Goal: Task Accomplishment & Management: Complete application form

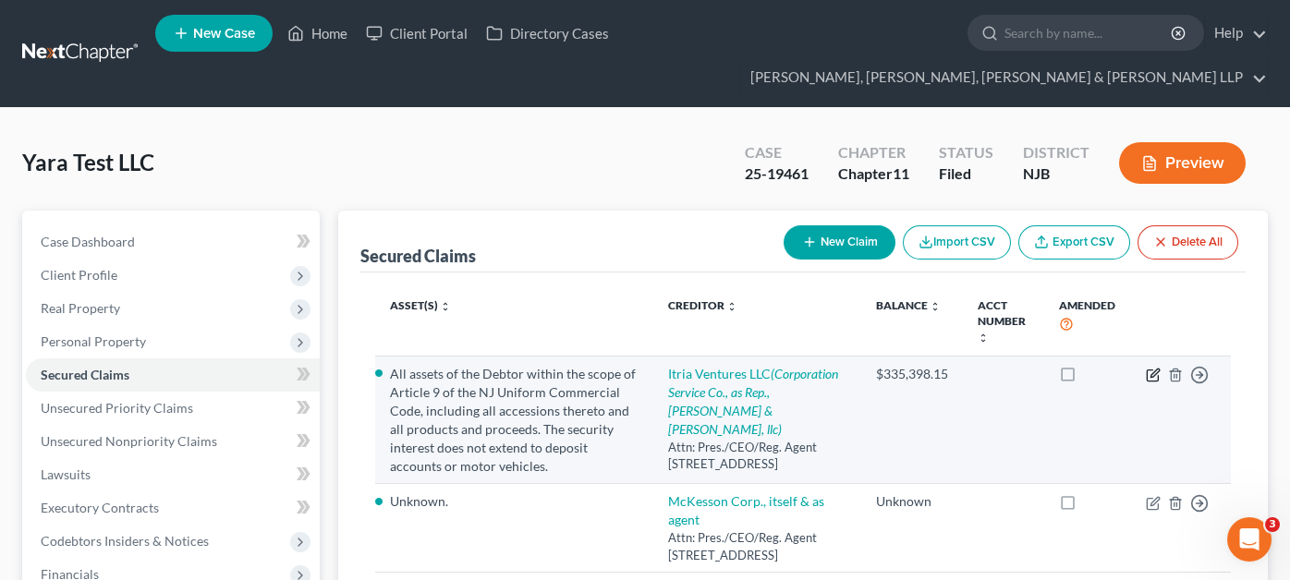
click at [1153, 368] on icon "button" at bounding box center [1153, 375] width 15 height 15
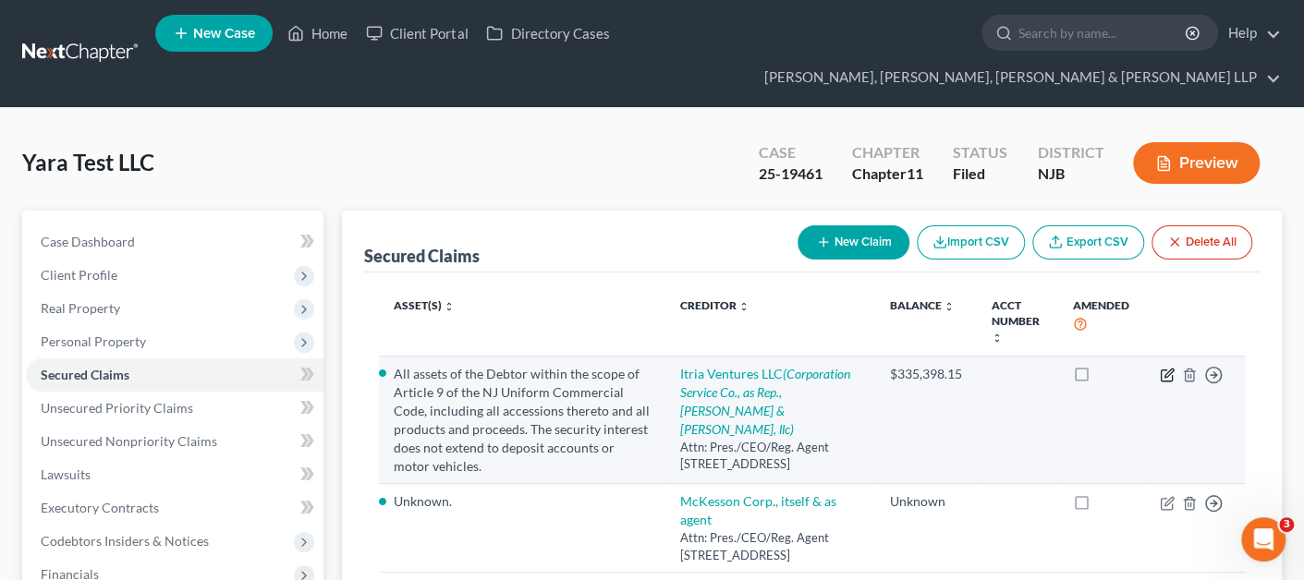
select select "7"
select select "0"
select select "1"
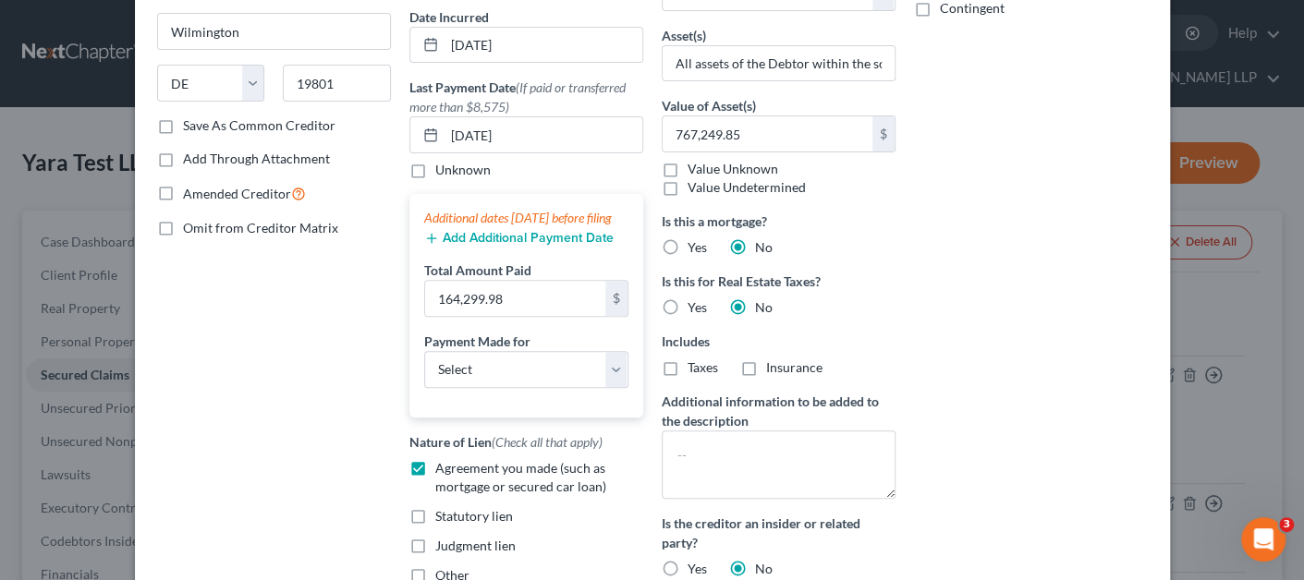
scroll to position [277, 0]
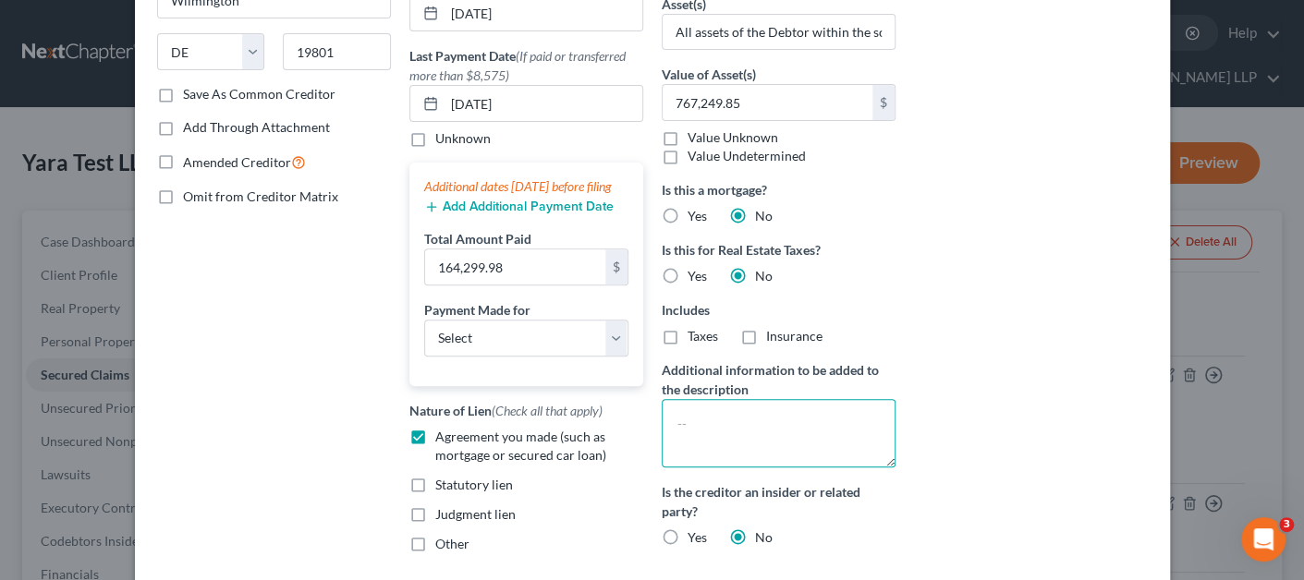
click at [715, 417] on textarea at bounding box center [779, 433] width 234 height 68
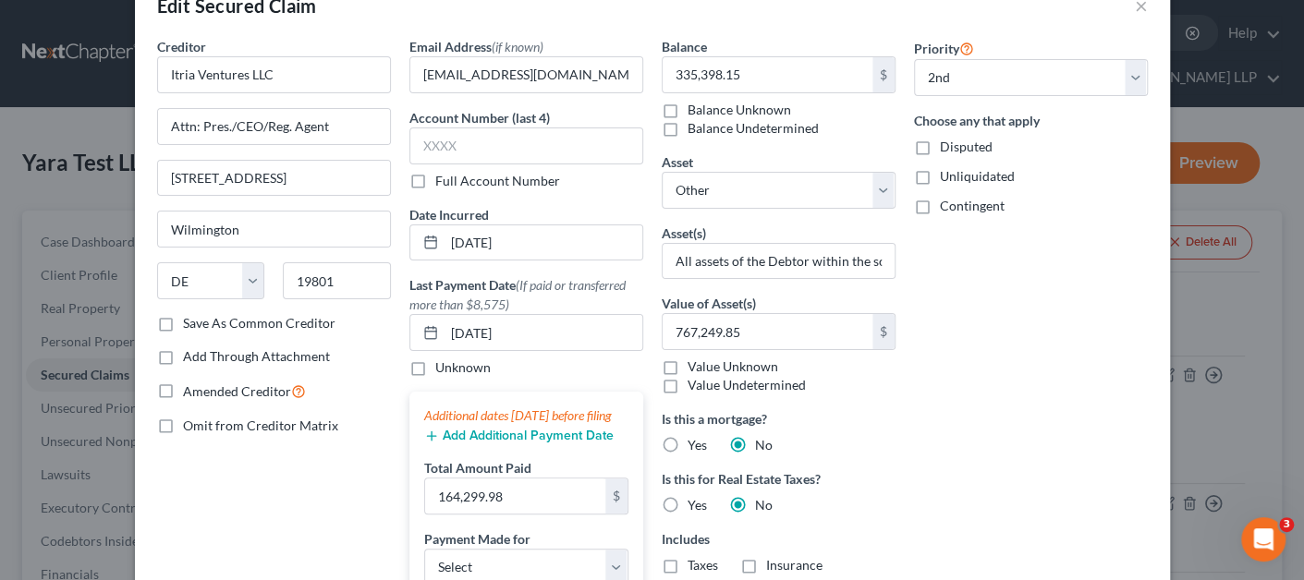
scroll to position [0, 0]
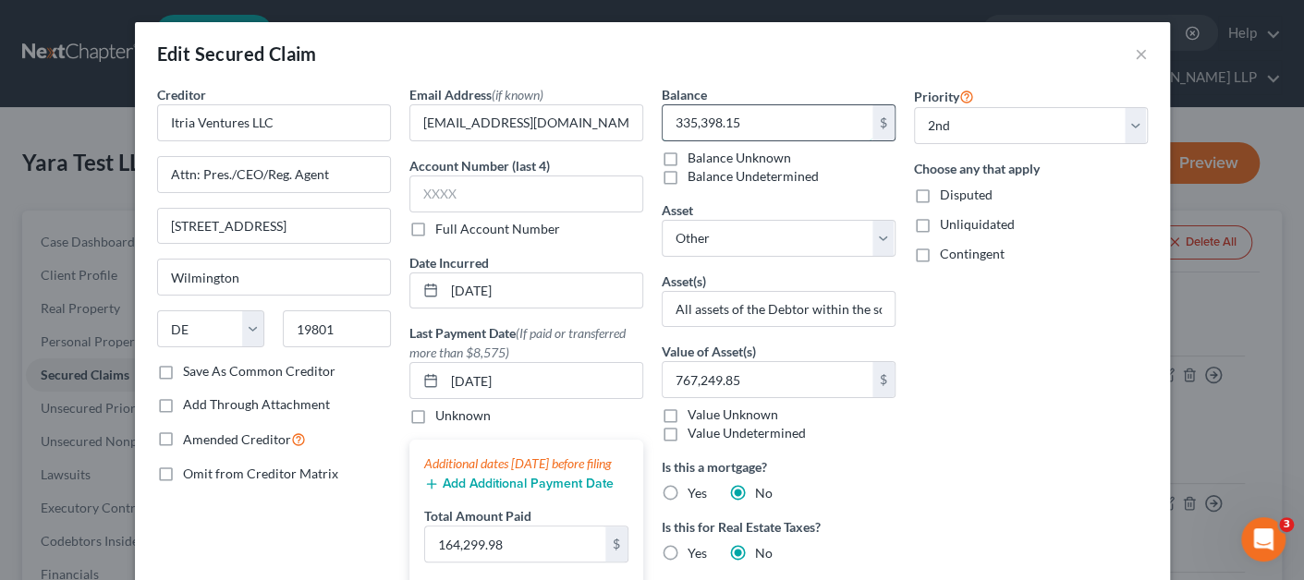
paste input "$445,094.43"
type input "445,094.43"
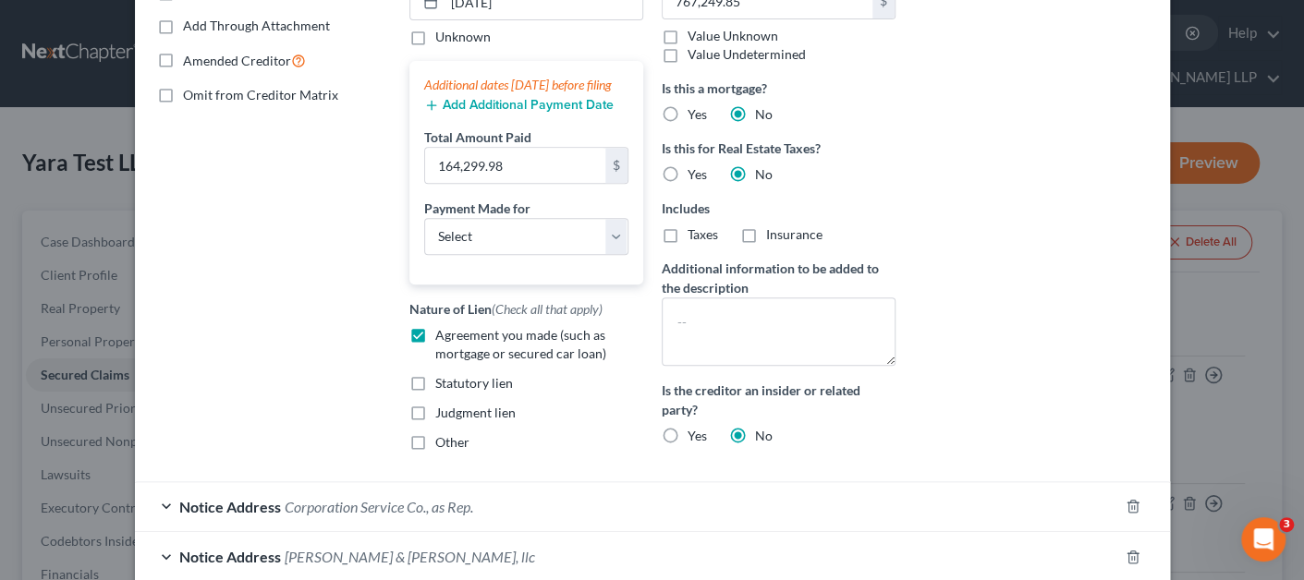
scroll to position [461, 0]
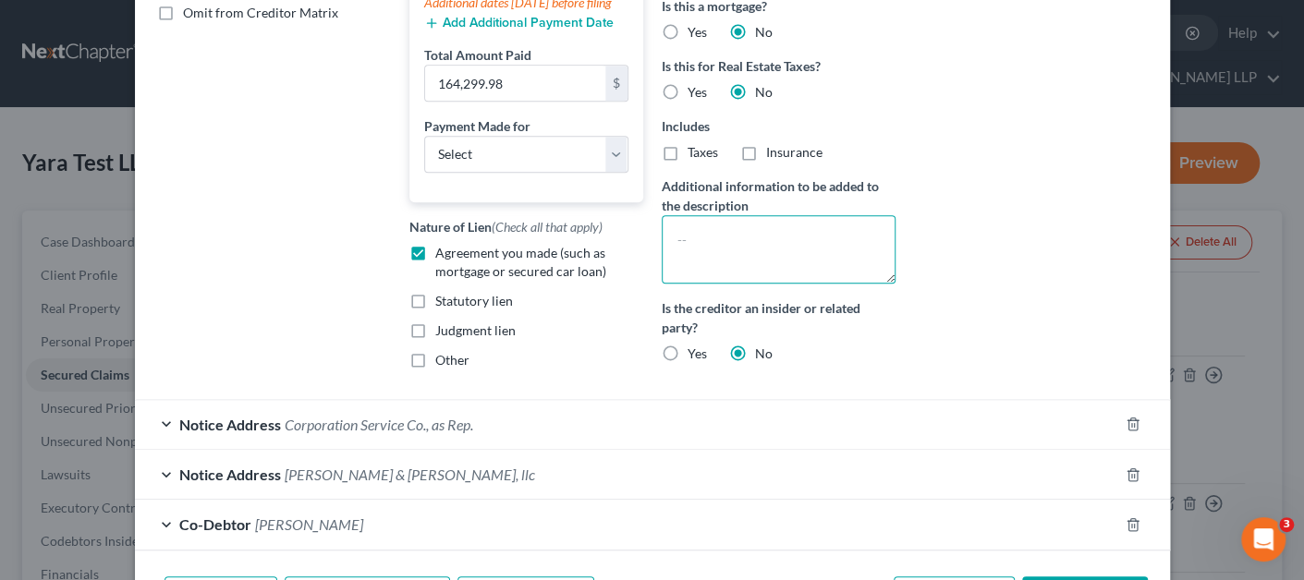
click at [747, 249] on textarea at bounding box center [779, 249] width 234 height 68
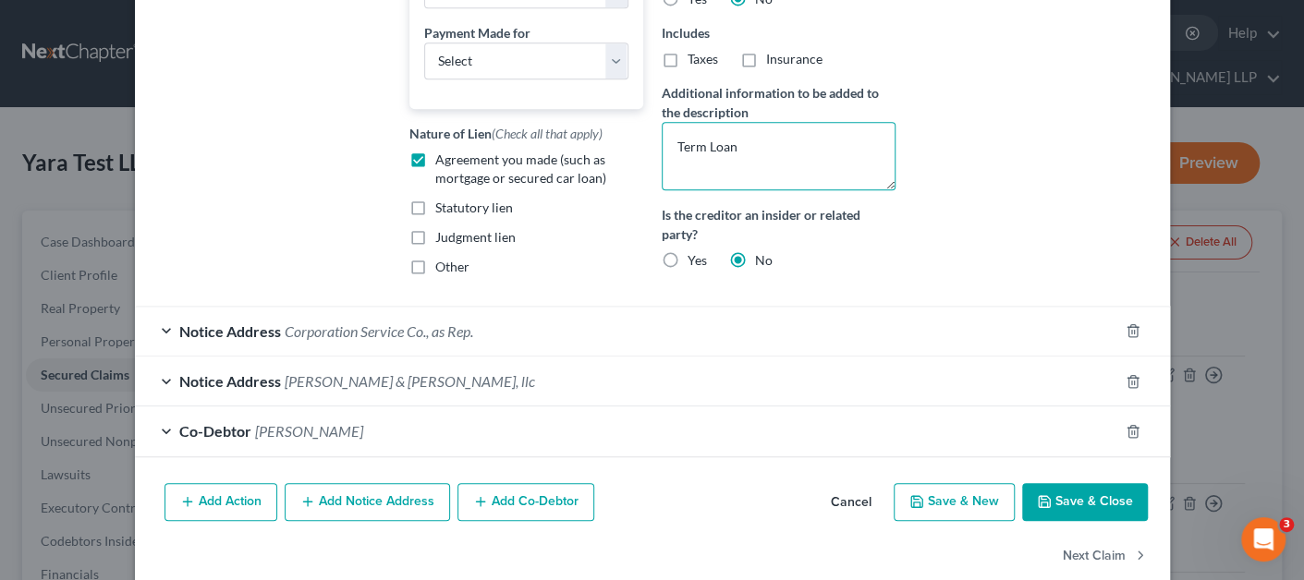
scroll to position [600, 0]
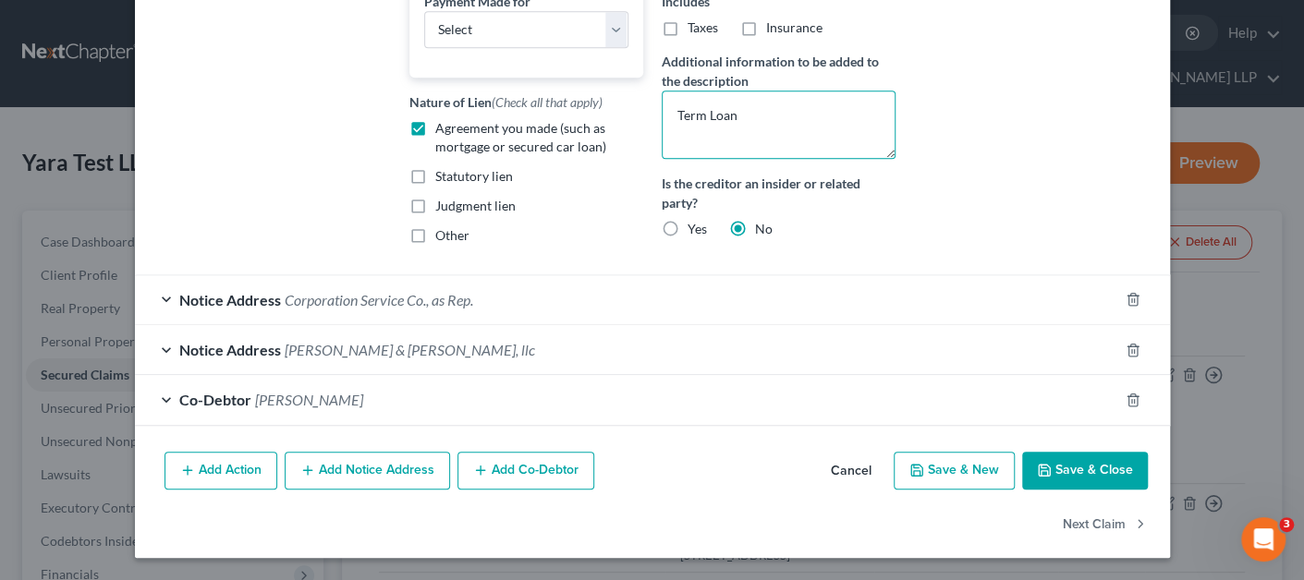
type textarea "Term Loan"
click at [1041, 458] on button "Save & Close" at bounding box center [1085, 471] width 126 height 39
select select
select select "0"
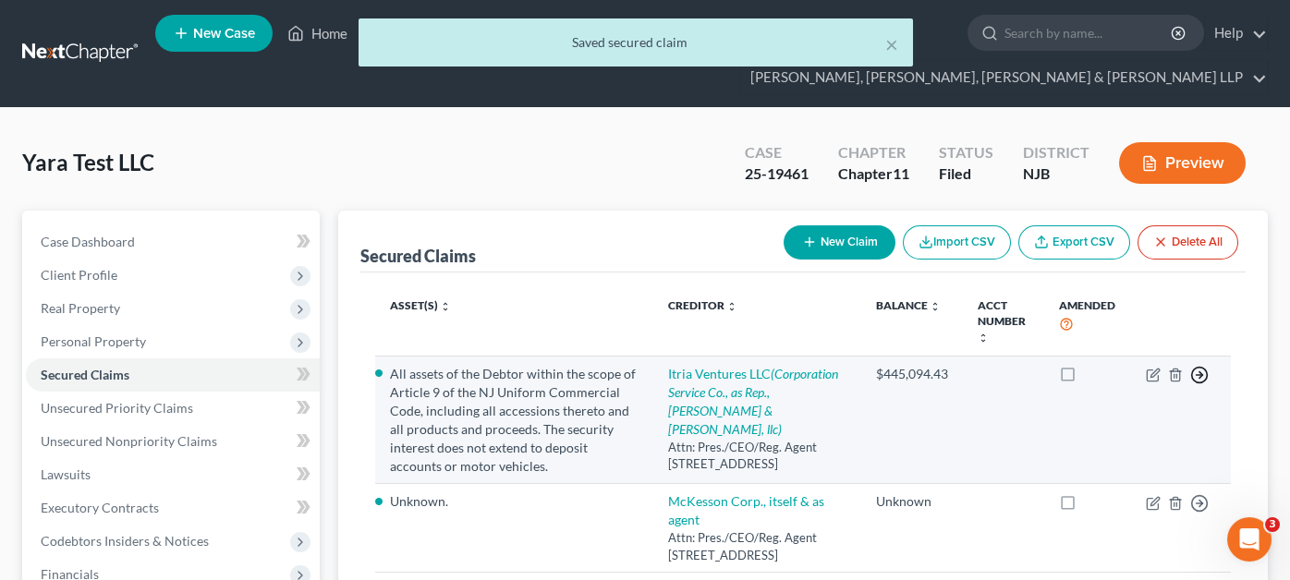
click at [1192, 368] on circle "button" at bounding box center [1200, 376] width 16 height 16
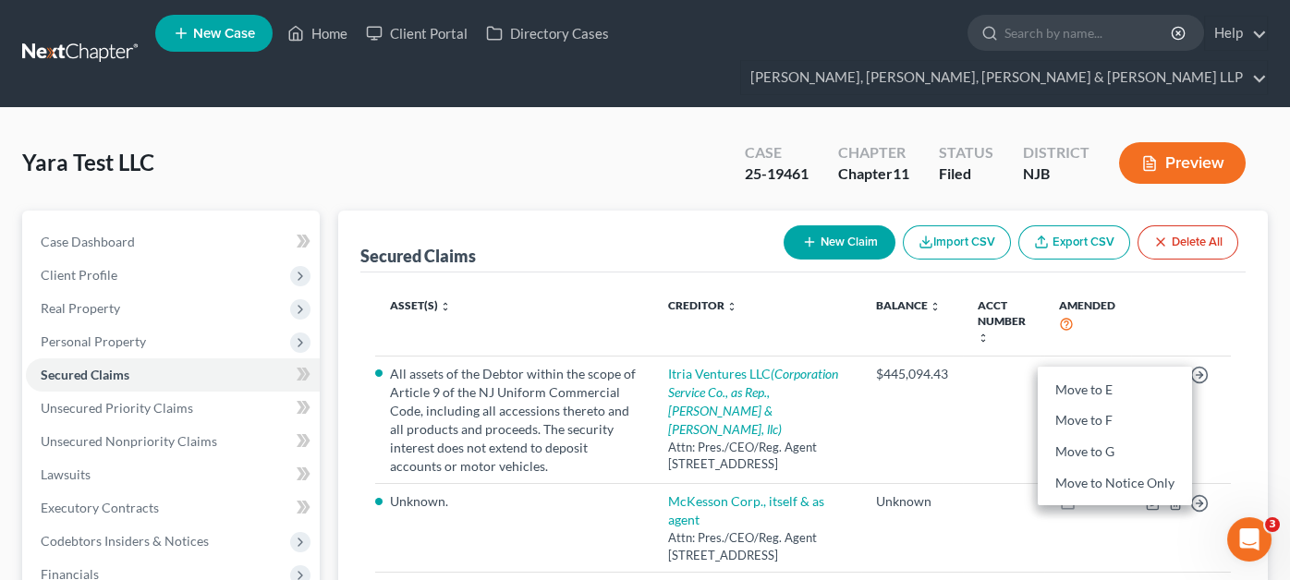
click at [1246, 390] on div "Secured Claims New Claim Import CSV Export CSV Delete All Asset(s) expand_more …" at bounding box center [803, 528] width 930 height 635
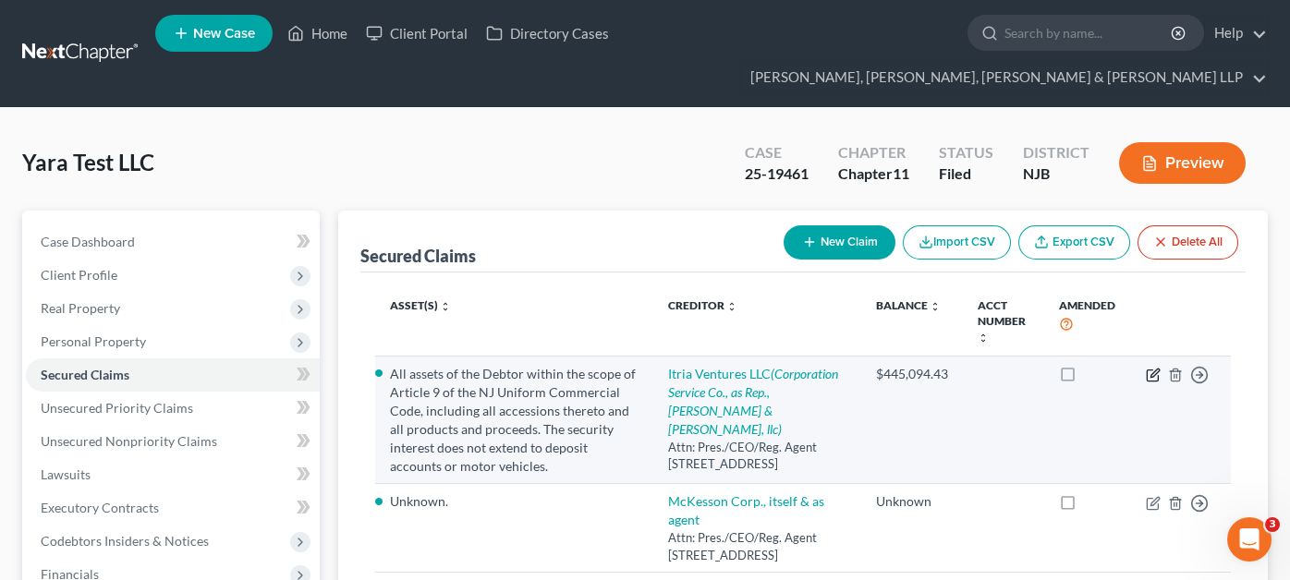
click at [1154, 368] on icon "button" at bounding box center [1153, 375] width 15 height 15
select select "7"
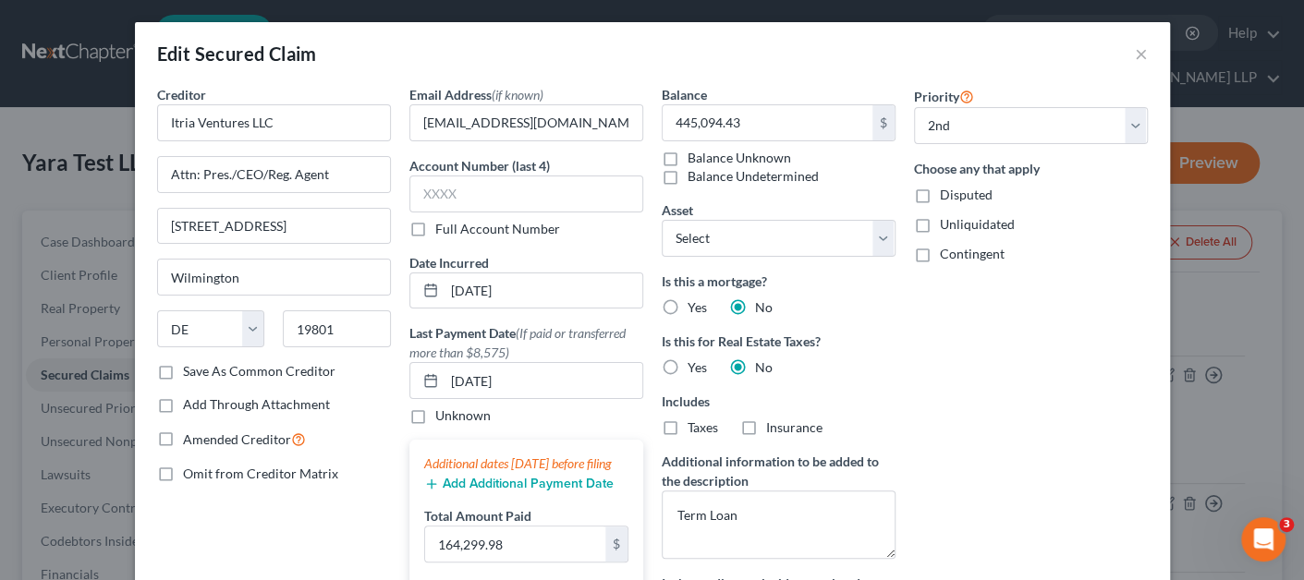
select select "1"
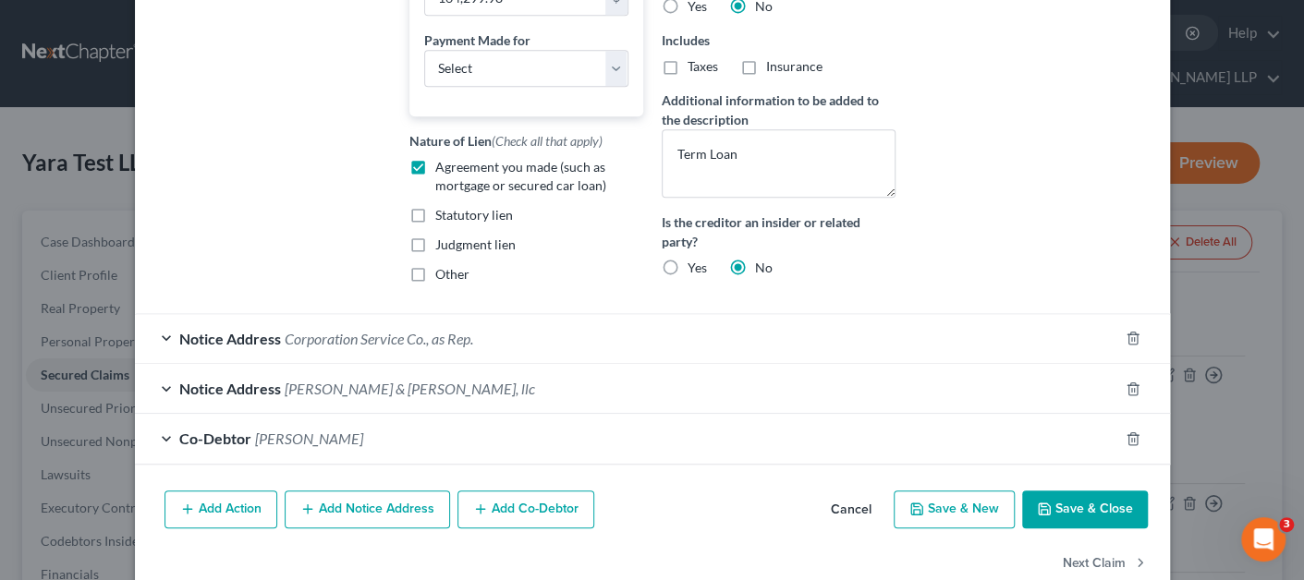
scroll to position [0, 0]
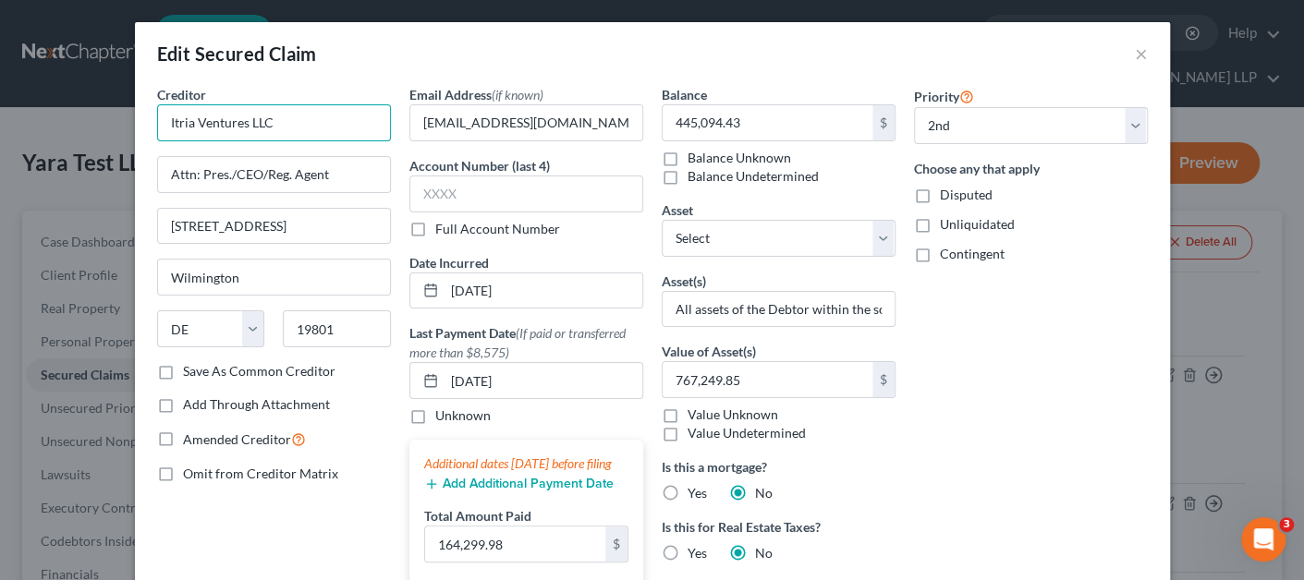
drag, startPoint x: 295, startPoint y: 127, endPoint x: 127, endPoint y: 126, distance: 168.2
click at [135, 126] on div "Creditor * Itria Ventures LLC Attn: Pres./CEO/Reg. Agent [STREET_ADDRESS][GEOGR…" at bounding box center [652, 557] width 1035 height 945
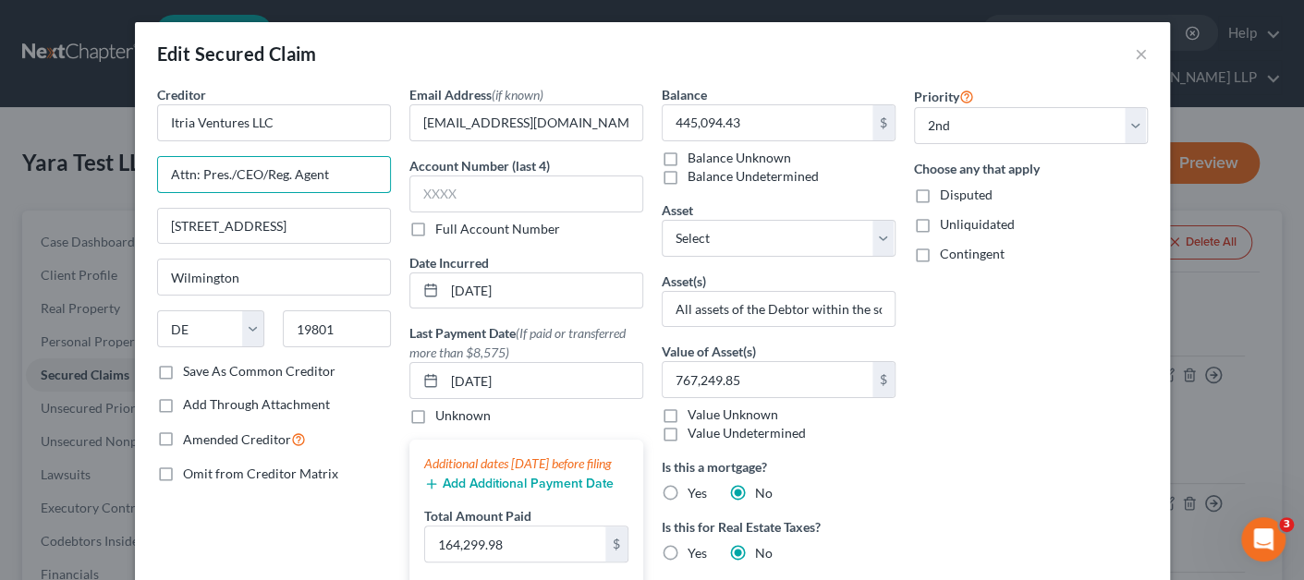
drag, startPoint x: 336, startPoint y: 176, endPoint x: 94, endPoint y: 173, distance: 242.1
click at [94, 173] on div "Edit Secured Claim × Creditor * Itria Ventures LLC Attn: Pres./CEO/Reg. Agent […" at bounding box center [652, 290] width 1304 height 580
drag, startPoint x: 326, startPoint y: 219, endPoint x: 120, endPoint y: 209, distance: 206.3
click at [123, 212] on div "Edit Secured Claim × Creditor * Itria Ventures LLC Attn: Pres./CEO/Reg. Agent […" at bounding box center [652, 290] width 1304 height 580
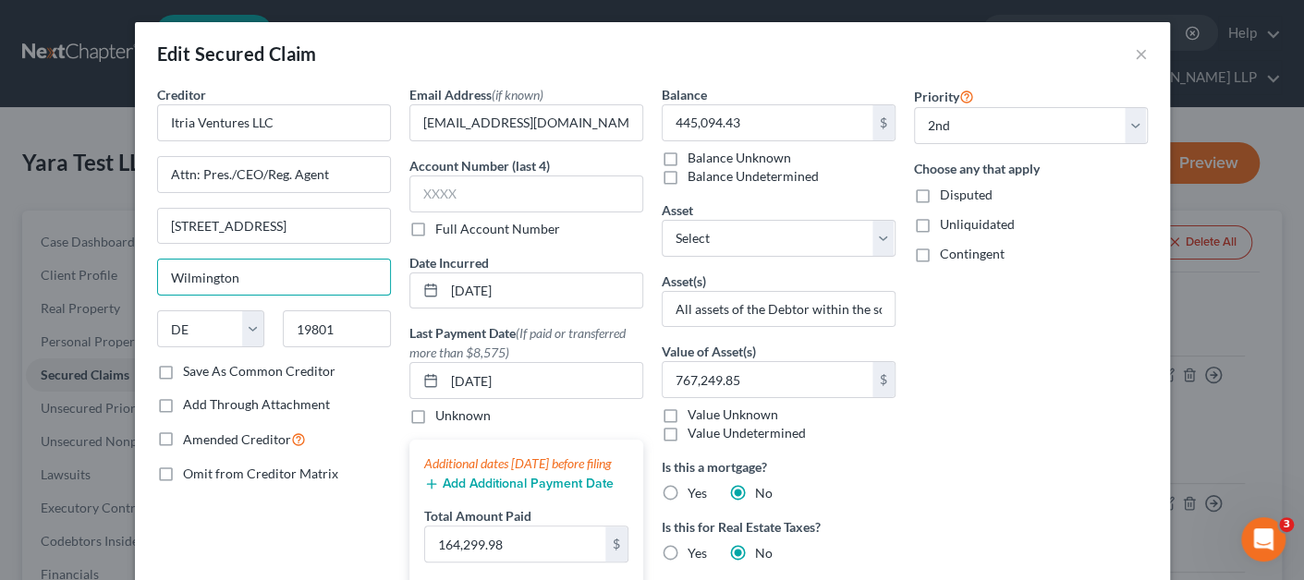
drag, startPoint x: 285, startPoint y: 271, endPoint x: 127, endPoint y: 263, distance: 158.2
click at [127, 264] on div "Edit Secured Claim × Creditor * Itria Ventures LLC Attn: Pres./CEO/Reg. Agent […" at bounding box center [652, 290] width 1304 height 580
click at [300, 321] on input "19801" at bounding box center [337, 328] width 108 height 37
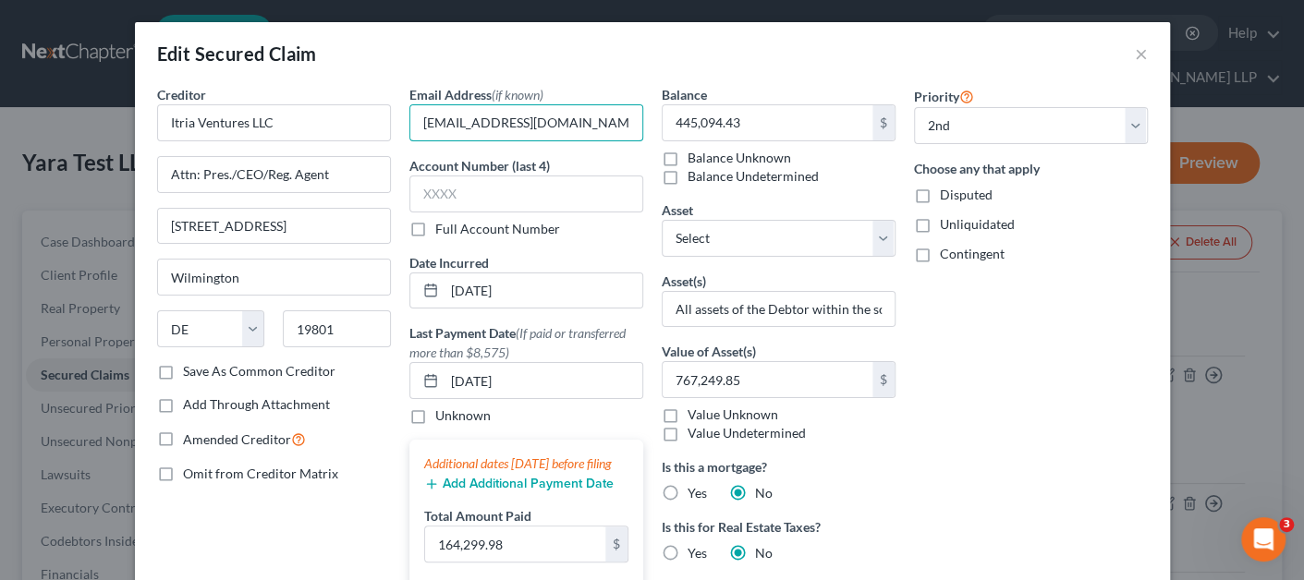
drag, startPoint x: 604, startPoint y: 120, endPoint x: 400, endPoint y: 95, distance: 205.7
click at [400, 96] on div "Email Address (if known) [EMAIL_ADDRESS][DOMAIN_NAME] Account Number (last 4) F…" at bounding box center [526, 465] width 252 height 760
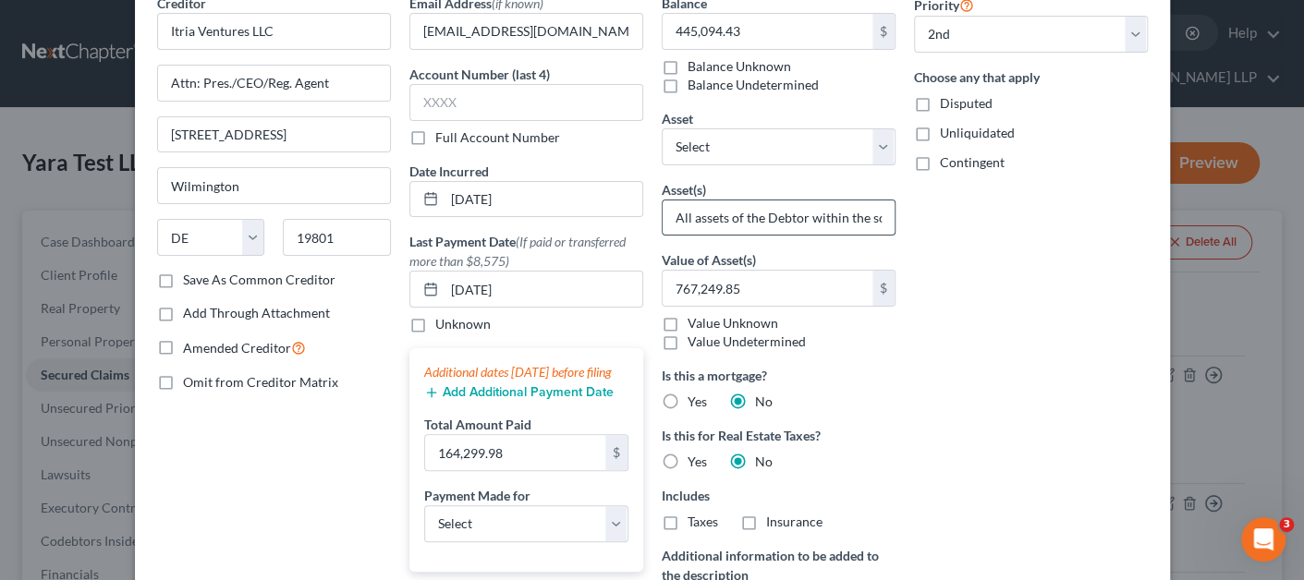
click at [732, 208] on input "All assets of the Debtor within the scope of Article 9 of the NJ Uniform Commer…" at bounding box center [779, 218] width 232 height 35
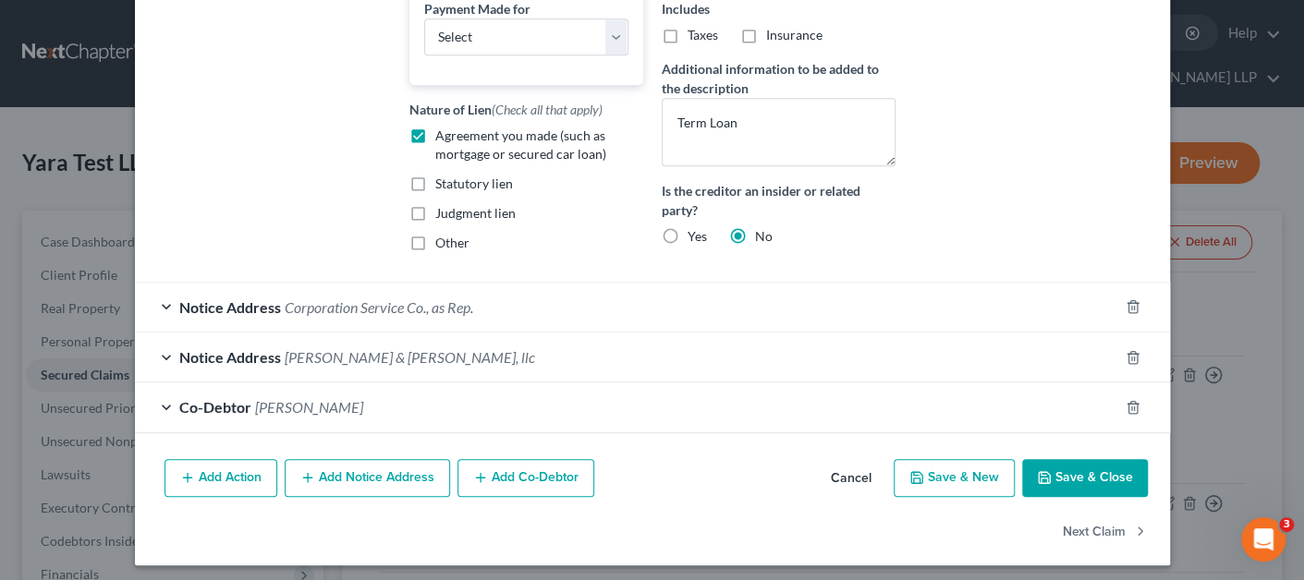
scroll to position [600, 0]
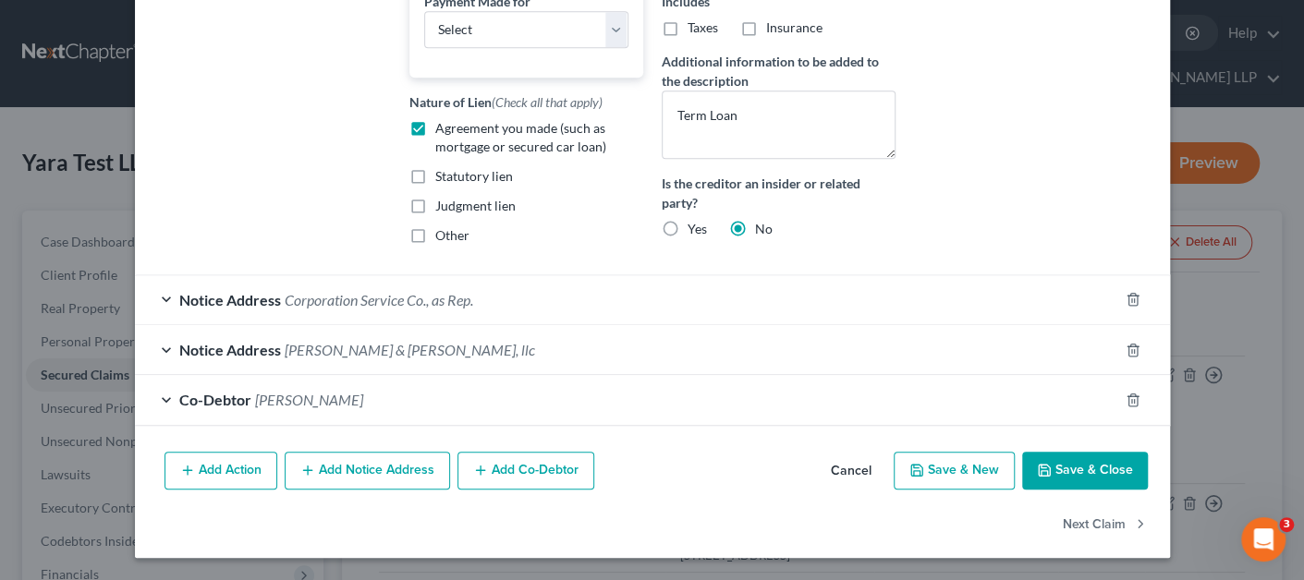
click at [661, 299] on div "Notice Address Corporation Service Co., as Rep." at bounding box center [626, 299] width 983 height 49
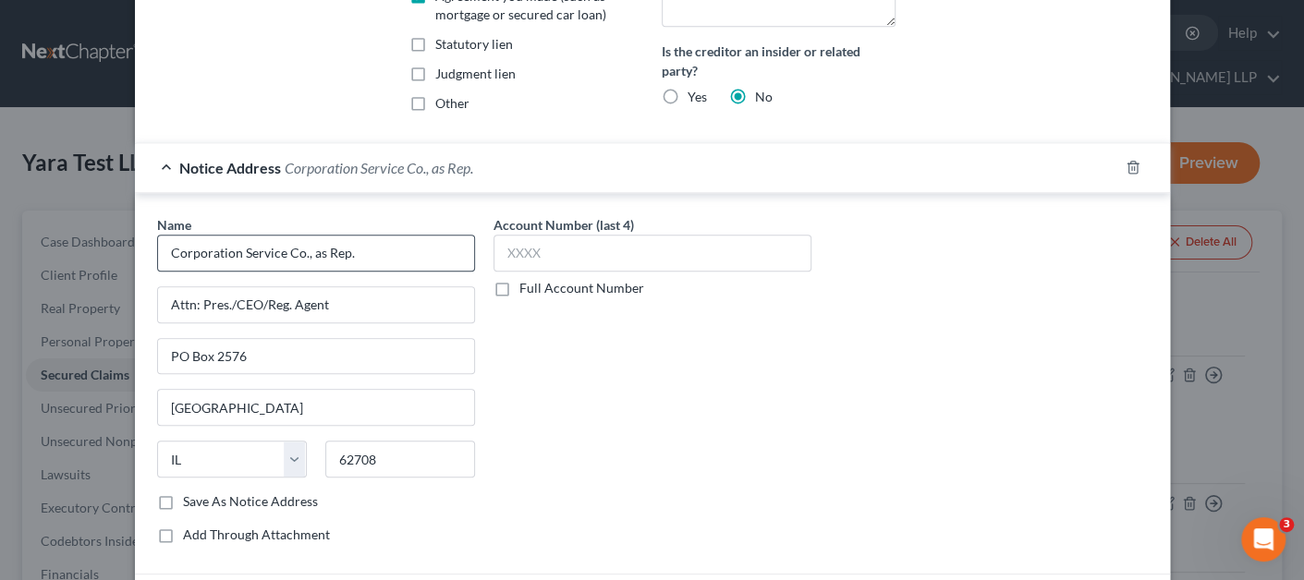
scroll to position [969, 0]
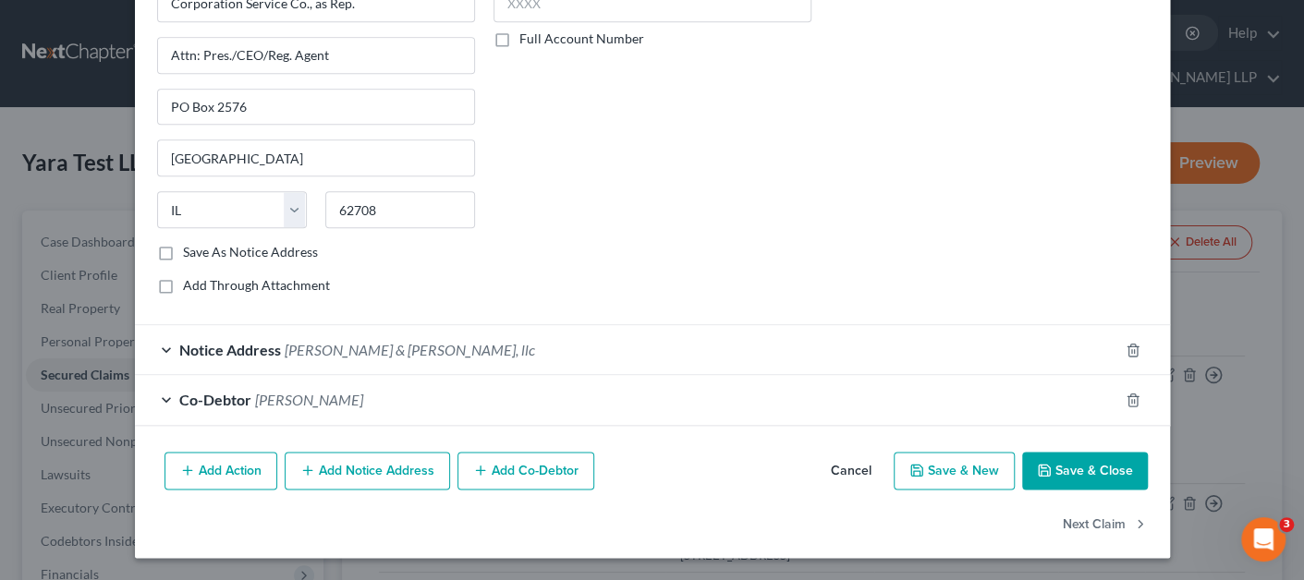
click at [262, 261] on label "Save As Notice Address" at bounding box center [250, 252] width 135 height 18
click at [202, 255] on input "Save As Notice Address" at bounding box center [196, 249] width 12 height 12
checkbox input "true"
click at [292, 354] on span "[PERSON_NAME] & [PERSON_NAME], llc" at bounding box center [410, 350] width 250 height 18
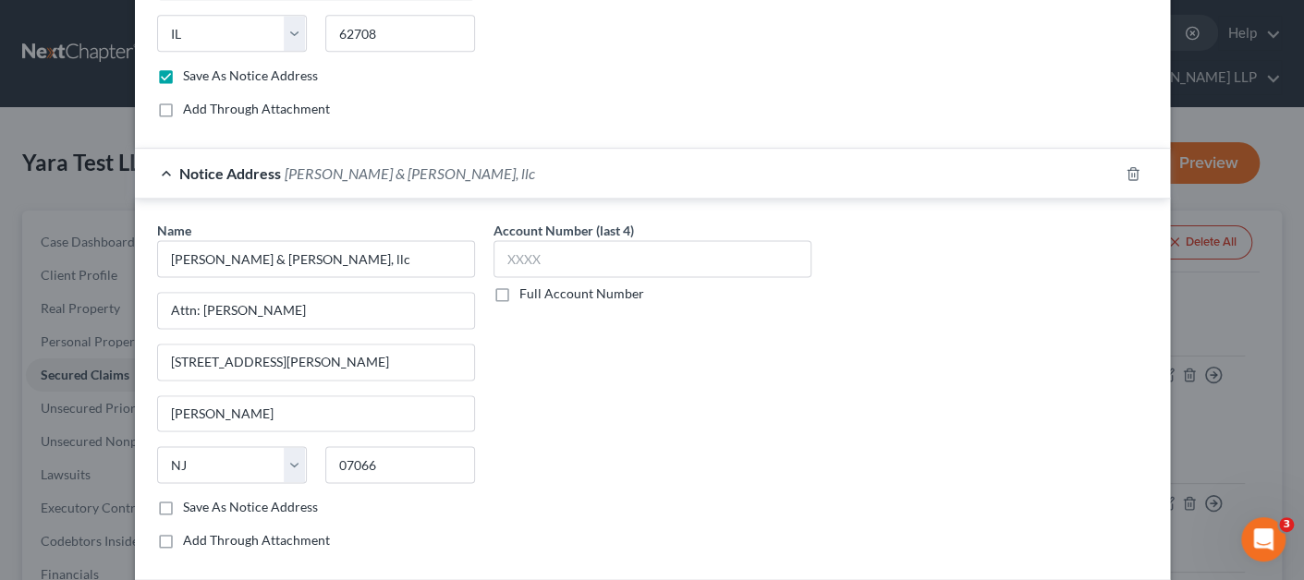
scroll to position [1154, 0]
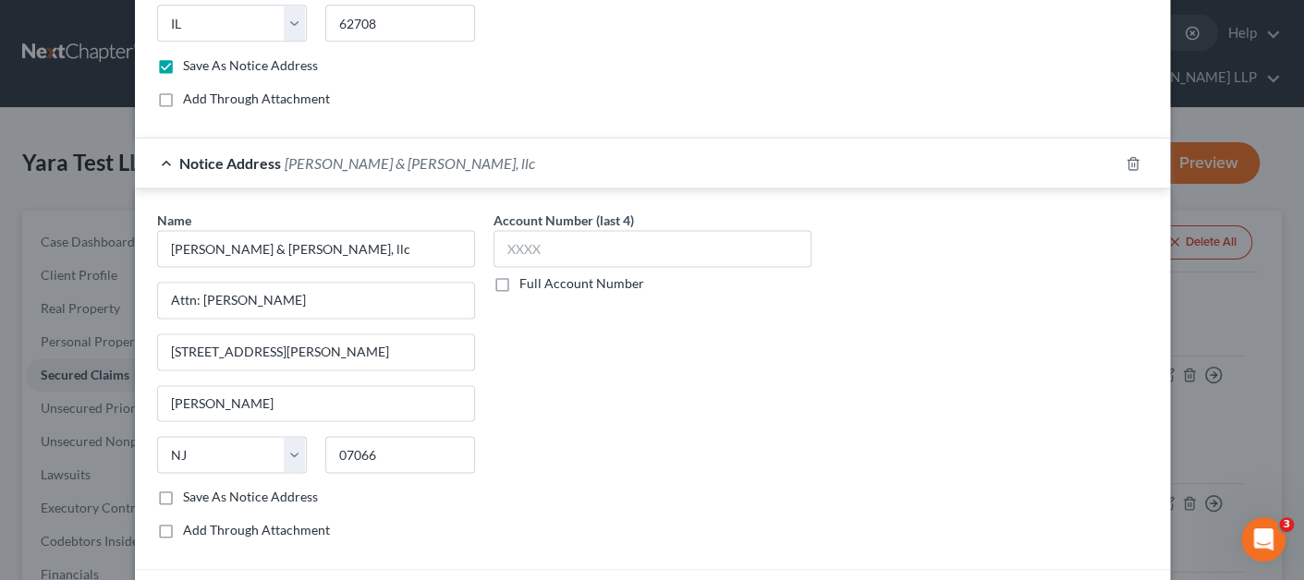
click at [233, 506] on label "Save As Notice Address" at bounding box center [250, 497] width 135 height 18
click at [202, 500] on input "Save As Notice Address" at bounding box center [196, 494] width 12 height 12
checkbox input "true"
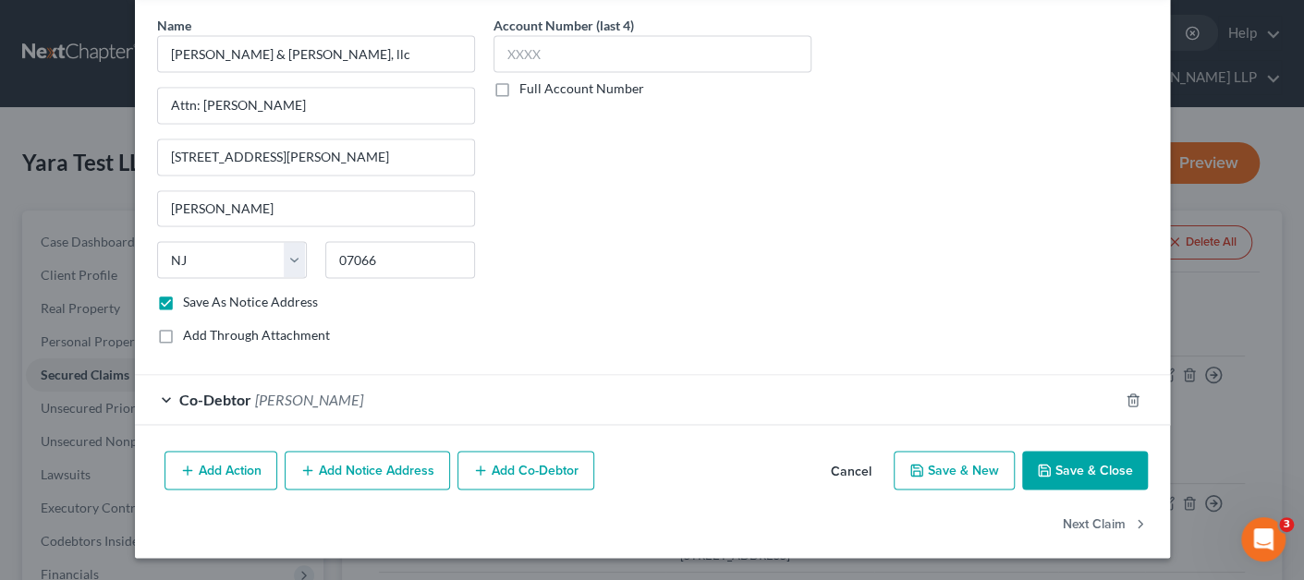
click at [287, 395] on span "[PERSON_NAME]" at bounding box center [309, 400] width 108 height 18
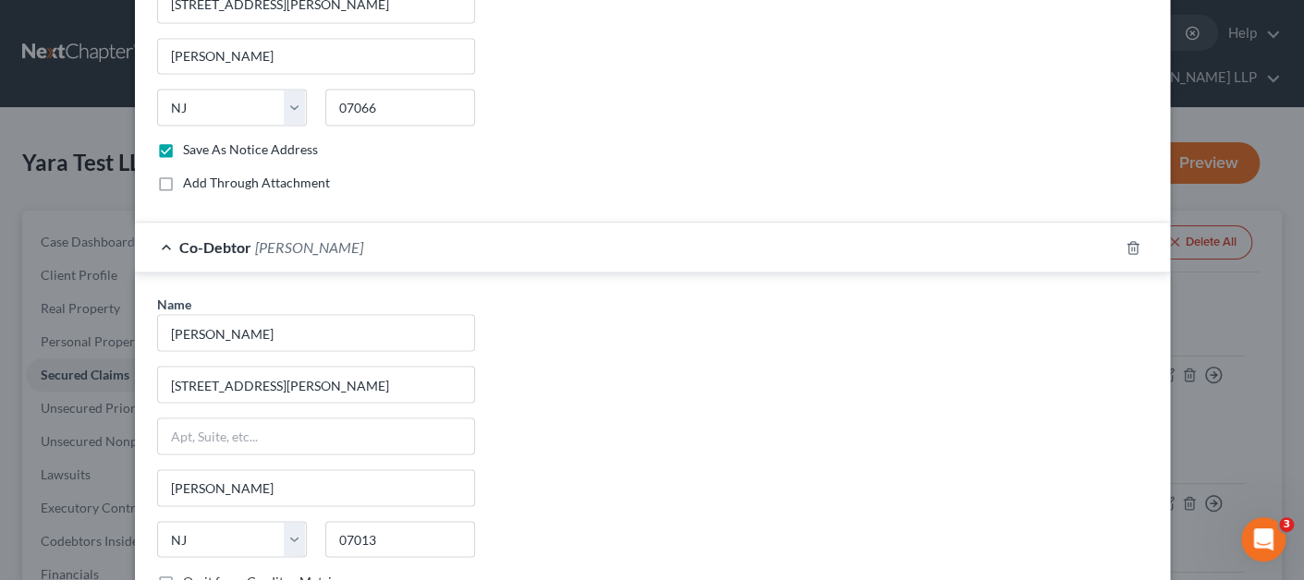
scroll to position [1635, 0]
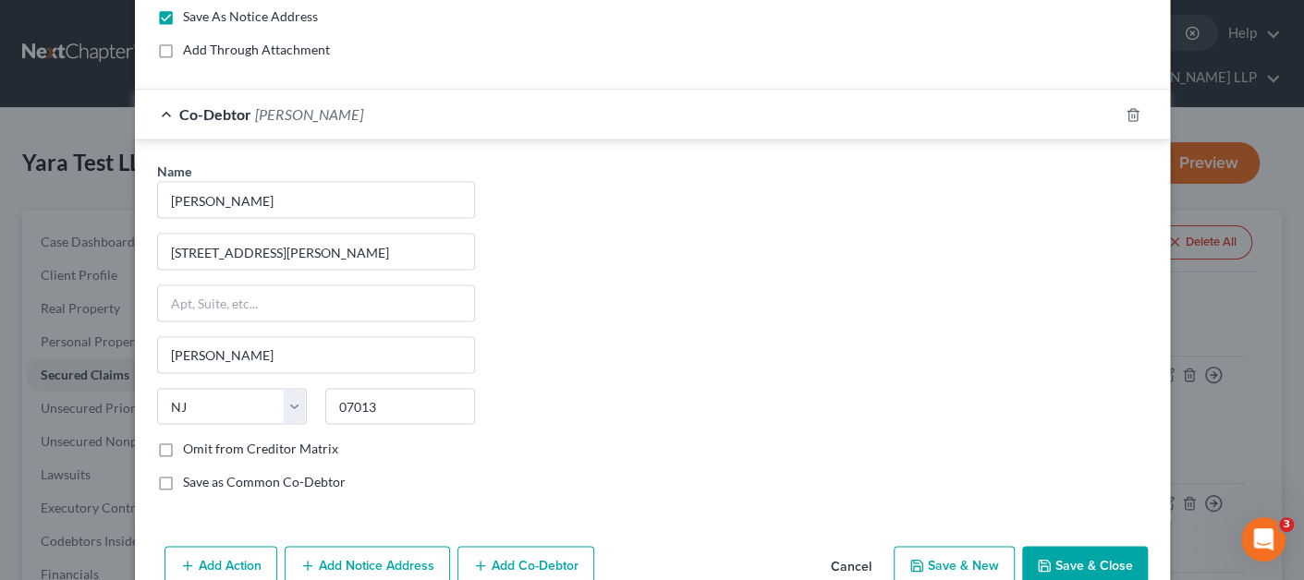
click at [239, 457] on label "Omit from Creditor Matrix" at bounding box center [260, 448] width 155 height 18
click at [202, 451] on input "Omit from Creditor Matrix" at bounding box center [196, 445] width 12 height 12
click at [239, 457] on label "Omit from Creditor Matrix" at bounding box center [260, 448] width 155 height 18
click at [202, 451] on input "Omit from Creditor Matrix" at bounding box center [196, 445] width 12 height 12
checkbox input "false"
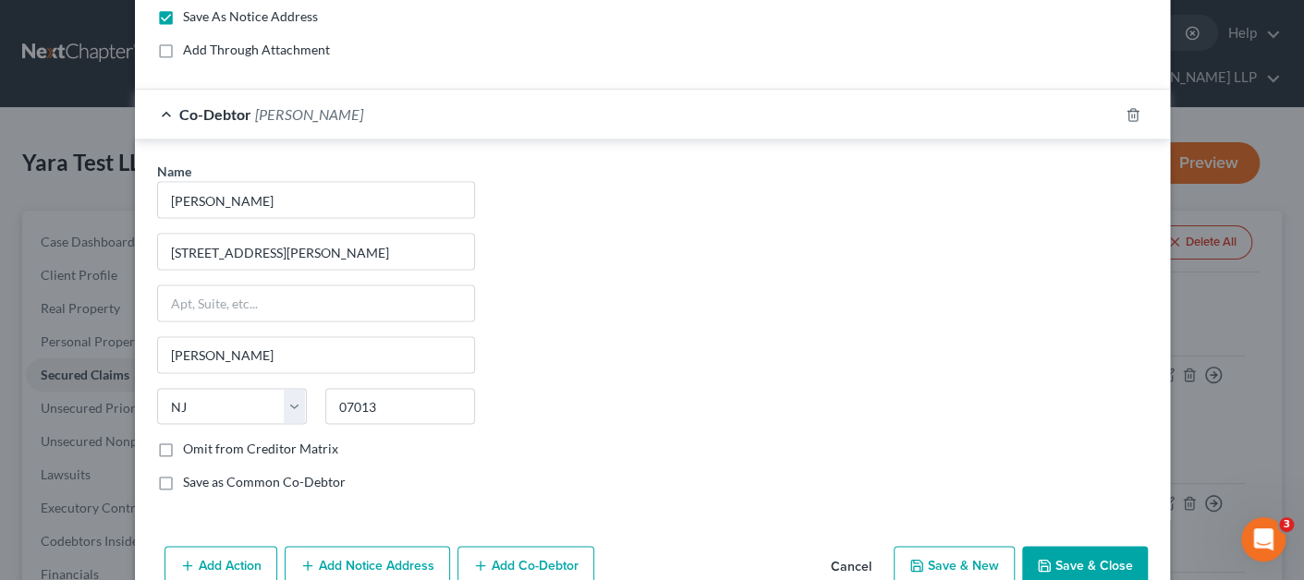
click at [239, 487] on label "Save as Common Co-Debtor" at bounding box center [264, 481] width 163 height 18
click at [202, 484] on input "Save as Common Co-Debtor" at bounding box center [196, 478] width 12 height 12
checkbox input "true"
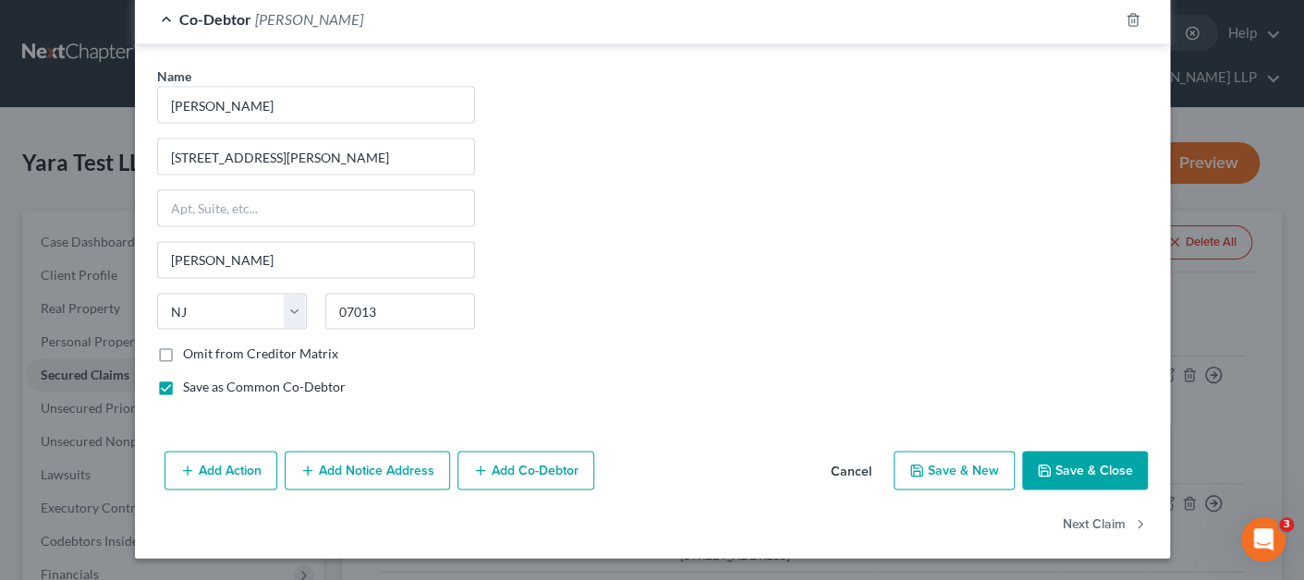
click at [1055, 464] on button "Save & Close" at bounding box center [1085, 470] width 126 height 39
select select "0"
checkbox input "false"
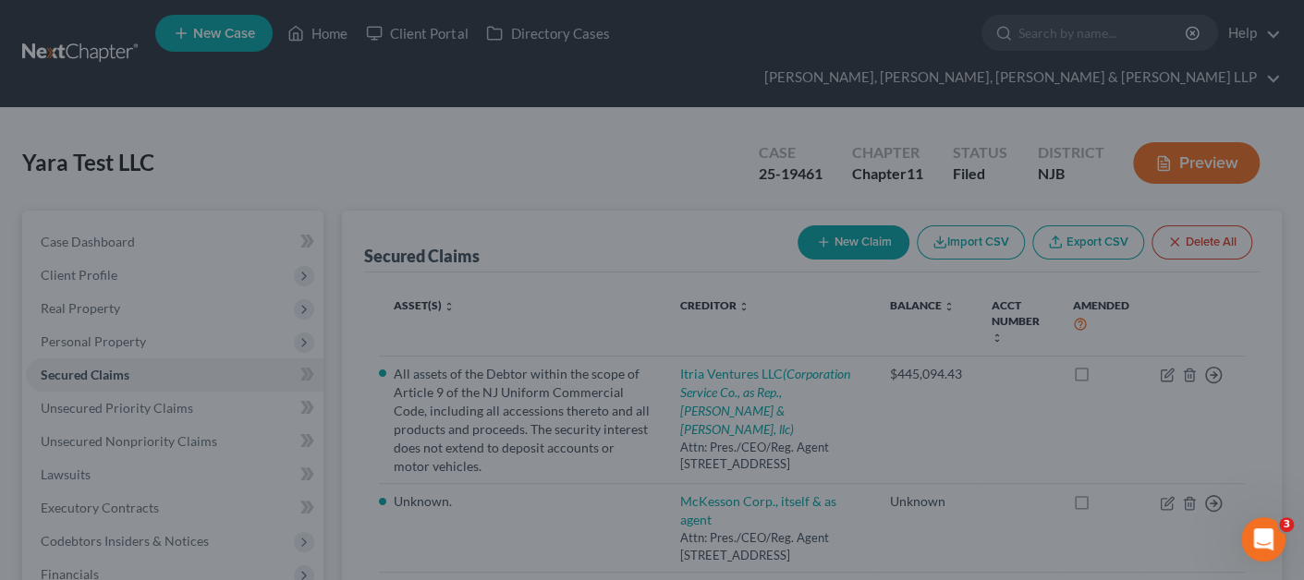
scroll to position [0, 0]
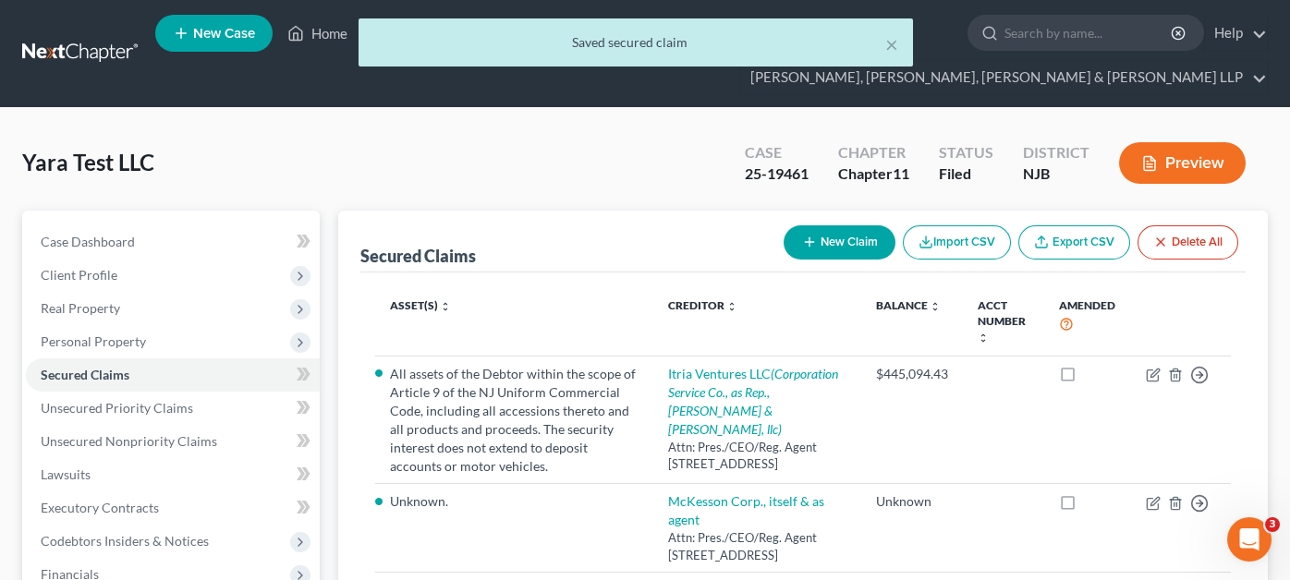
click at [852, 225] on button "New Claim" at bounding box center [840, 242] width 112 height 34
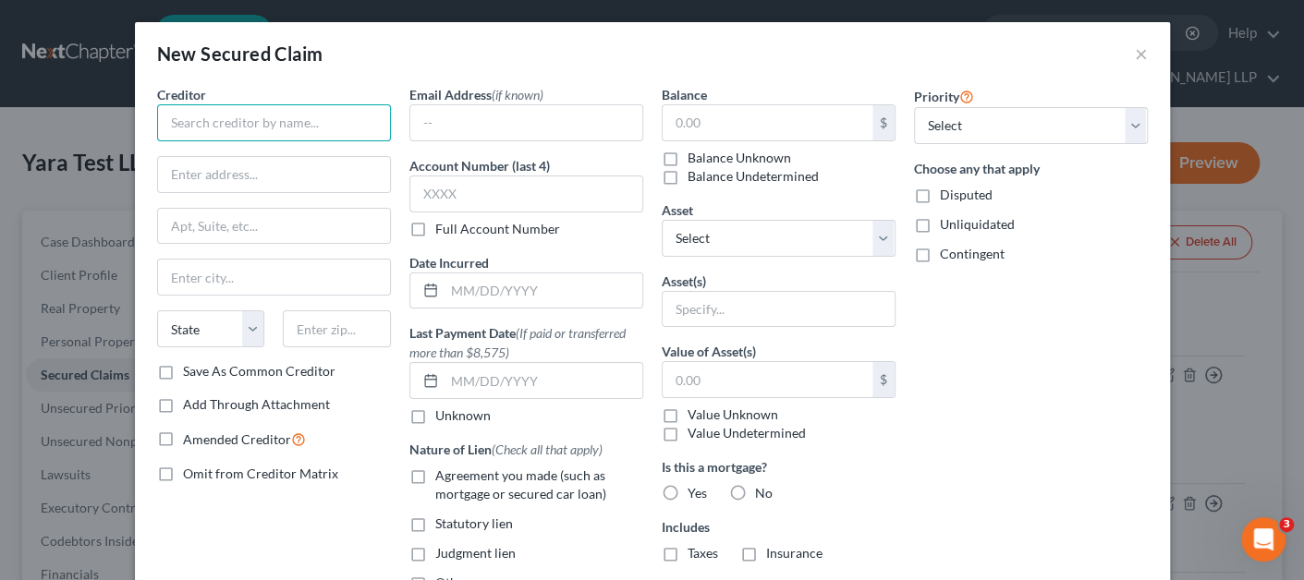
click at [237, 120] on input "text" at bounding box center [274, 122] width 234 height 37
paste input "Itria Ventures LLC"
type input "Itria Ventures LLC"
click at [198, 165] on input "text" at bounding box center [274, 174] width 232 height 35
paste input "Attn: Pres./CEO/Reg. Agent"
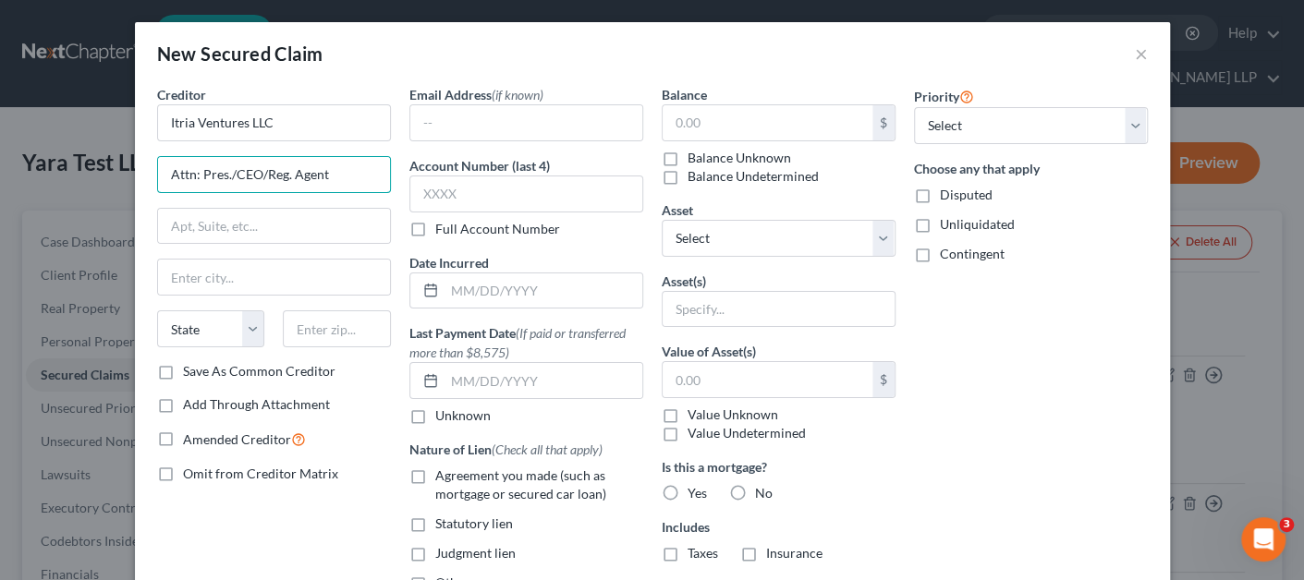
type input "Attn: Pres./CEO/Reg. Agent"
click at [247, 228] on input "text" at bounding box center [274, 226] width 232 height 35
paste input "[STREET_ADDRESS]"
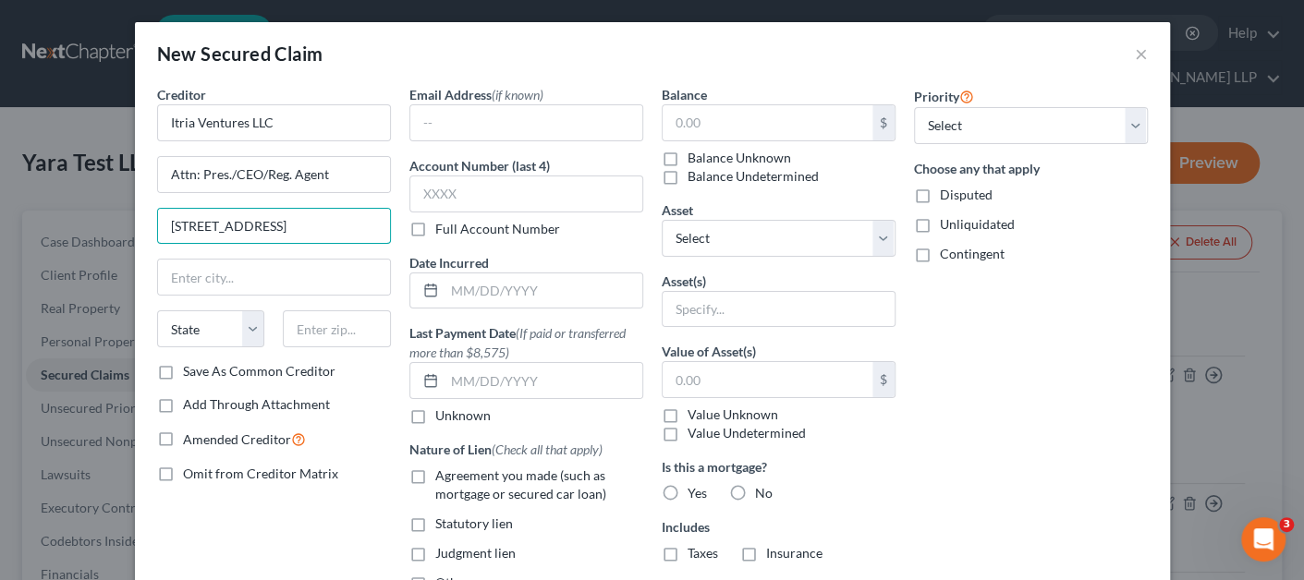
type input "[STREET_ADDRESS]"
click at [354, 321] on input "text" at bounding box center [337, 328] width 108 height 37
paste input "19801"
type input "19801"
type input "Wilmington"
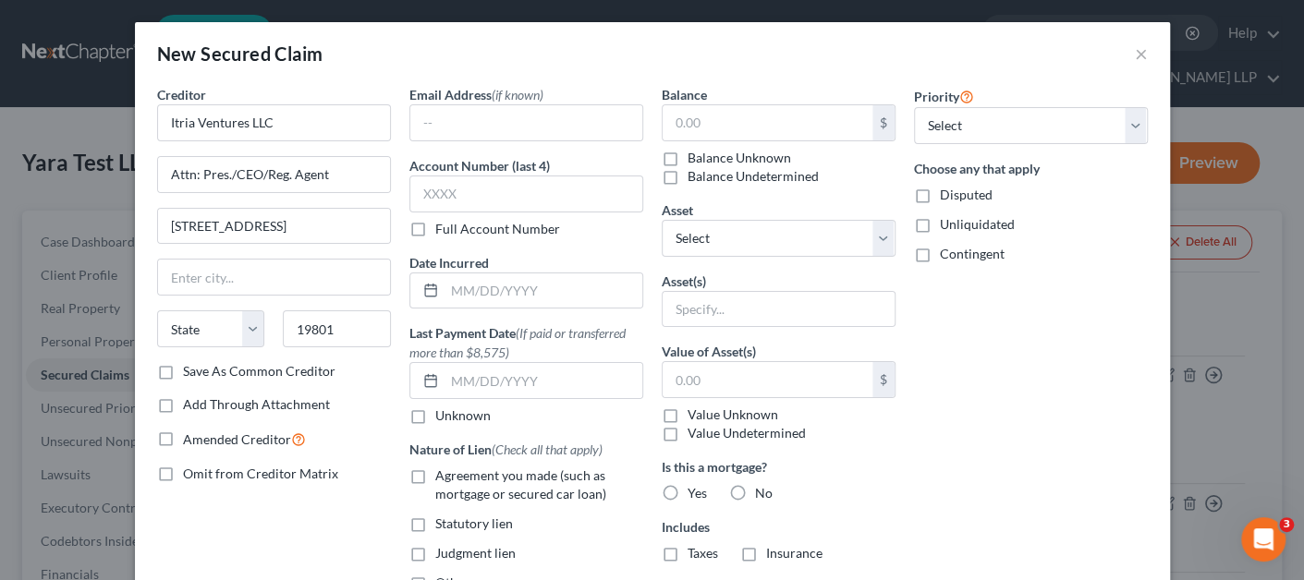
select select "7"
click at [400, 125] on div "Email Address (if known) Account Number (last 4) Full Account Number Date Incur…" at bounding box center [526, 432] width 252 height 694
click at [424, 125] on input "text" at bounding box center [526, 122] width 232 height 35
paste input "[EMAIL_ADDRESS][DOMAIN_NAME]"
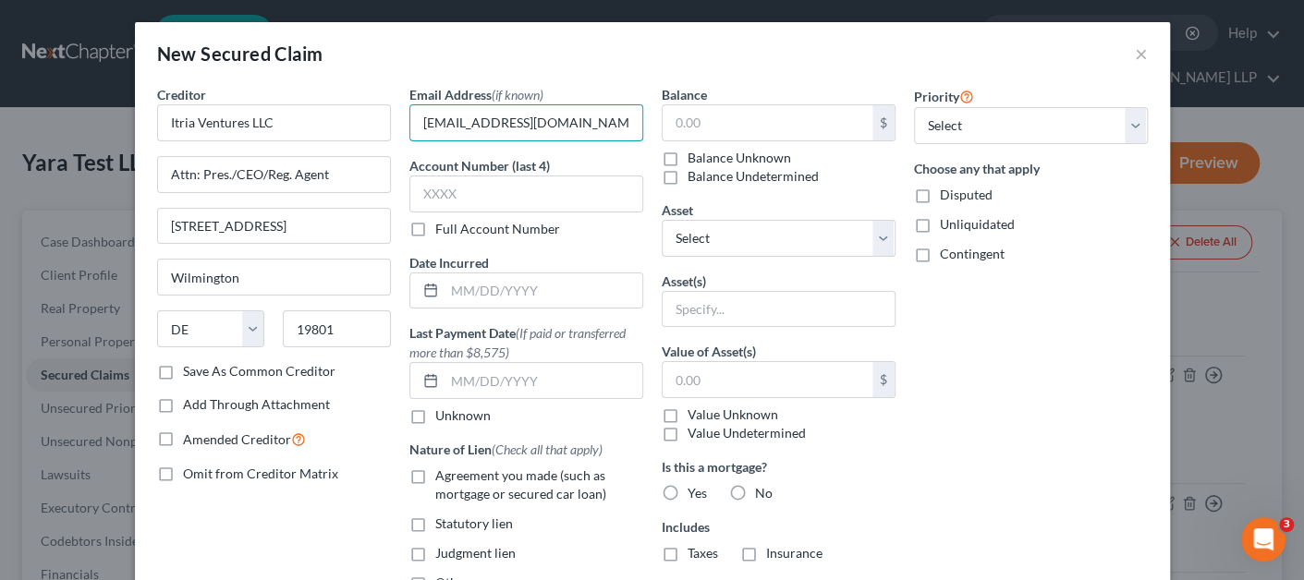
type input "[EMAIL_ADDRESS][DOMAIN_NAME]"
click at [725, 302] on input "text" at bounding box center [779, 309] width 232 height 35
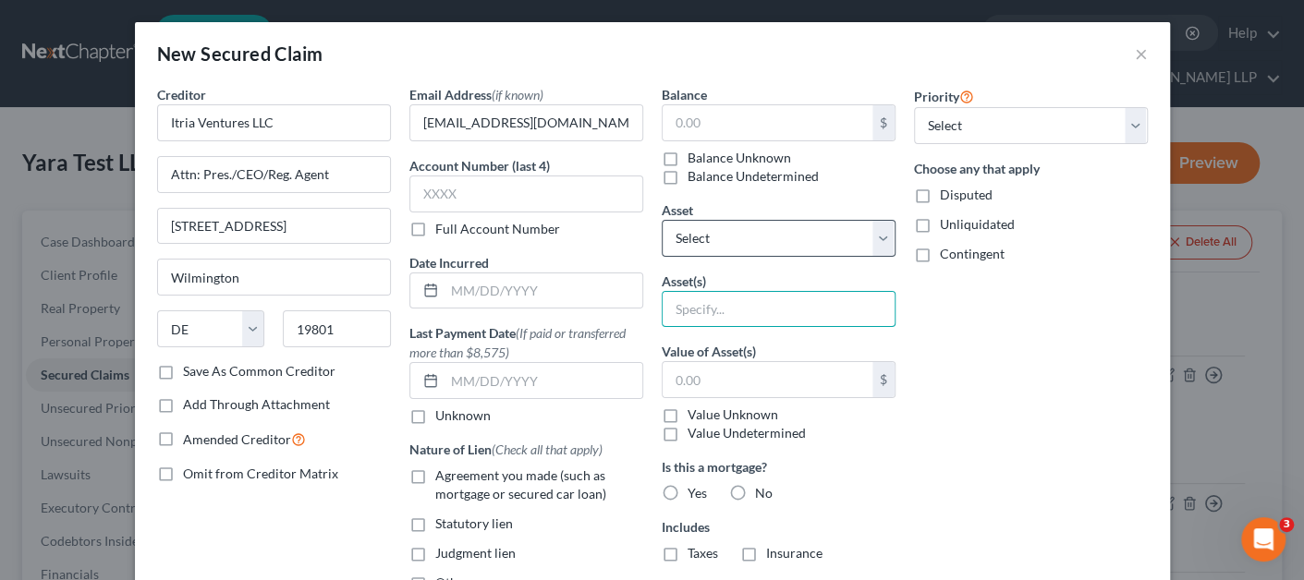
paste input "All assets of the Debtor within the scope of Article 9 of the NJ Uniform Commer…"
type input "All assets of the Debtor within the scope of Article 9 of the NJ Uniform Commer…"
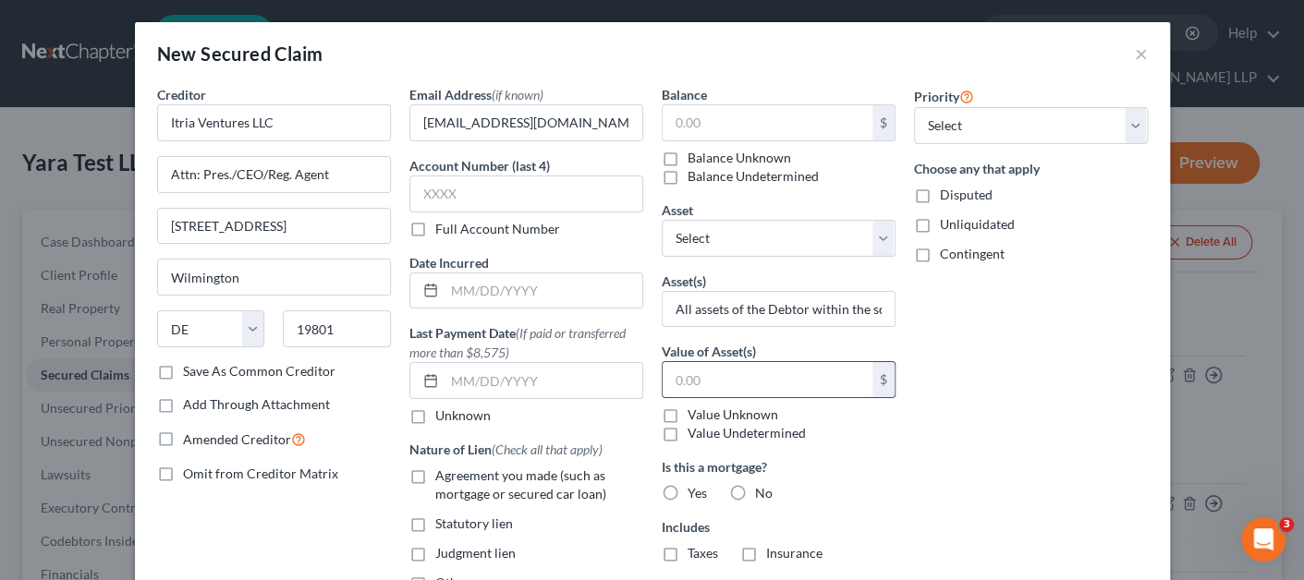
click at [703, 383] on input "text" at bounding box center [768, 379] width 210 height 35
paste input "767,249.85"
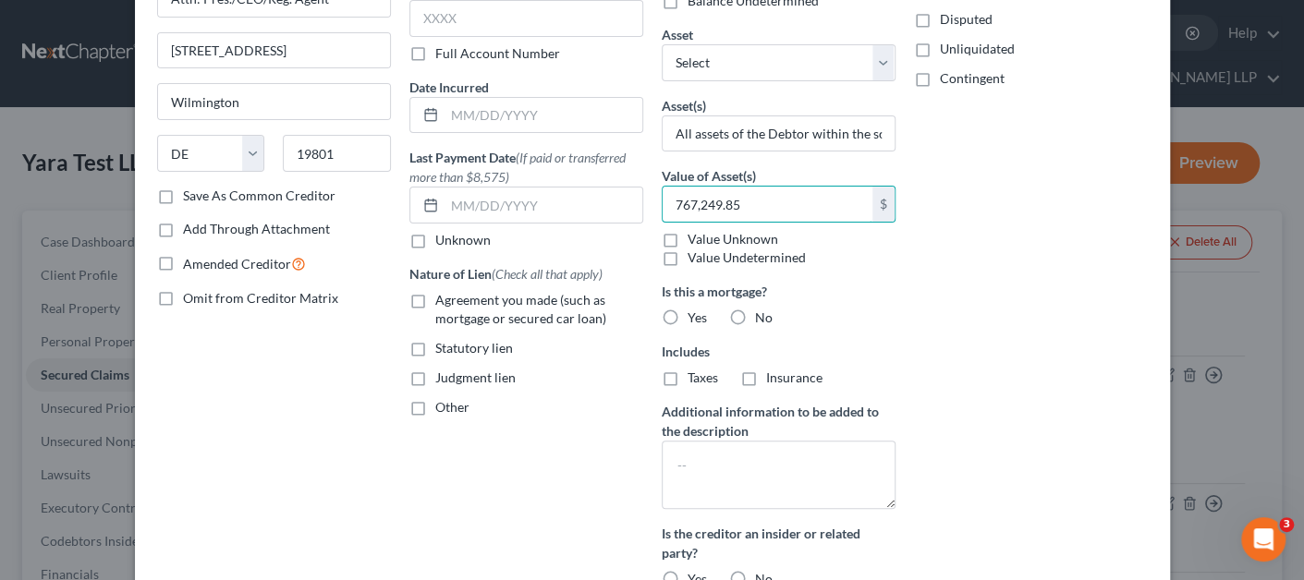
scroll to position [185, 0]
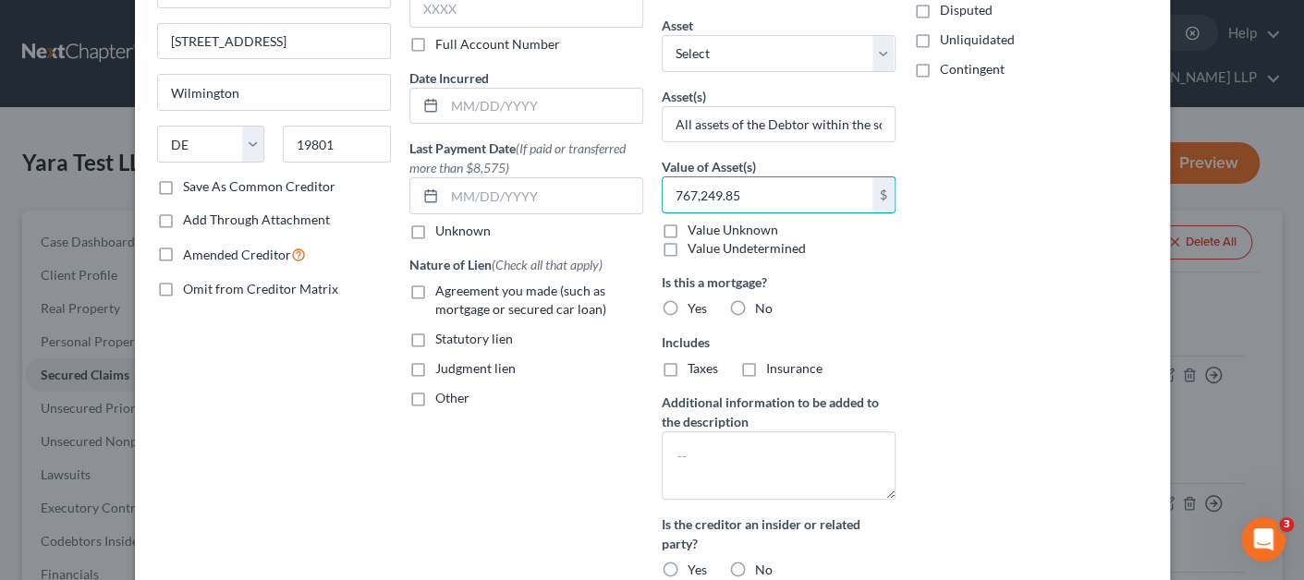
type input "767,249.85"
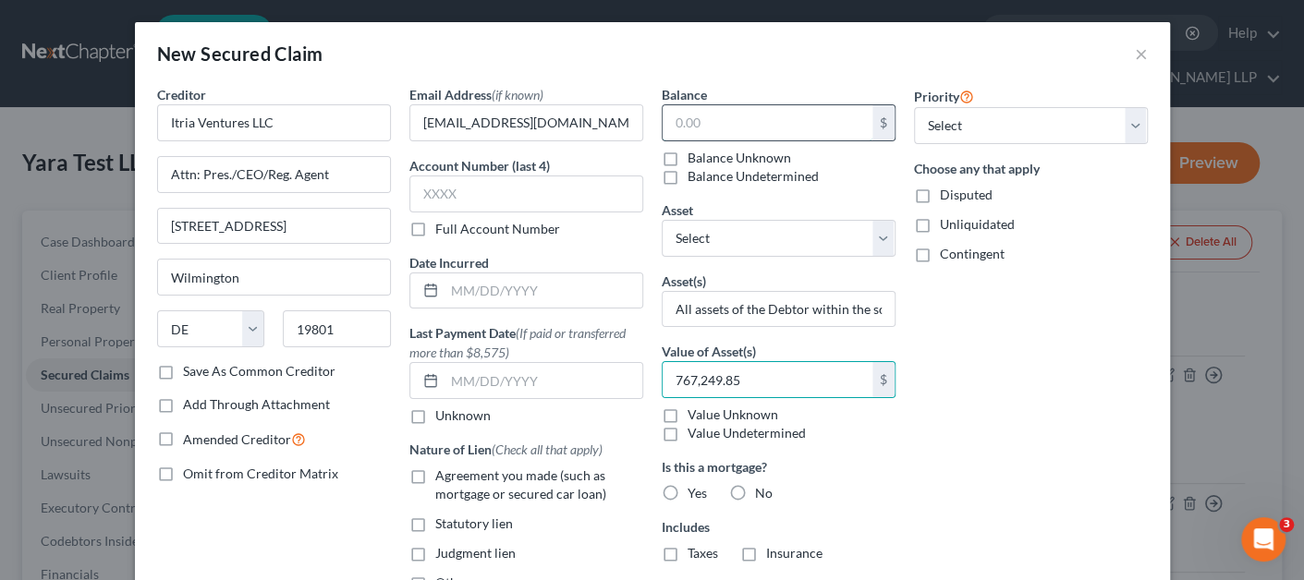
click at [696, 123] on input "text" at bounding box center [768, 122] width 210 height 35
type input "320,000"
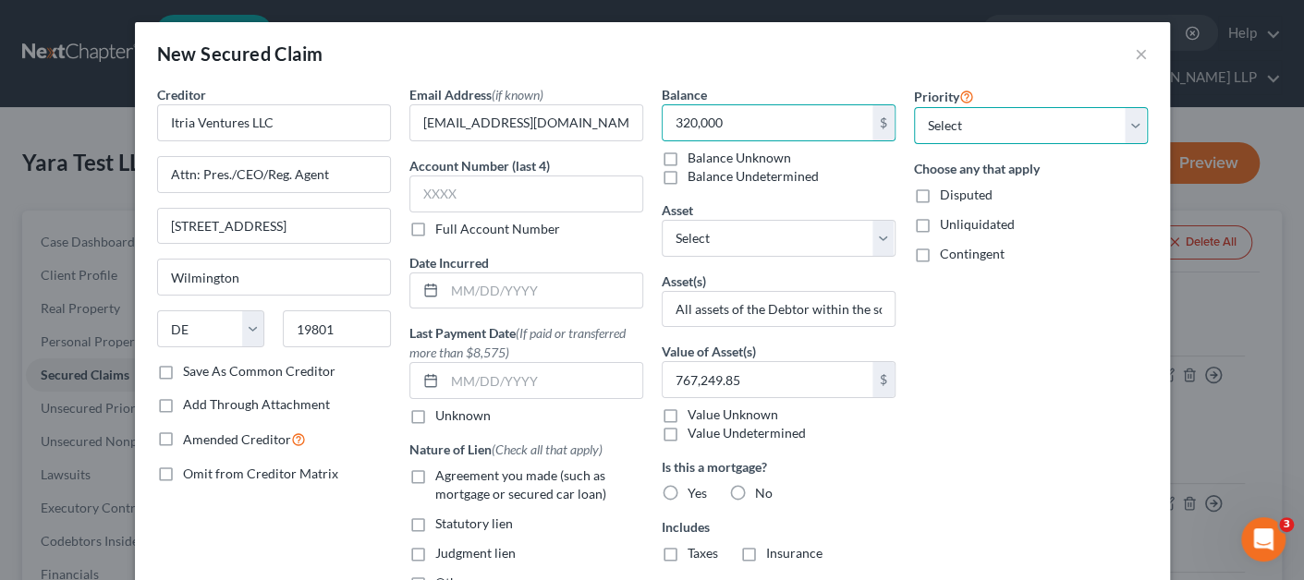
click at [971, 121] on select "Select 1st 2nd 3rd 4th 5th 6th 7th 8th 9th 10th 11th 12th 13th 14th 15th 16th 1…" at bounding box center [1031, 125] width 234 height 37
select select "2"
click at [914, 107] on select "Select 1st 2nd 3rd 4th 5th 6th 7th 8th 9th 10th 11th 12th 13th 14th 15th 16th 1…" at bounding box center [1031, 125] width 234 height 37
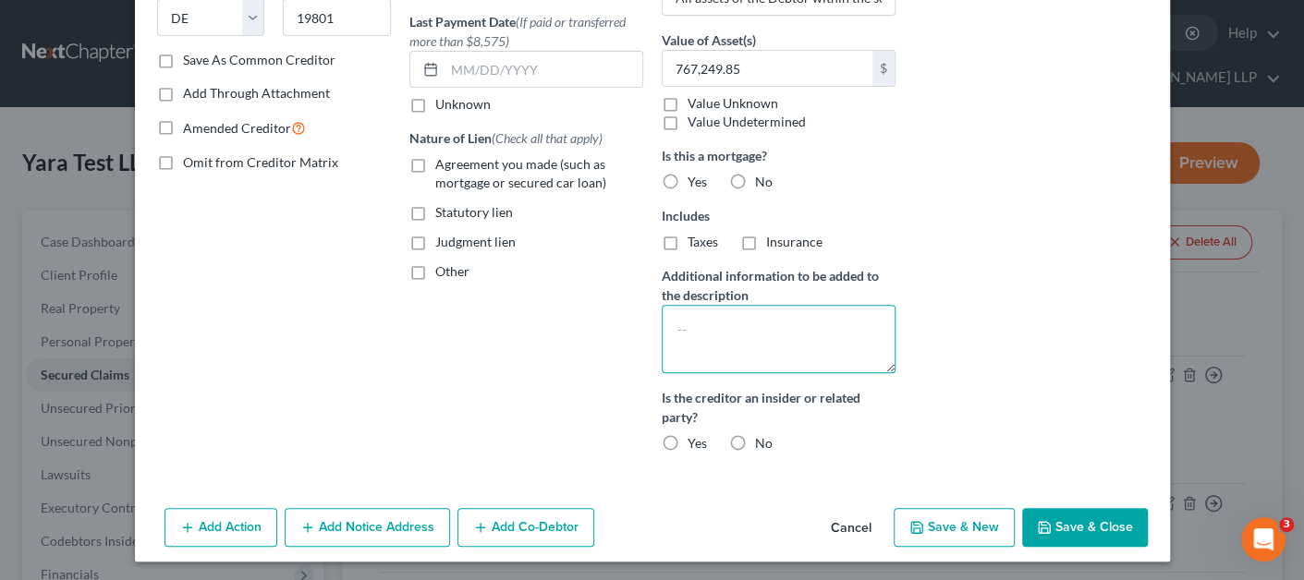
click at [681, 367] on textarea at bounding box center [779, 339] width 234 height 68
type textarea "Receivables Sales"
click at [755, 444] on label "No" at bounding box center [764, 443] width 18 height 18
click at [762, 444] on input "No" at bounding box center [768, 440] width 12 height 12
radio input "true"
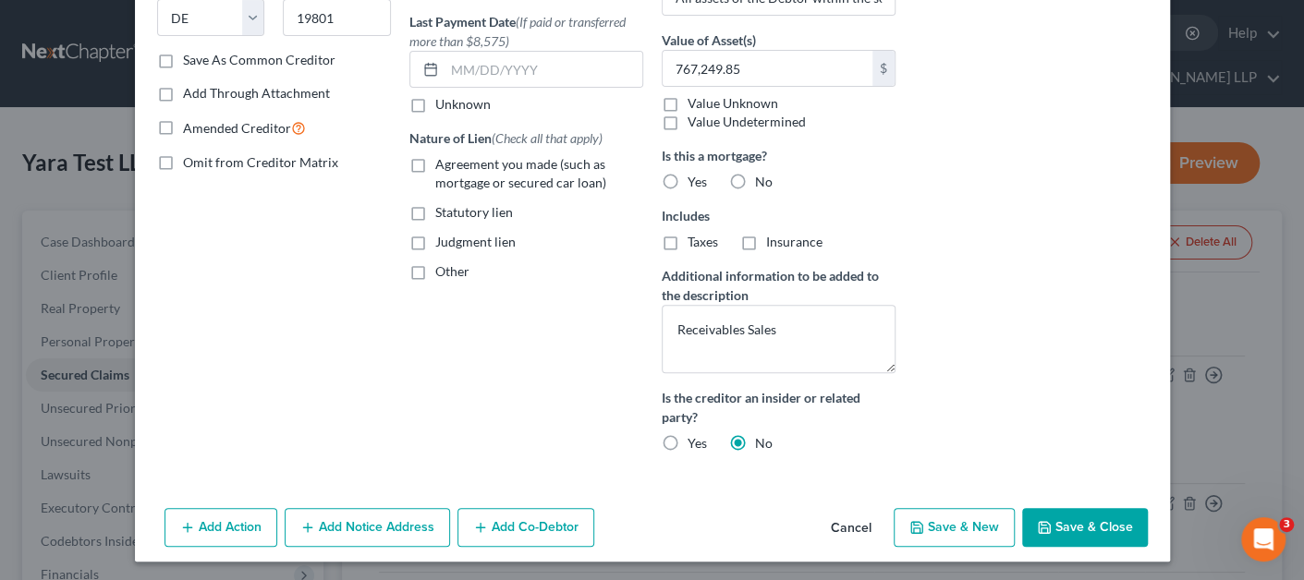
click at [755, 176] on label "No" at bounding box center [764, 182] width 18 height 18
click at [762, 176] on input "No" at bounding box center [768, 179] width 12 height 12
radio input "true"
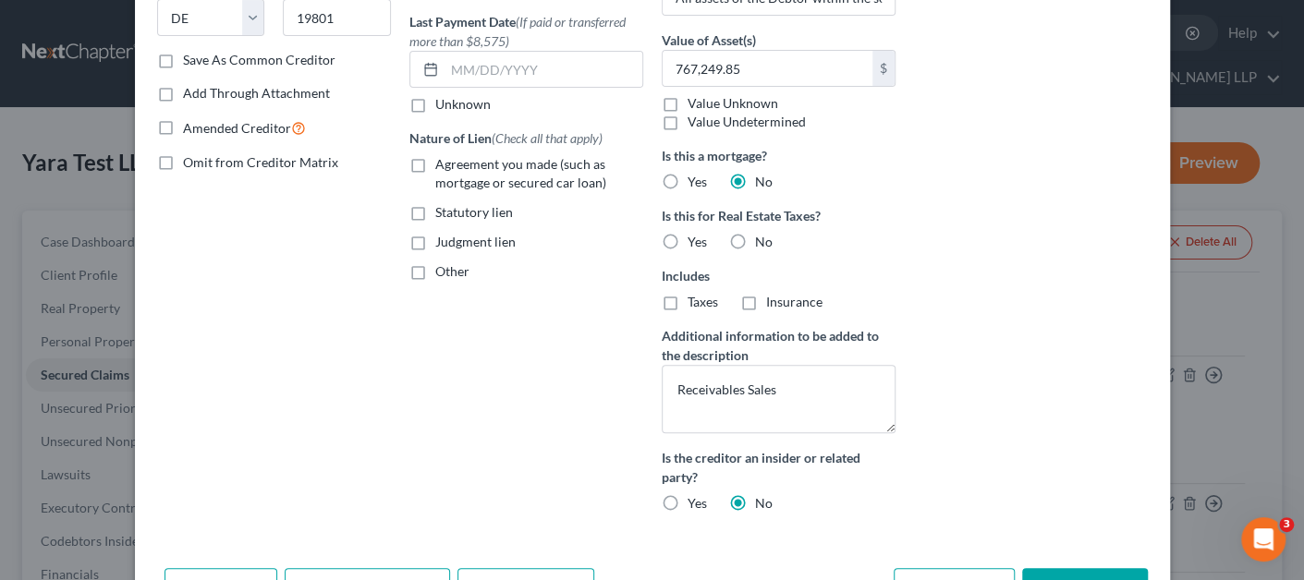
click at [755, 241] on label "No" at bounding box center [764, 242] width 18 height 18
click at [762, 241] on input "No" at bounding box center [768, 239] width 12 height 12
radio input "true"
click at [435, 167] on label "Agreement you made (such as mortgage or secured car loan)" at bounding box center [539, 173] width 208 height 37
click at [443, 167] on input "Agreement you made (such as mortgage or secured car loan)" at bounding box center [449, 161] width 12 height 12
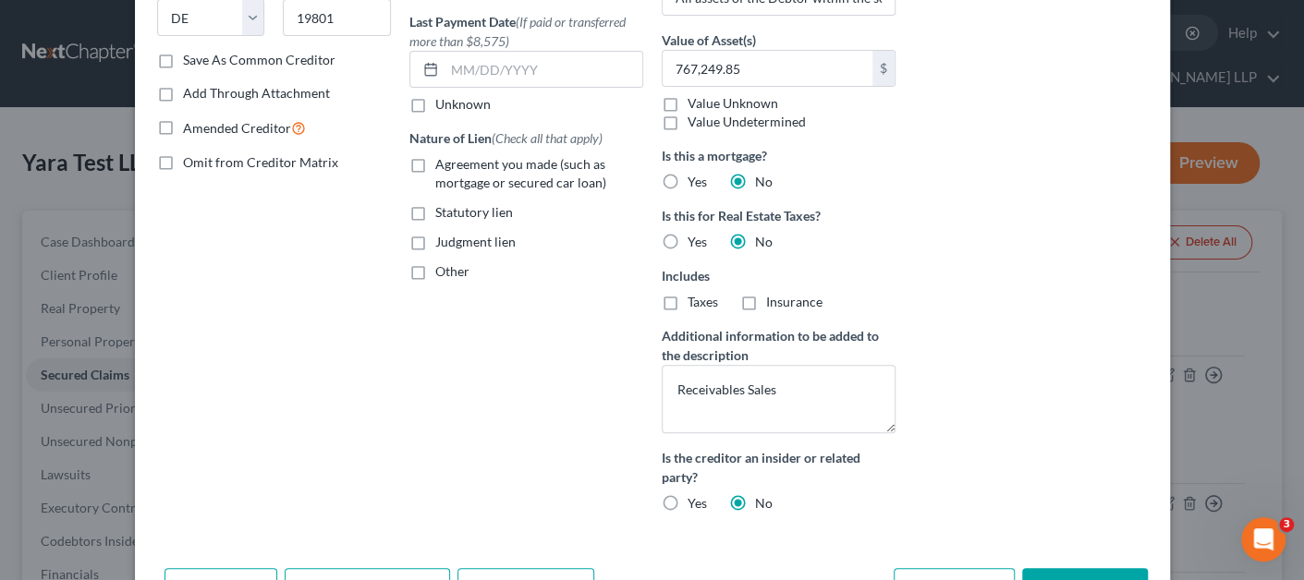
checkbox input "true"
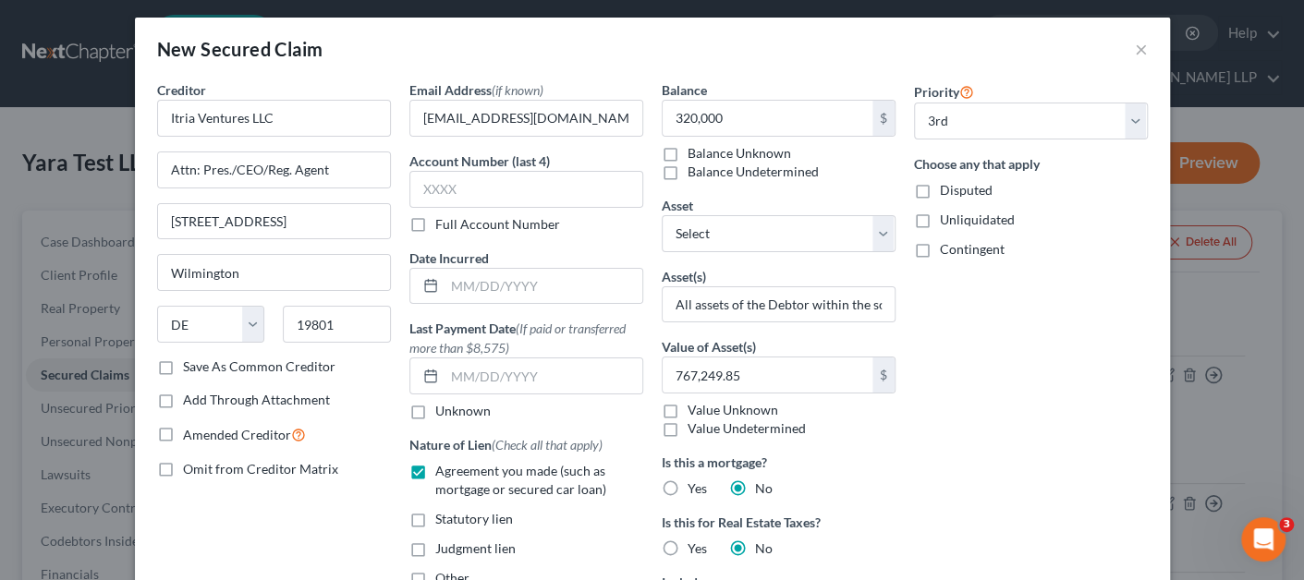
scroll to position [0, 0]
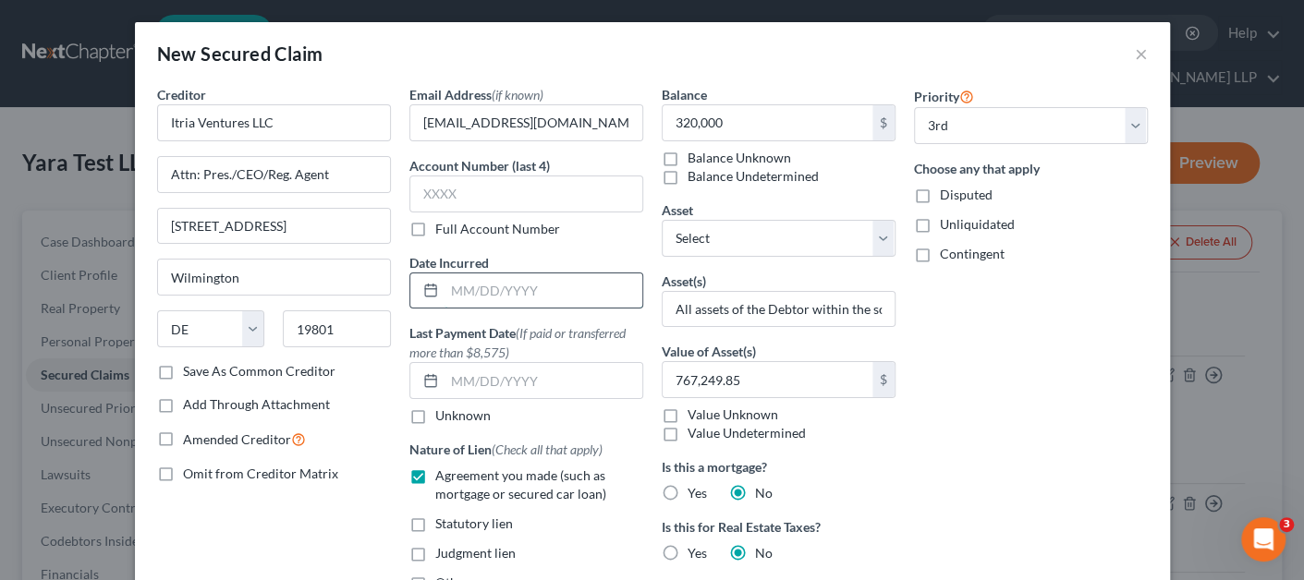
click at [444, 288] on input "text" at bounding box center [543, 291] width 198 height 35
click at [454, 287] on input "text" at bounding box center [543, 291] width 198 height 35
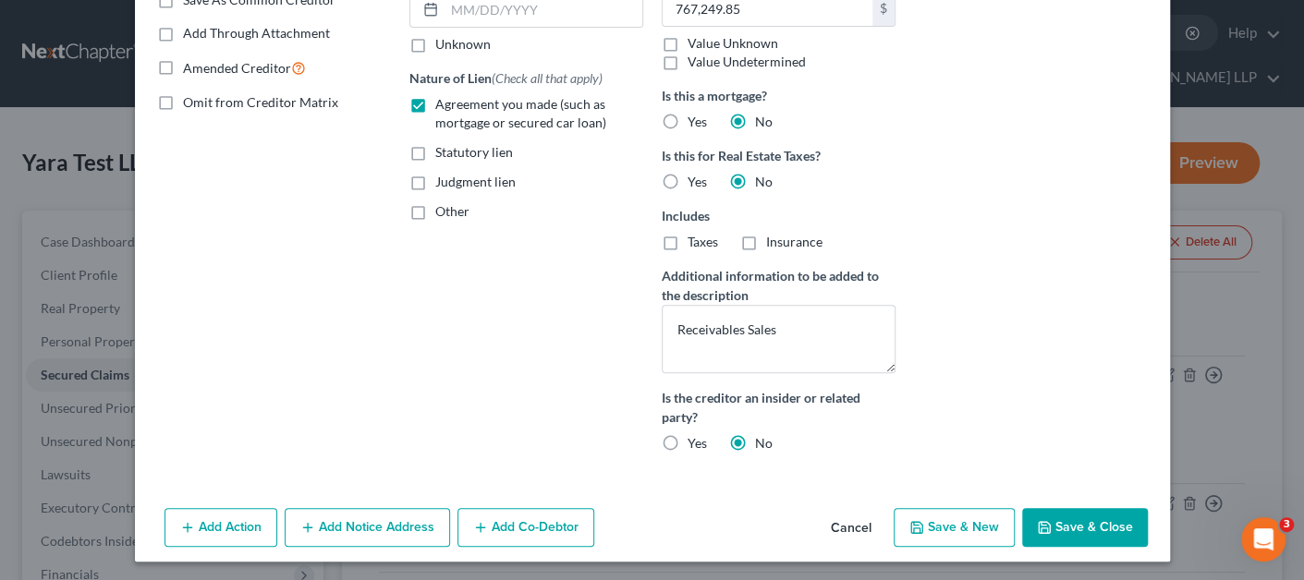
type input "[DATE]"
click at [1066, 519] on button "Save & Close" at bounding box center [1085, 527] width 126 height 39
select select "0"
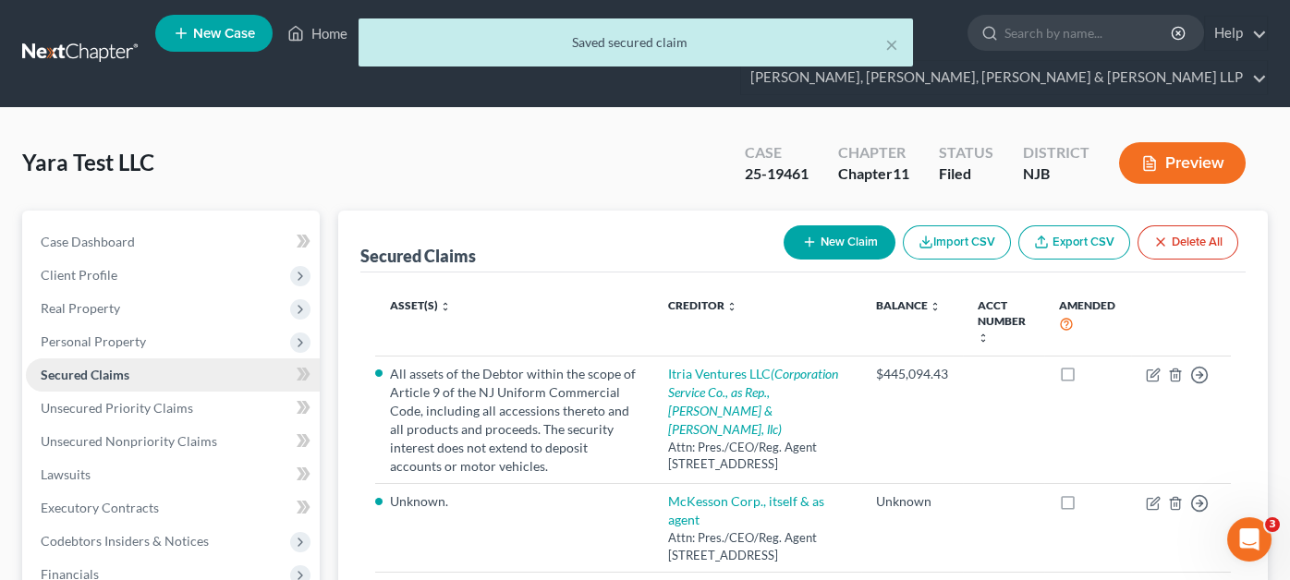
scroll to position [479, 0]
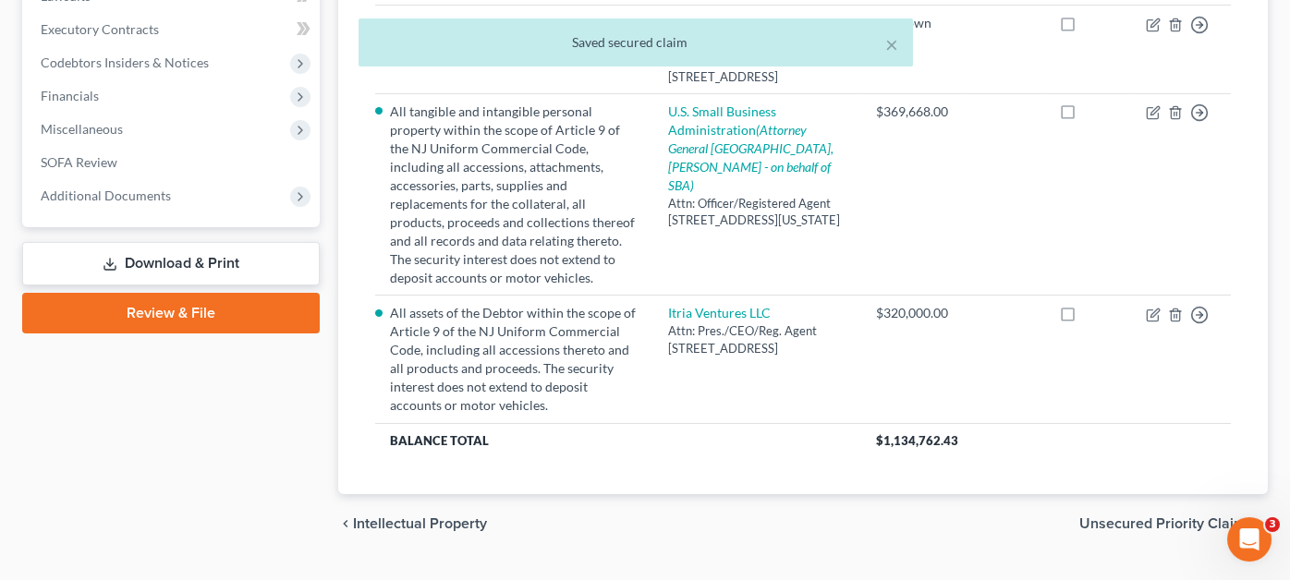
click at [163, 242] on link "Download & Print" at bounding box center [171, 263] width 298 height 43
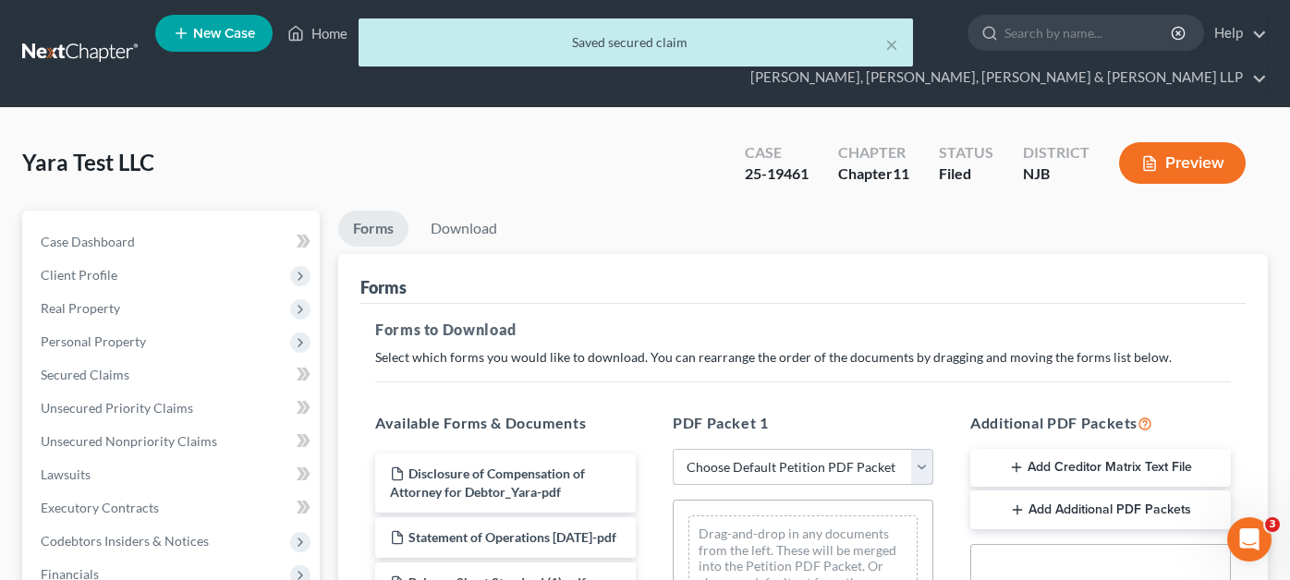
click at [732, 449] on select "Choose Default Petition PDF Packet Complete Bankruptcy Petition (all forms and …" at bounding box center [803, 467] width 261 height 37
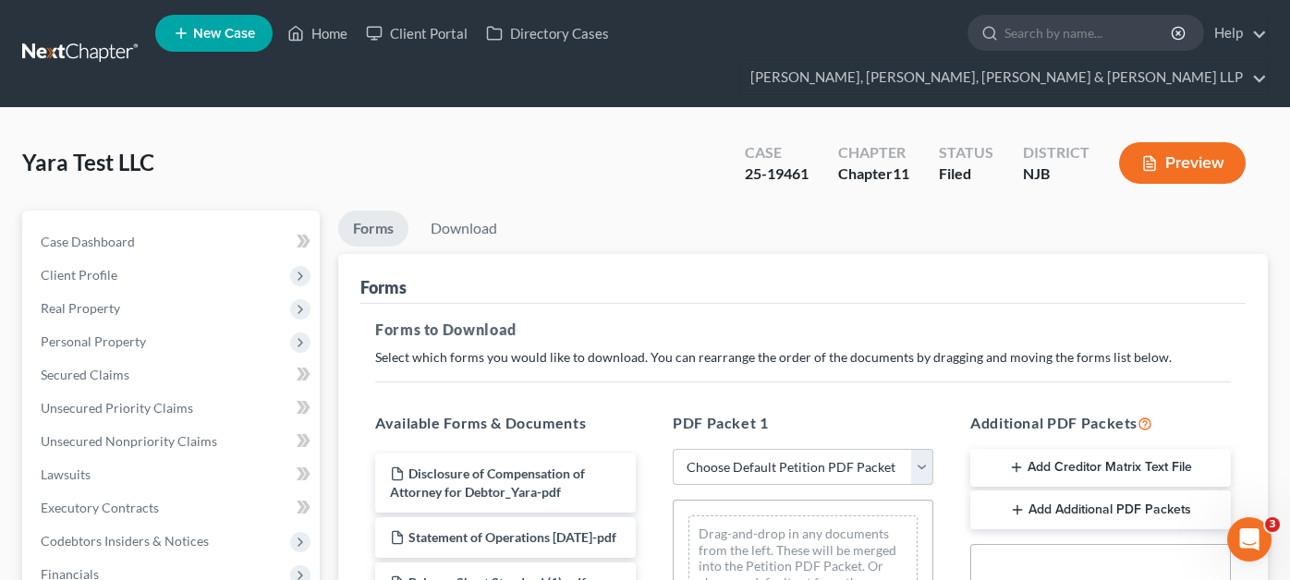
select select "2"
click at [673, 449] on select "Choose Default Petition PDF Packet Complete Bankruptcy Petition (all forms and …" at bounding box center [803, 467] width 261 height 37
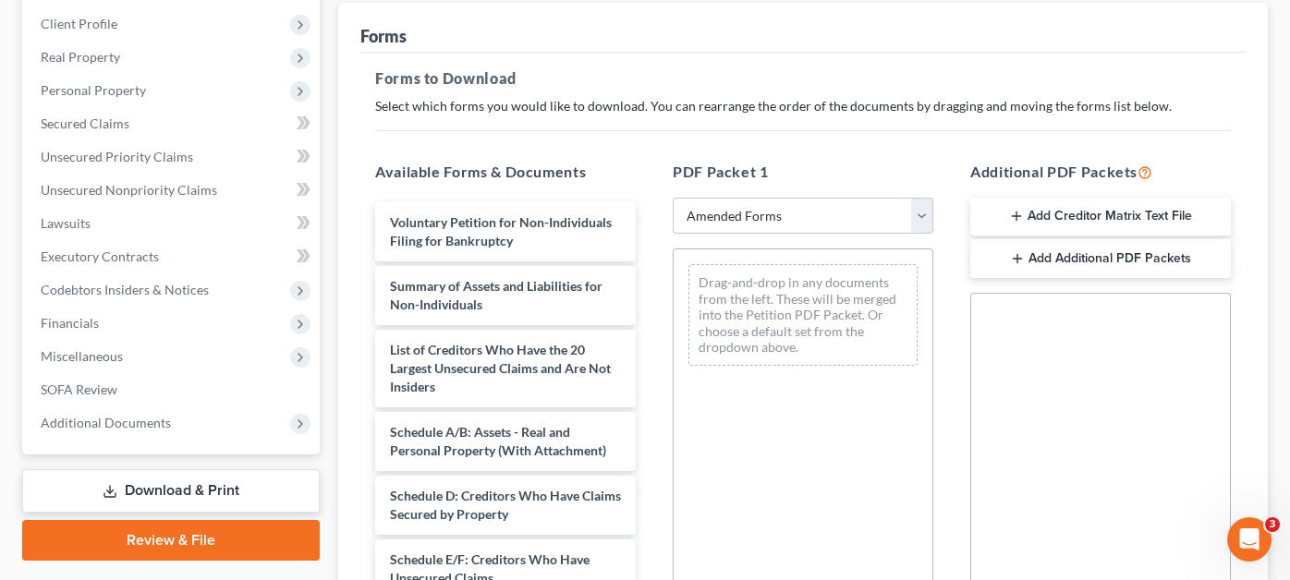
scroll to position [277, 0]
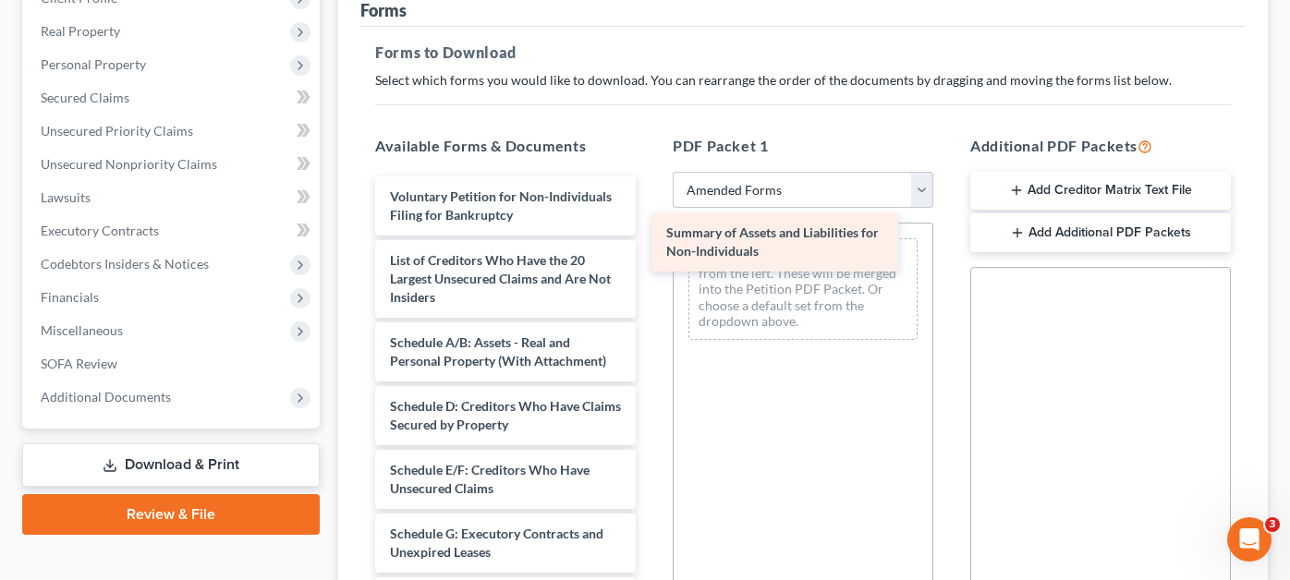
drag, startPoint x: 511, startPoint y: 221, endPoint x: 797, endPoint y: 228, distance: 285.6
click at [651, 229] on div "Summary of Assets and Liabilities for Non-Individuals Voluntary Petition for No…" at bounding box center [505, 551] width 290 height 750
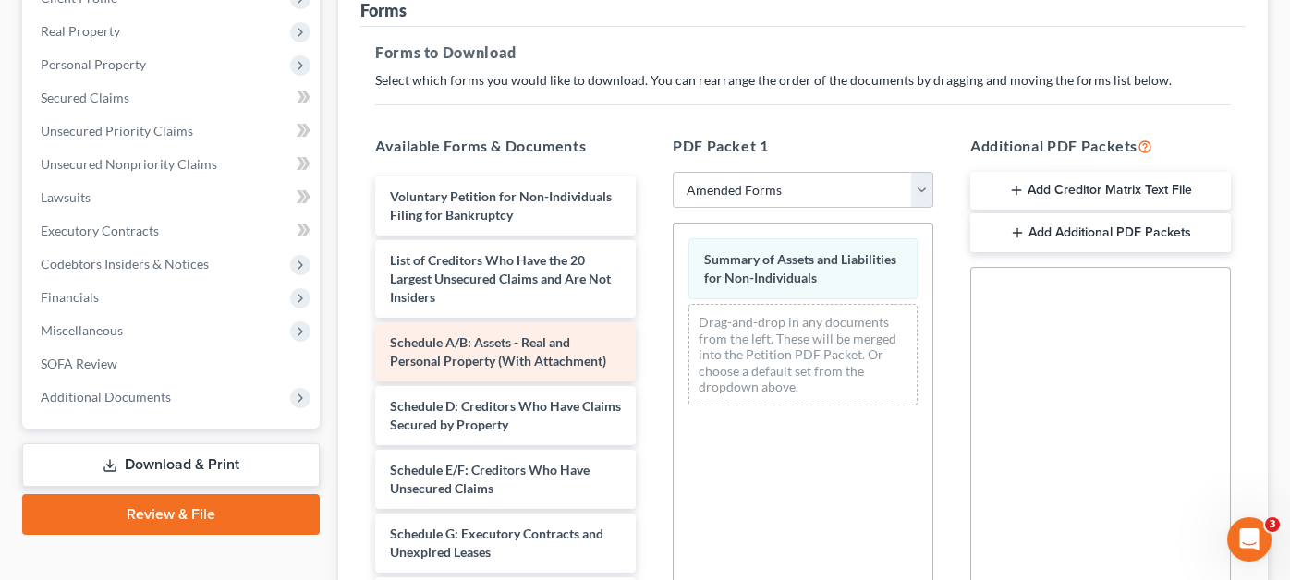
scroll to position [91, 0]
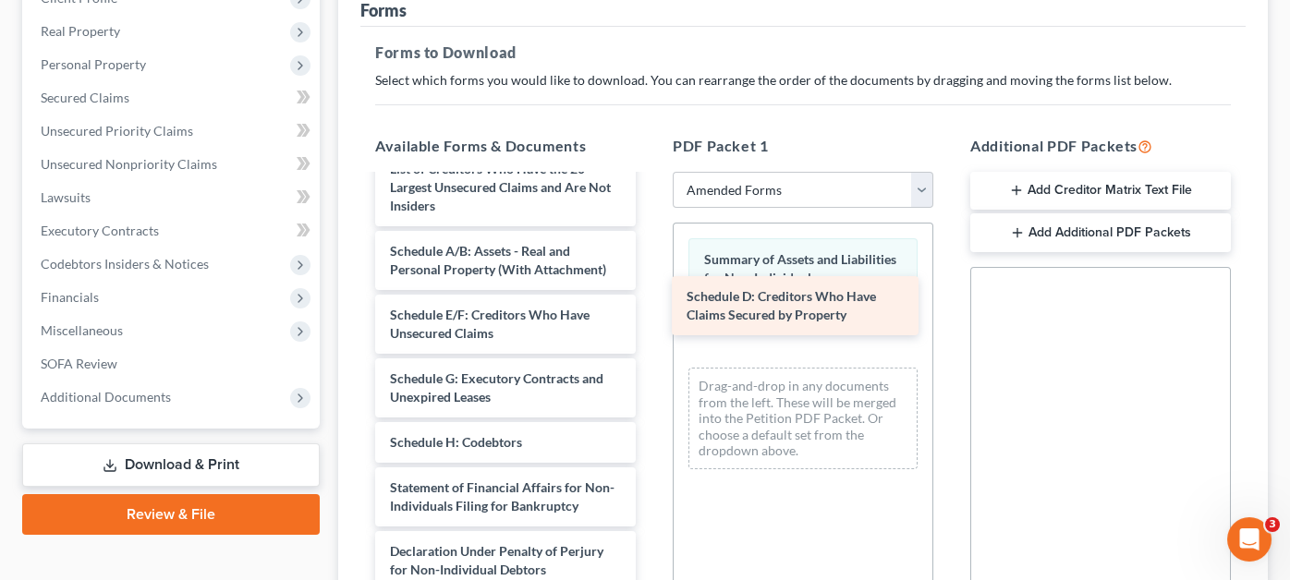
drag, startPoint x: 489, startPoint y: 300, endPoint x: 785, endPoint y: 318, distance: 297.1
click at [651, 318] on div "Schedule D: Creditors Who Have Claims Secured by Property Voluntary Petition fo…" at bounding box center [505, 428] width 290 height 687
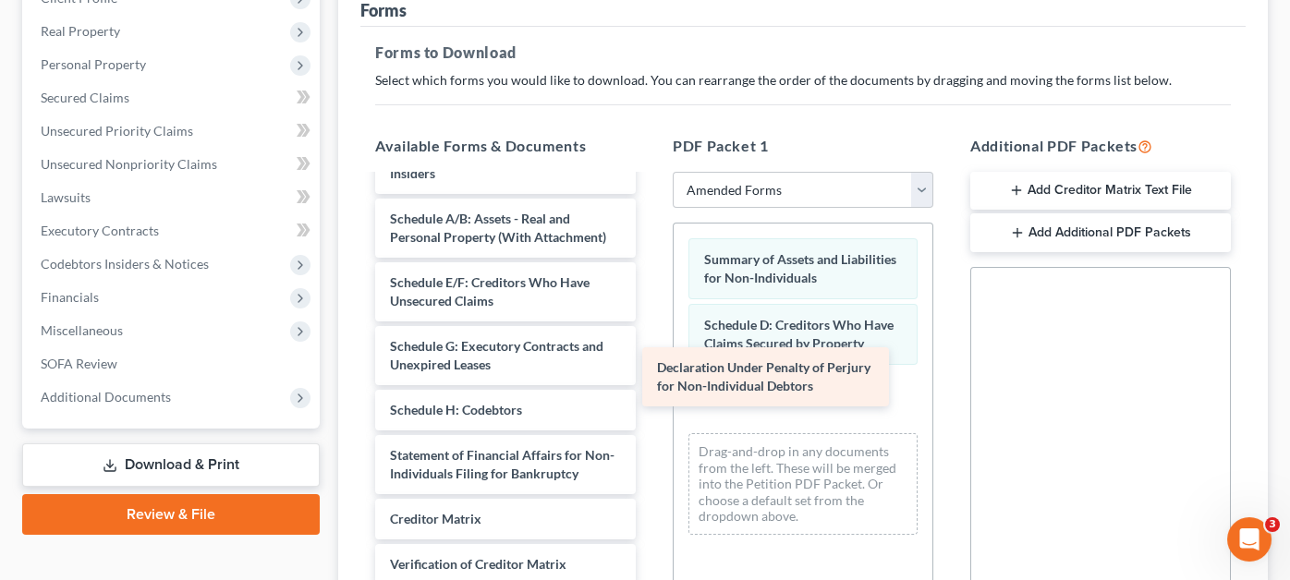
scroll to position [142, 0]
drag, startPoint x: 486, startPoint y: 423, endPoint x: 790, endPoint y: 387, distance: 306.1
click at [651, 387] on div "Declaration Under Penalty of Perjury for Non-Individual Debtors Voluntary Petit…" at bounding box center [505, 364] width 290 height 623
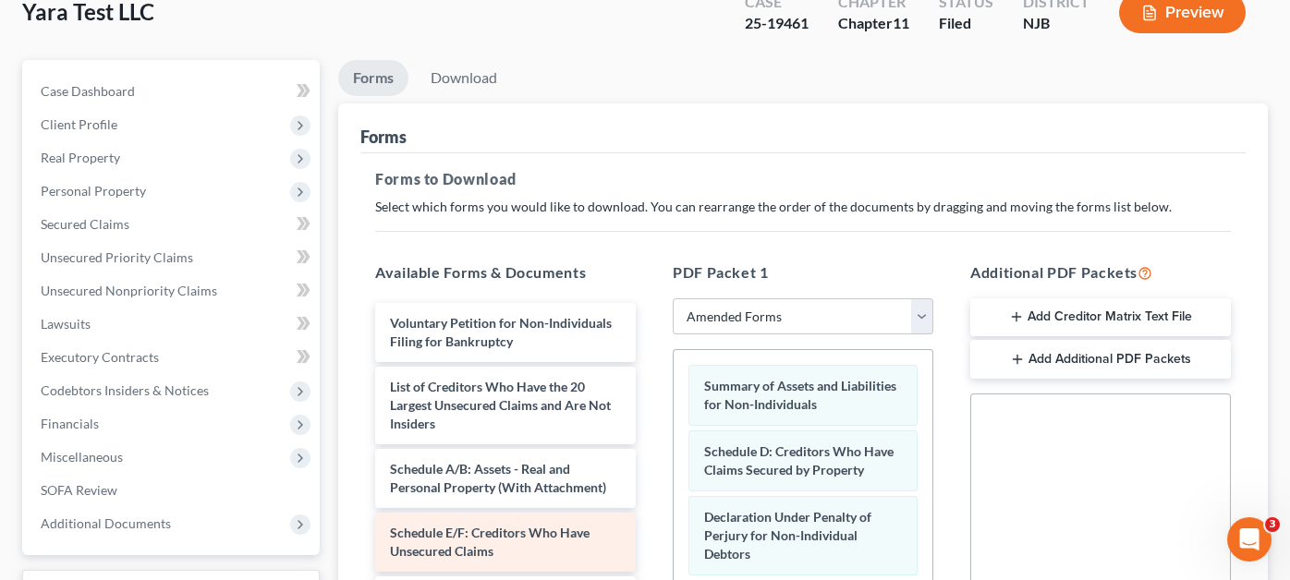
scroll to position [0, 0]
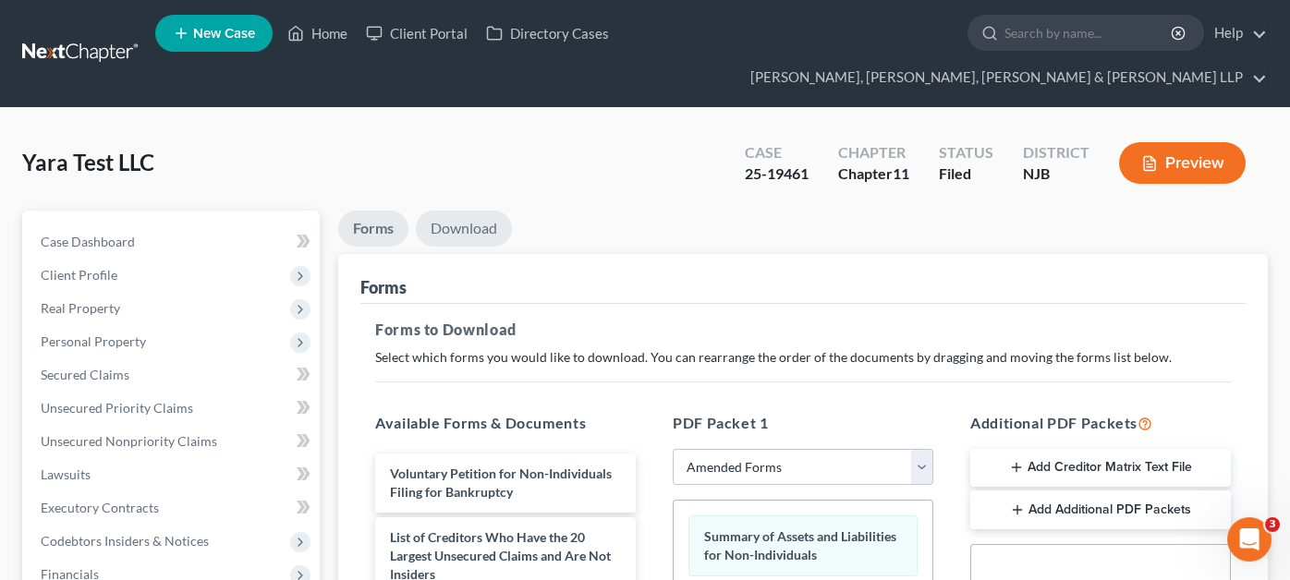
click at [466, 211] on link "Download" at bounding box center [464, 229] width 96 height 36
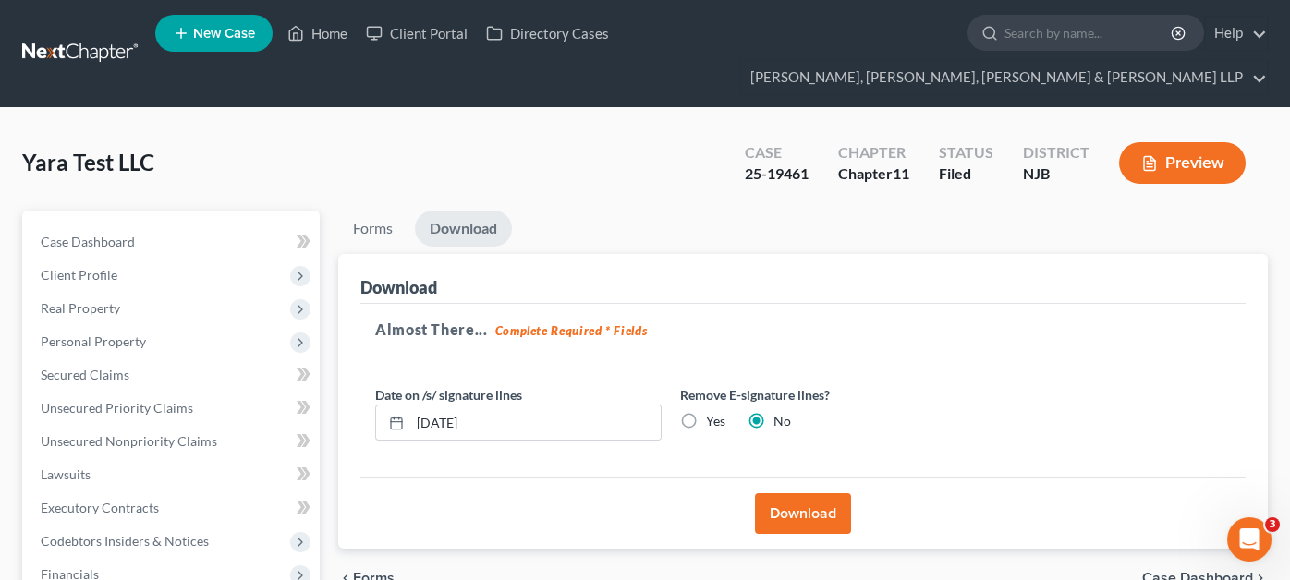
click at [781, 493] on button "Download" at bounding box center [803, 513] width 96 height 41
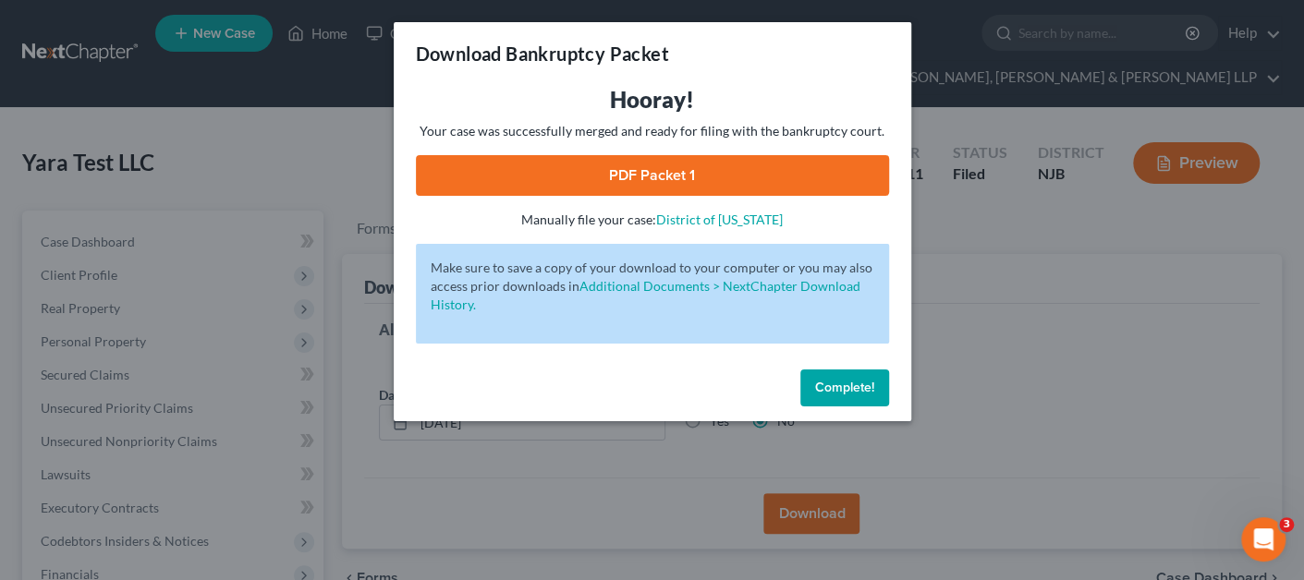
click at [793, 189] on link "PDF Packet 1" at bounding box center [652, 175] width 473 height 41
click at [288, 299] on div "Download Bankruptcy Packet Hooray! Your case was successfully merged and ready …" at bounding box center [652, 290] width 1304 height 580
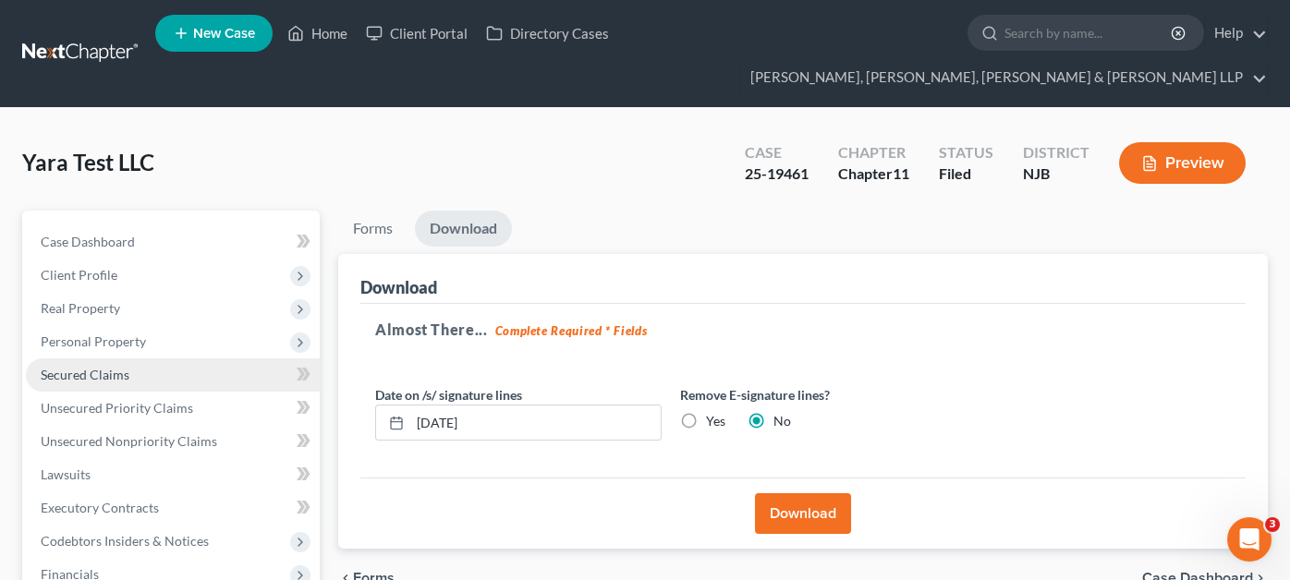
click at [158, 359] on link "Secured Claims" at bounding box center [173, 375] width 294 height 33
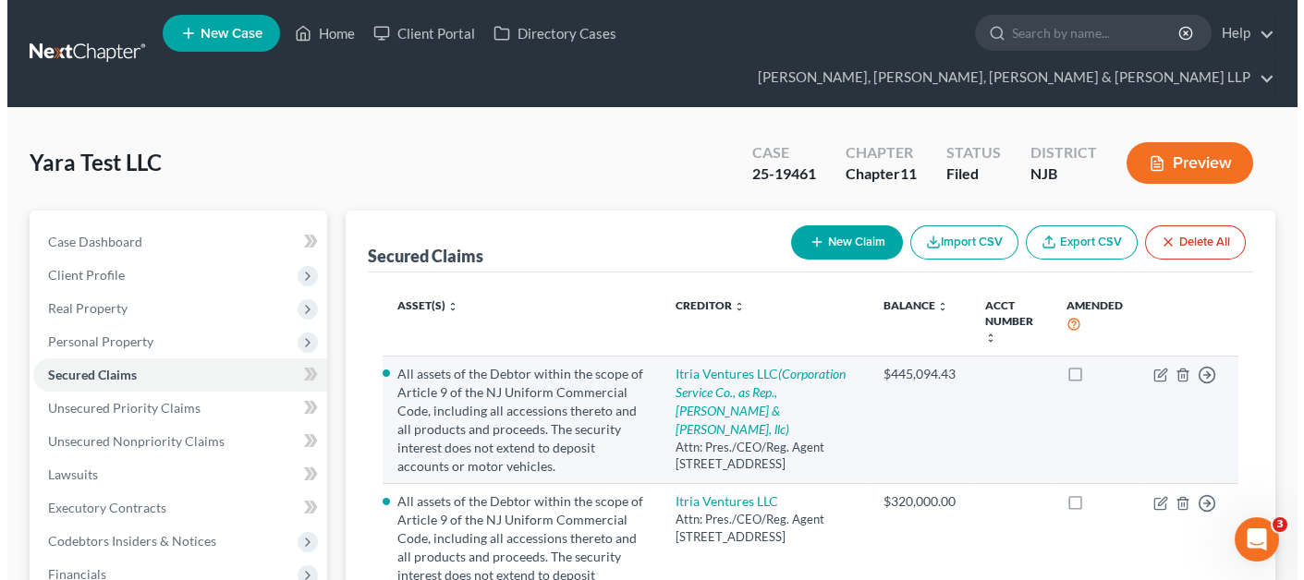
scroll to position [277, 0]
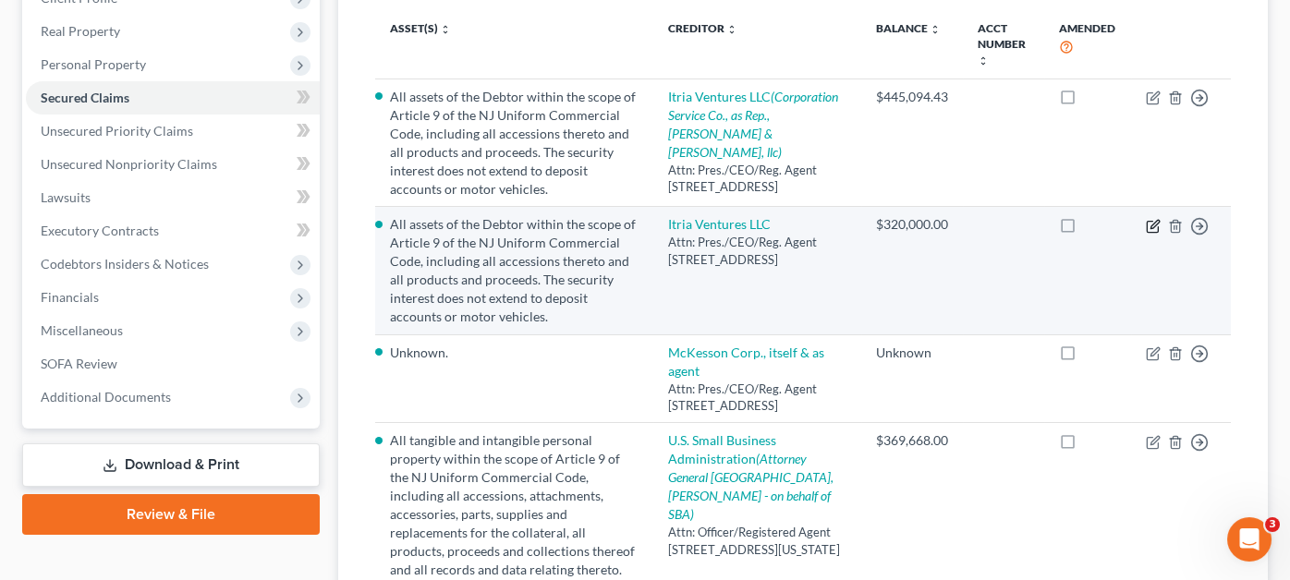
click at [1154, 219] on icon "button" at bounding box center [1153, 226] width 15 height 15
select select "7"
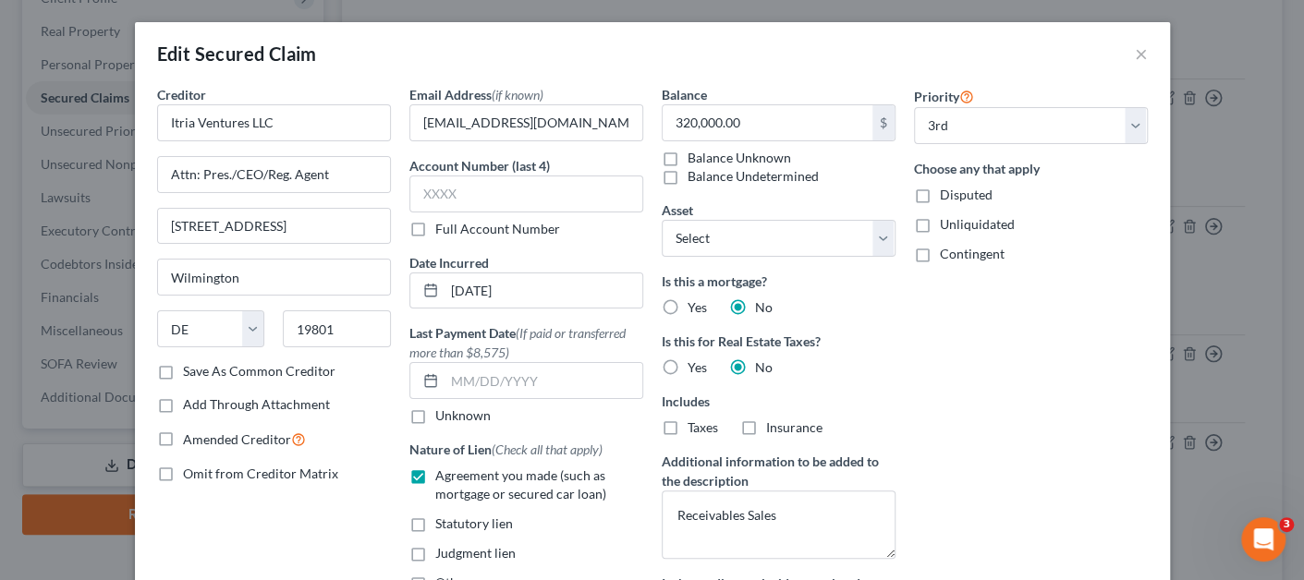
select select "2"
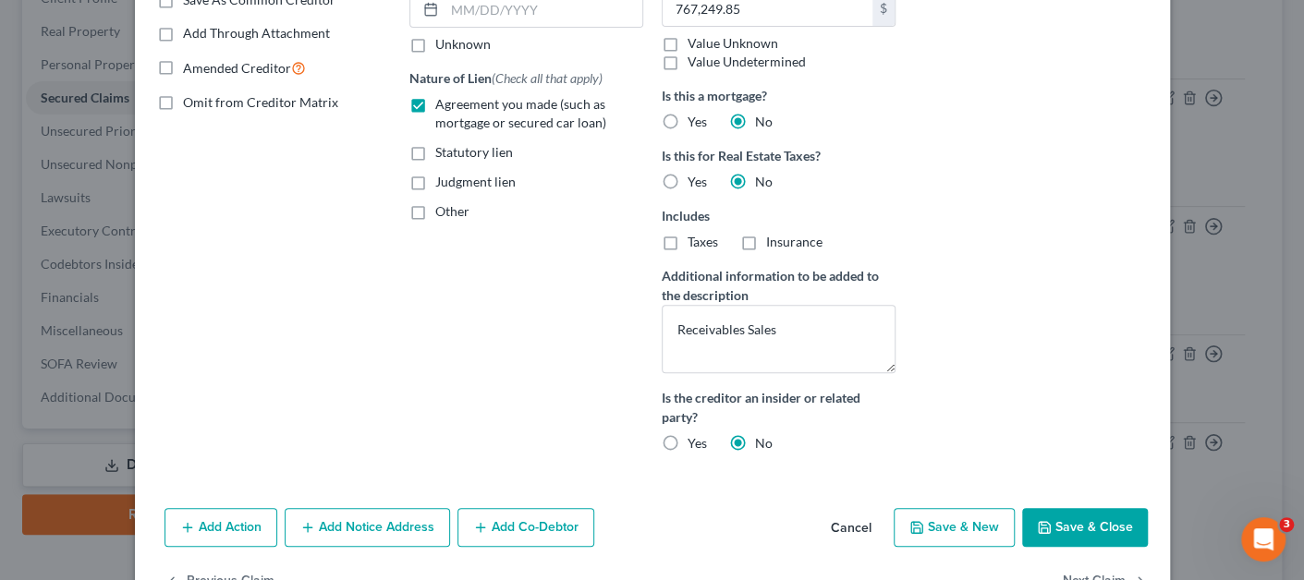
scroll to position [425, 0]
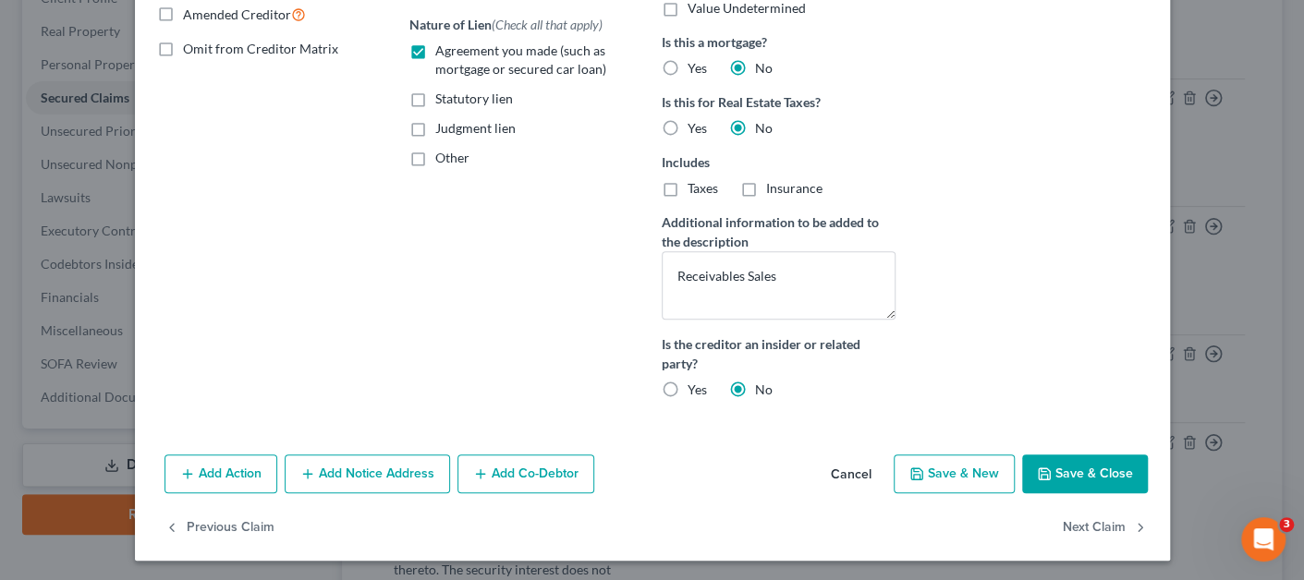
click at [385, 479] on button "Add Notice Address" at bounding box center [367, 474] width 165 height 39
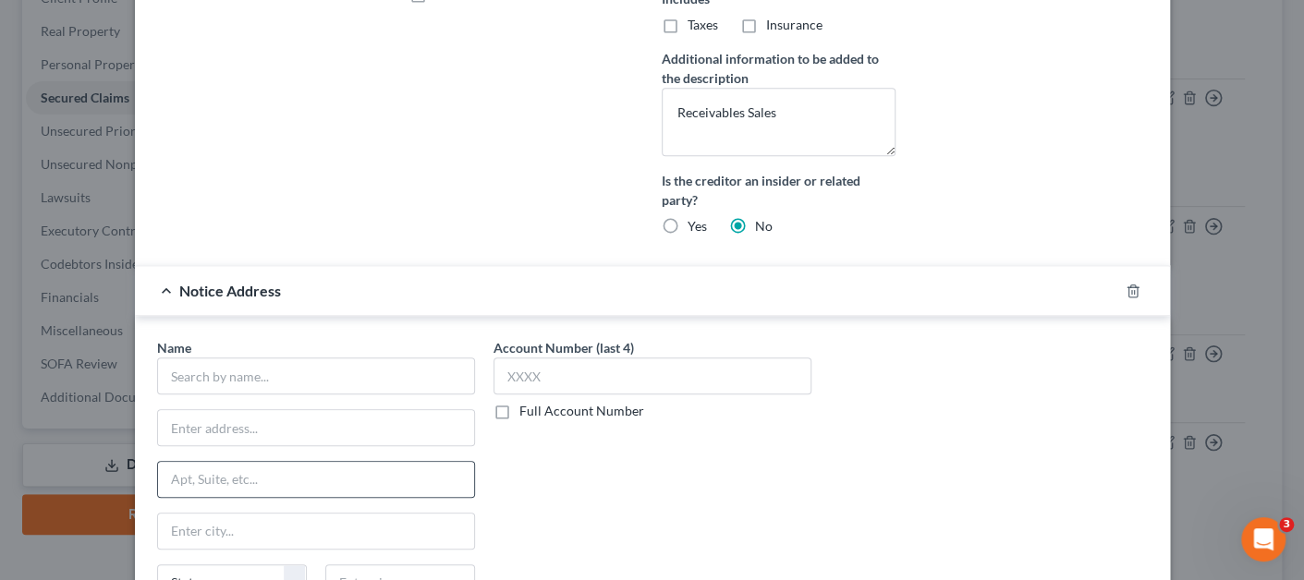
scroll to position [610, 0]
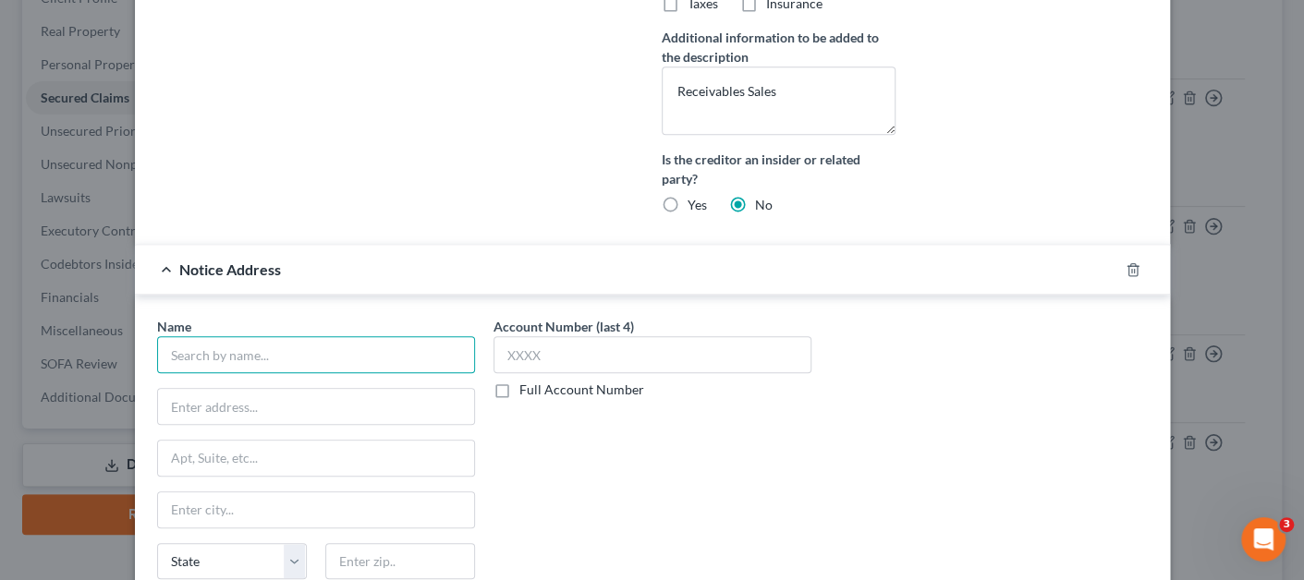
click at [287, 353] on input "text" at bounding box center [316, 354] width 318 height 37
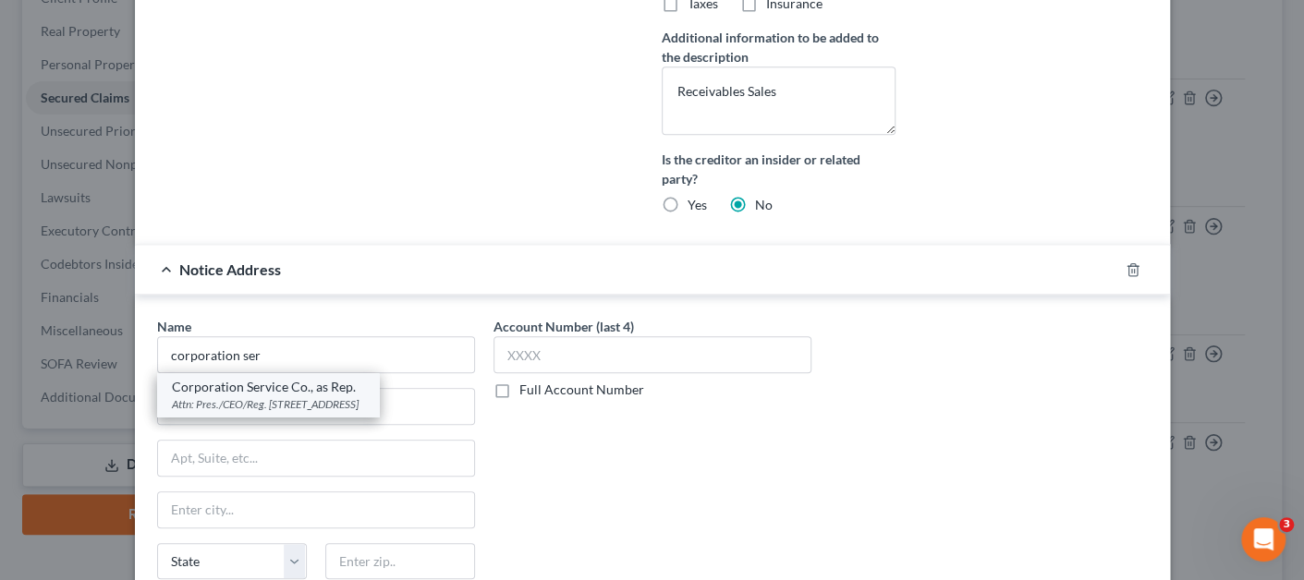
click at [275, 389] on div "Corporation Service Co., as Rep." at bounding box center [268, 387] width 192 height 18
type input "Corporation Service Co., as Rep."
type input "Attn: Pres./CEO/Reg. Agent"
type input "PO Box 2576"
type input "[GEOGRAPHIC_DATA]"
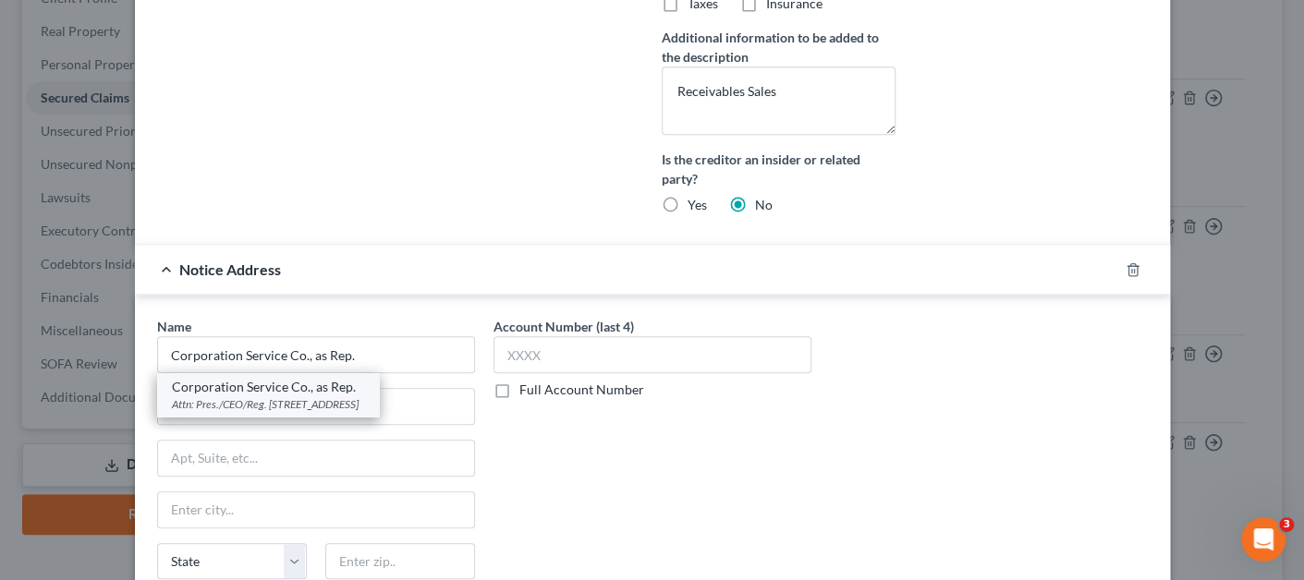
select select "14"
type input "62708"
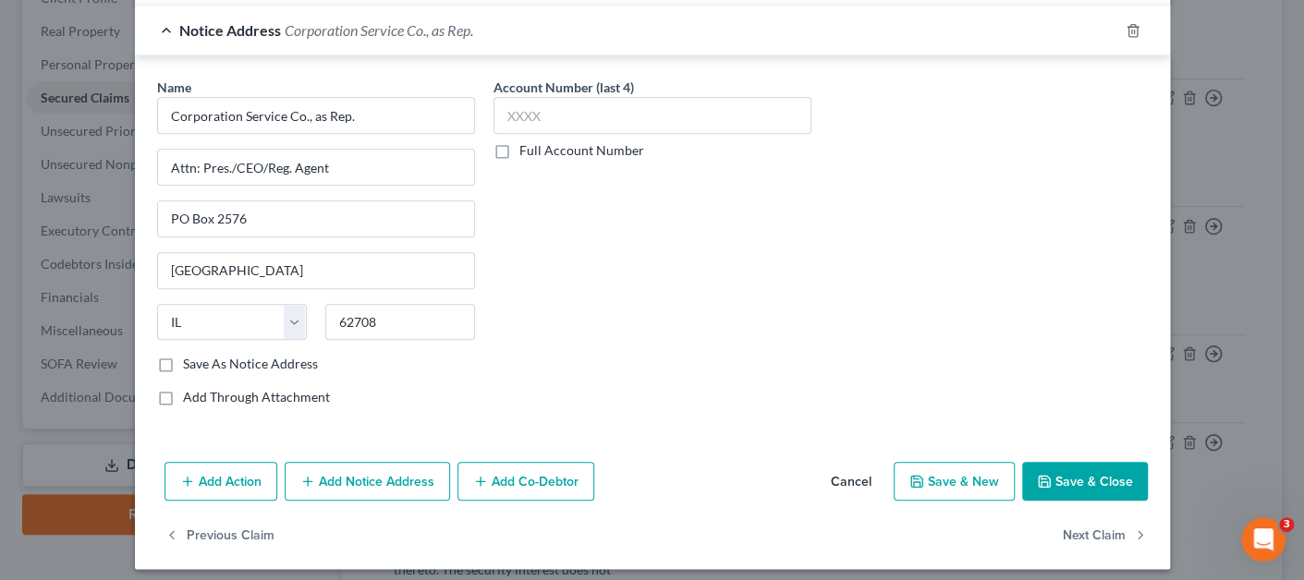
scroll to position [854, 0]
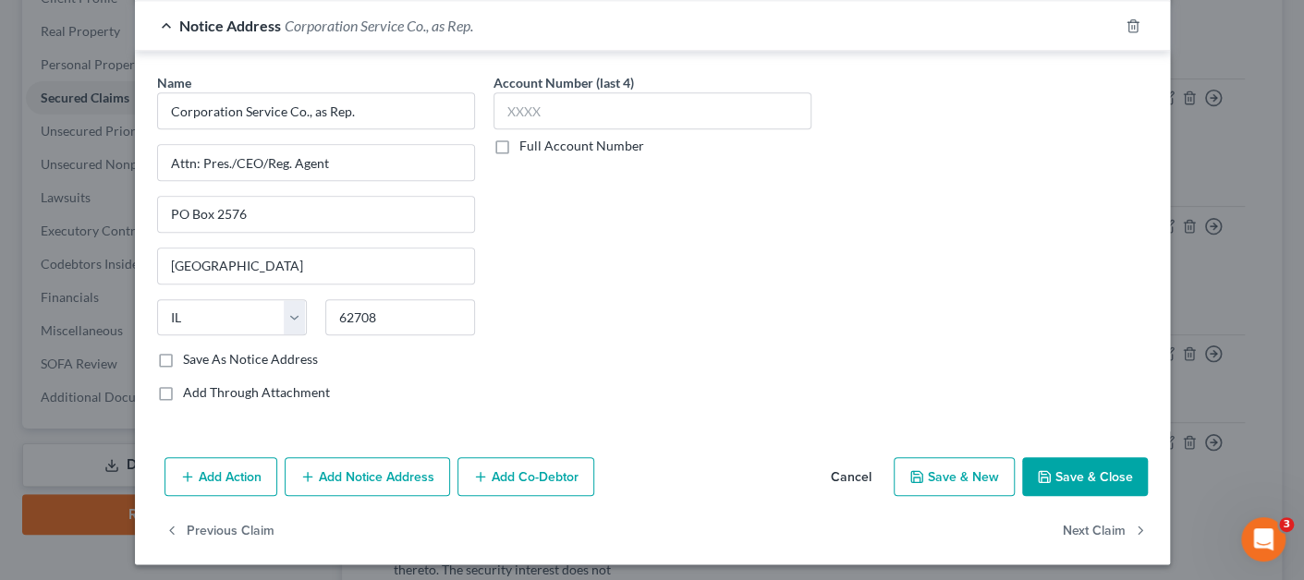
click at [348, 476] on button "Add Notice Address" at bounding box center [367, 476] width 165 height 39
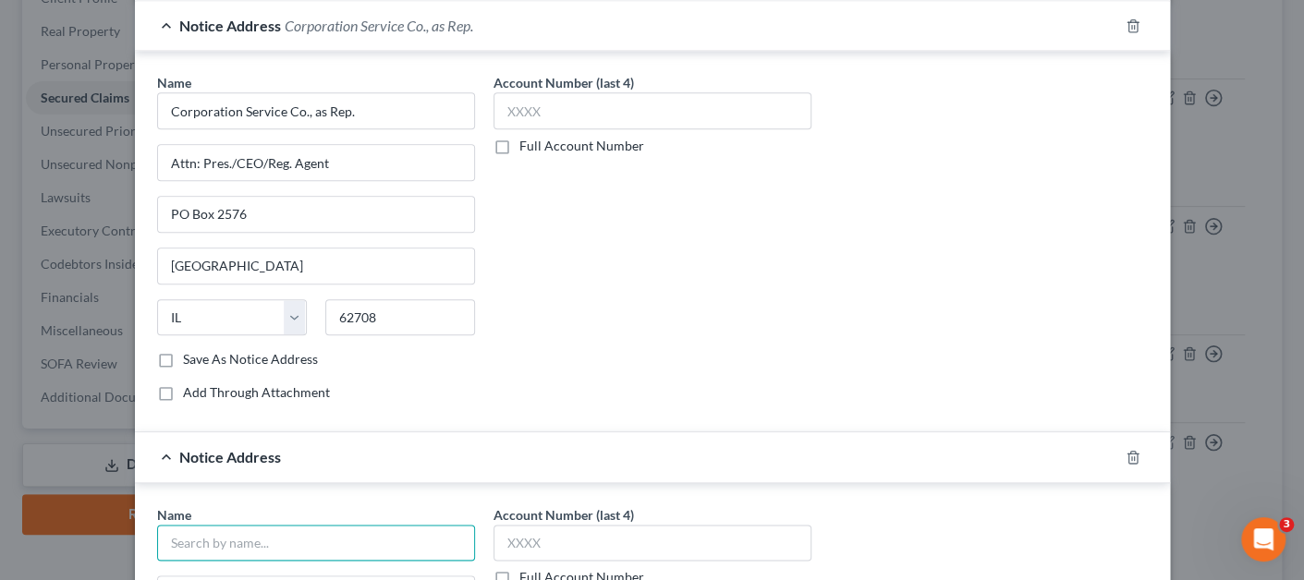
click at [344, 525] on input "text" at bounding box center [316, 543] width 318 height 37
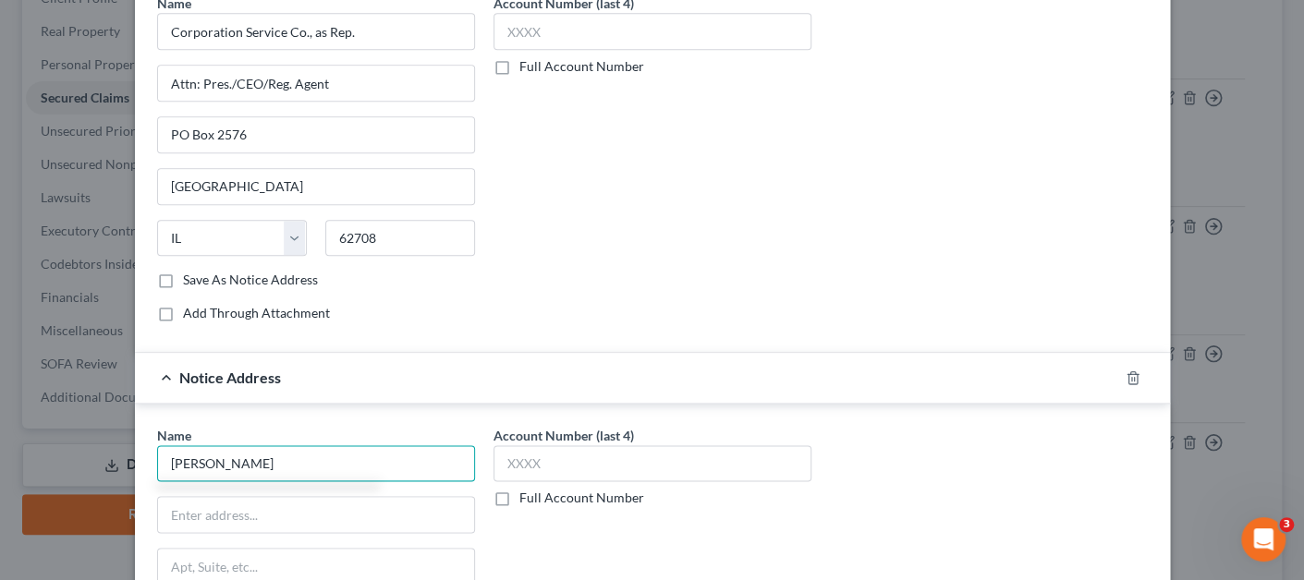
scroll to position [1039, 0]
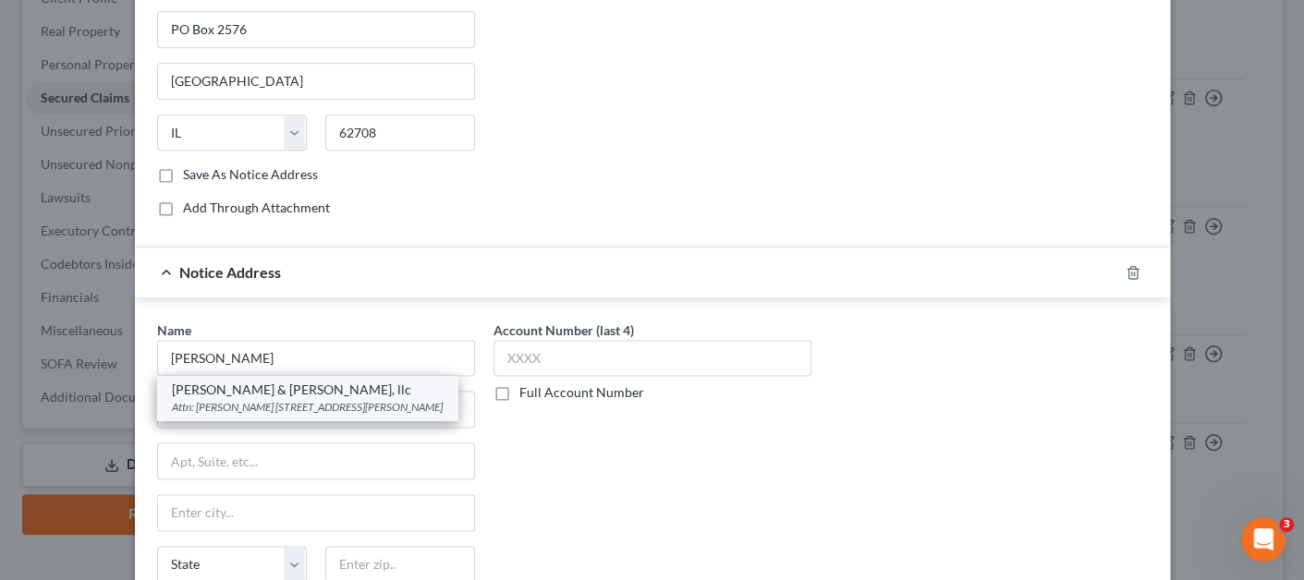
click at [306, 399] on div "Attn: [PERSON_NAME] [STREET_ADDRESS][PERSON_NAME]" at bounding box center [307, 407] width 271 height 16
type input "[PERSON_NAME] & [PERSON_NAME], llc"
type input "Attn: [PERSON_NAME]"
type input "[STREET_ADDRESS][PERSON_NAME]"
type input "[PERSON_NAME]"
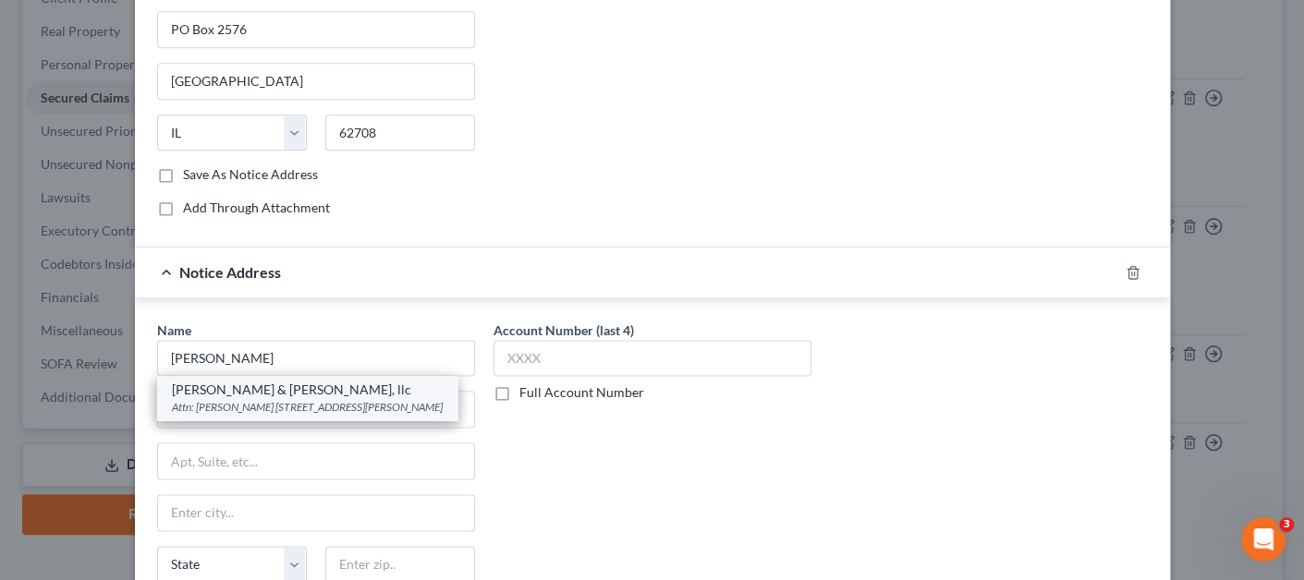
select select "33"
type input "07066"
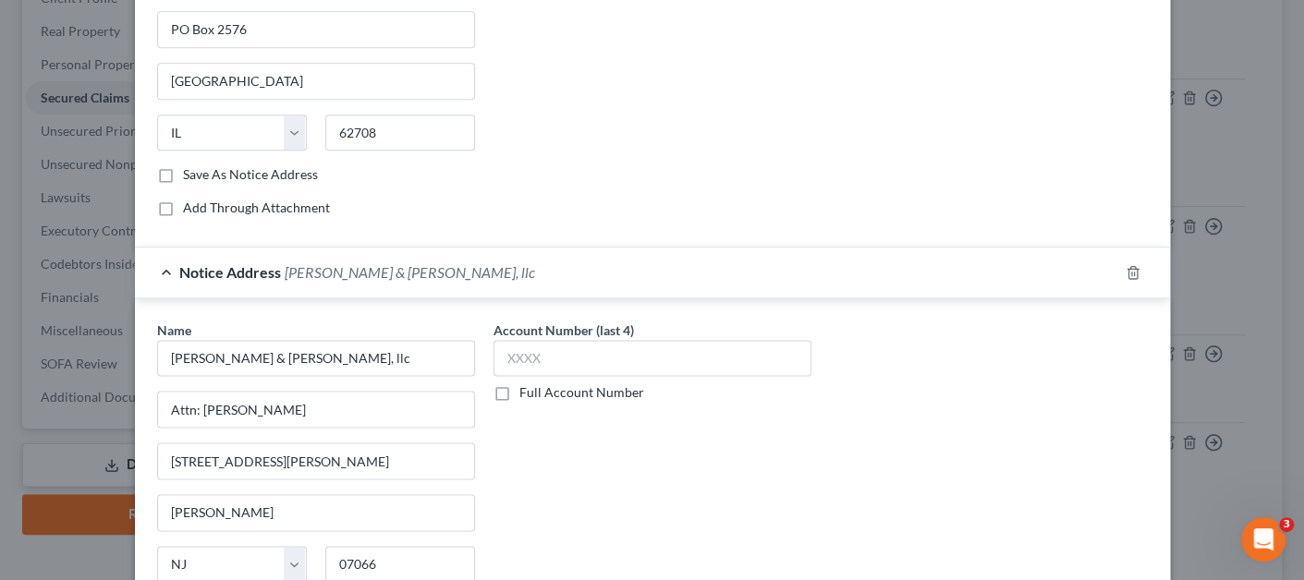
scroll to position [1282, 0]
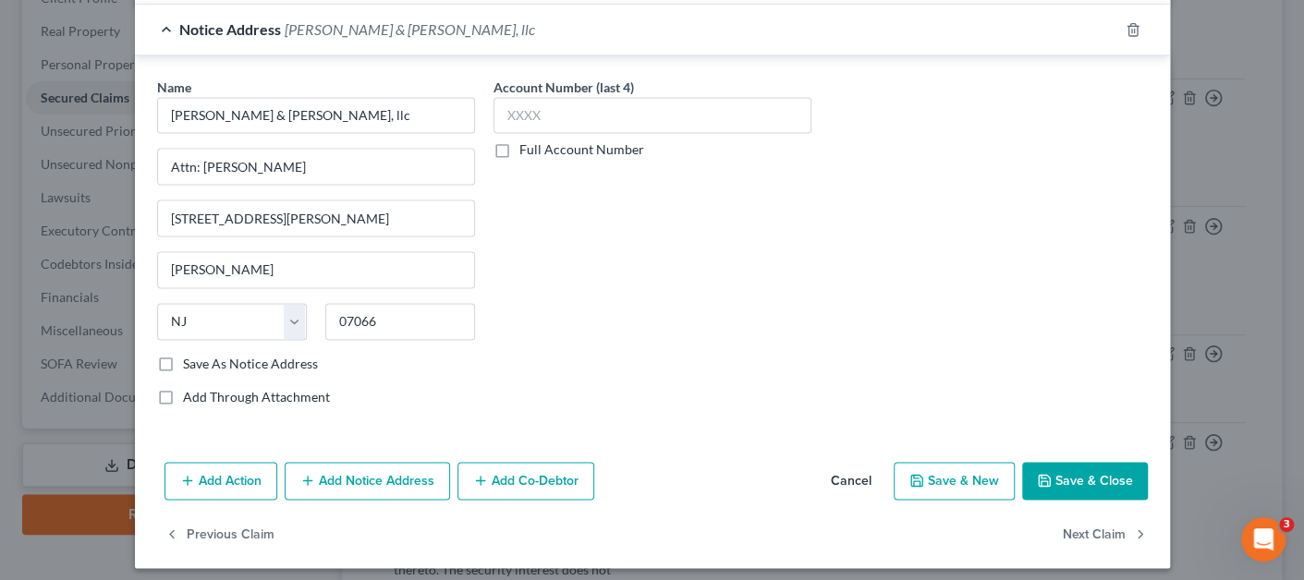
click at [1070, 468] on button "Save & Close" at bounding box center [1085, 481] width 126 height 39
select select "0"
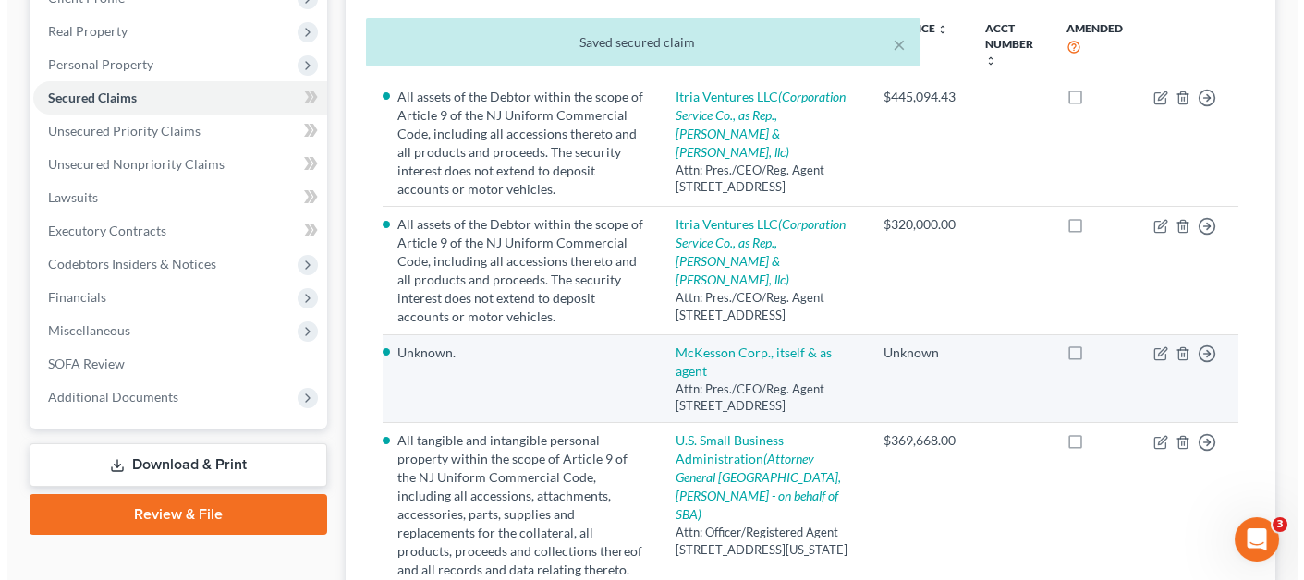
scroll to position [185, 0]
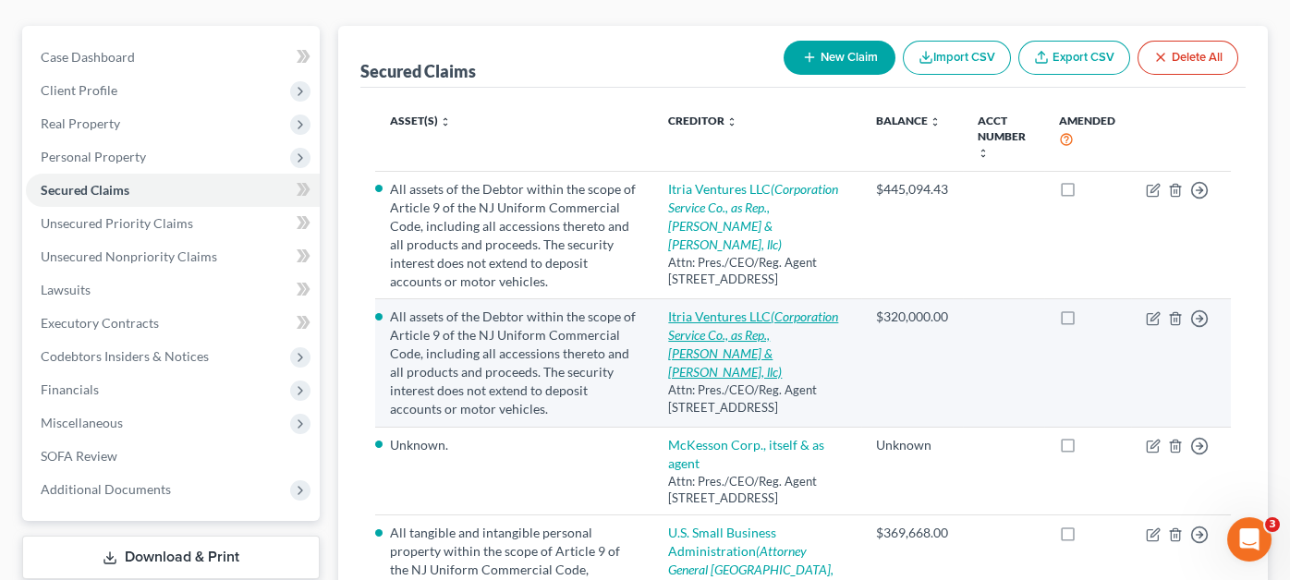
click at [728, 309] on link "Itria Ventures LLC (Corporation Service Co., as Rep., [PERSON_NAME] & [PERSON_N…" at bounding box center [753, 344] width 170 height 71
select select "7"
select select "0"
select select "2"
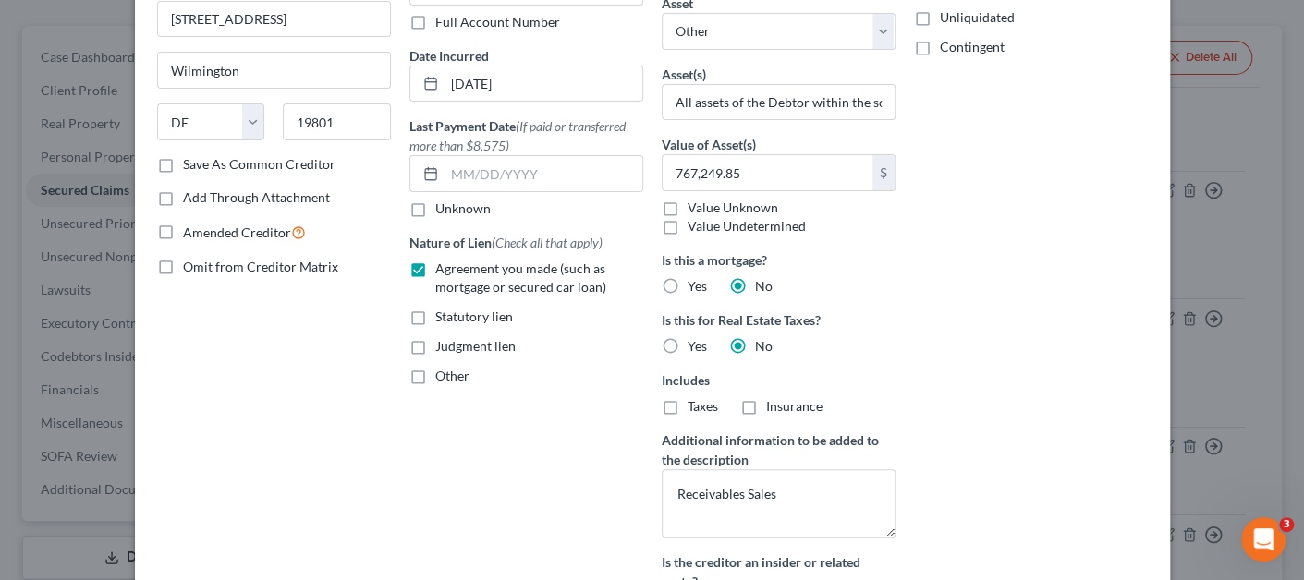
scroll to position [461, 0]
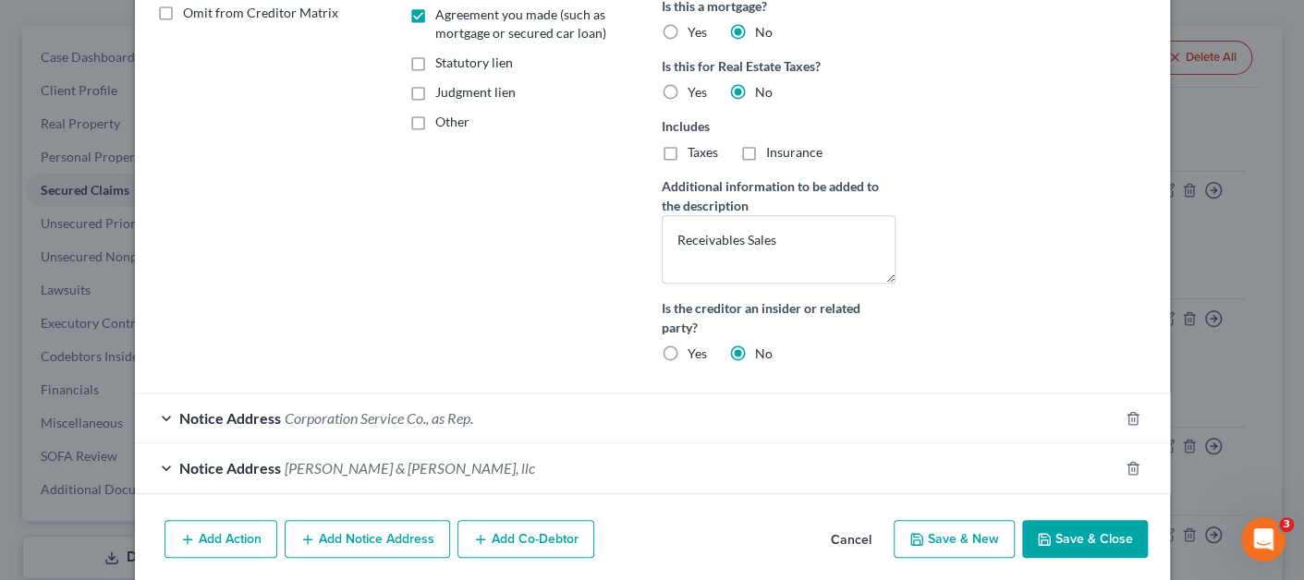
click at [486, 535] on button "Add Co-Debtor" at bounding box center [525, 539] width 137 height 39
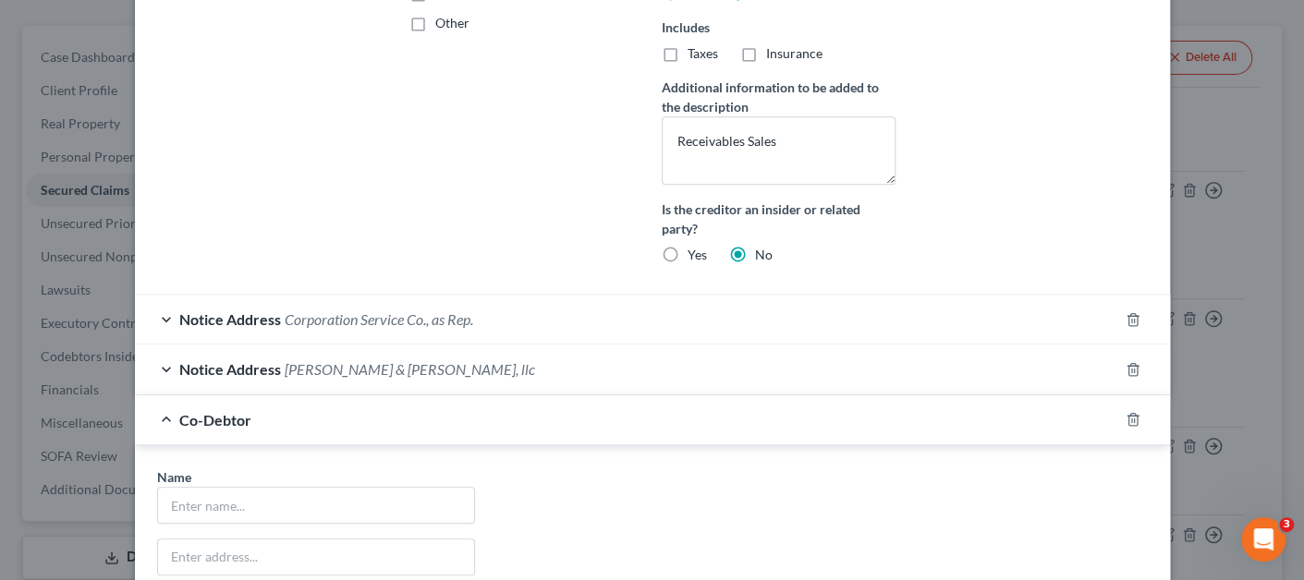
scroll to position [738, 0]
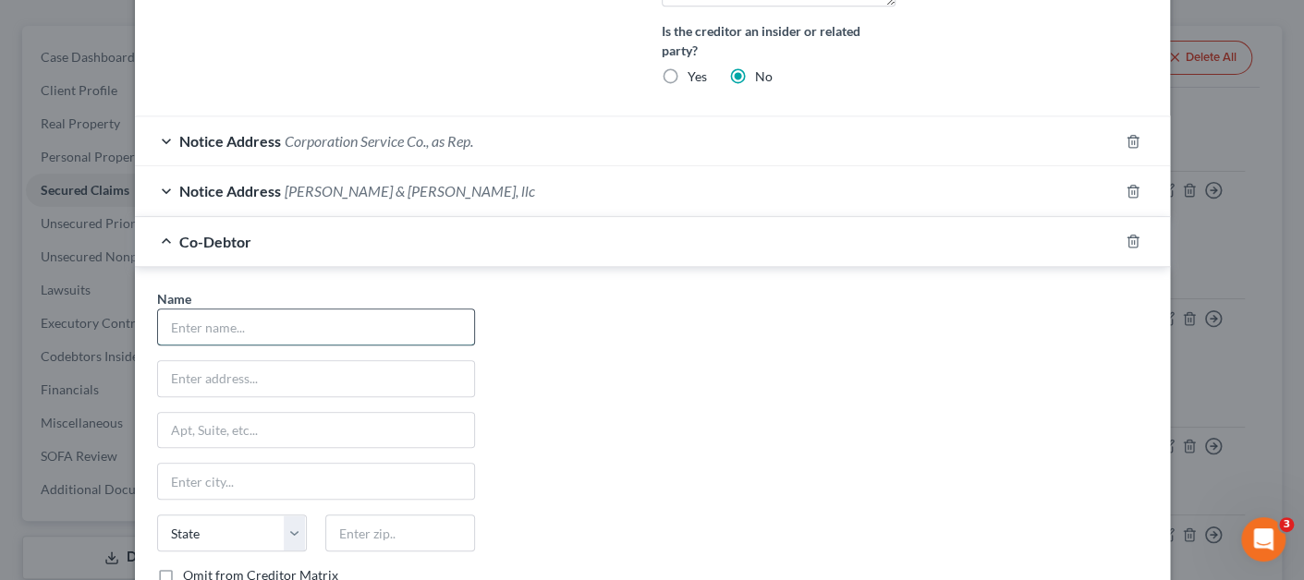
click at [328, 333] on input "text" at bounding box center [316, 327] width 316 height 35
click at [347, 321] on input "[PERSON_NAME]" at bounding box center [316, 327] width 316 height 35
drag, startPoint x: 192, startPoint y: 319, endPoint x: 354, endPoint y: 313, distance: 161.8
click at [351, 313] on input "[PERSON_NAME]" at bounding box center [316, 327] width 316 height 35
type input "[PERSON_NAME]"
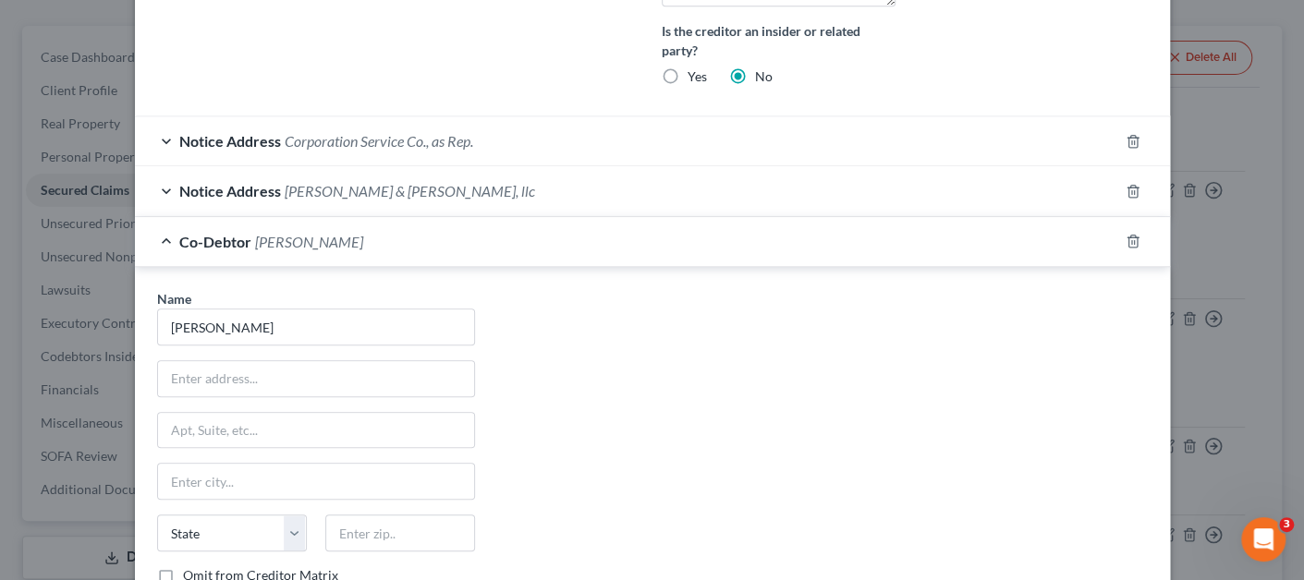
click at [584, 329] on div "Name * Yahya State [US_STATE] AK AR AZ CA CO CT DE DC [GEOGRAPHIC_DATA] GA GU H…" at bounding box center [652, 461] width 1009 height 344
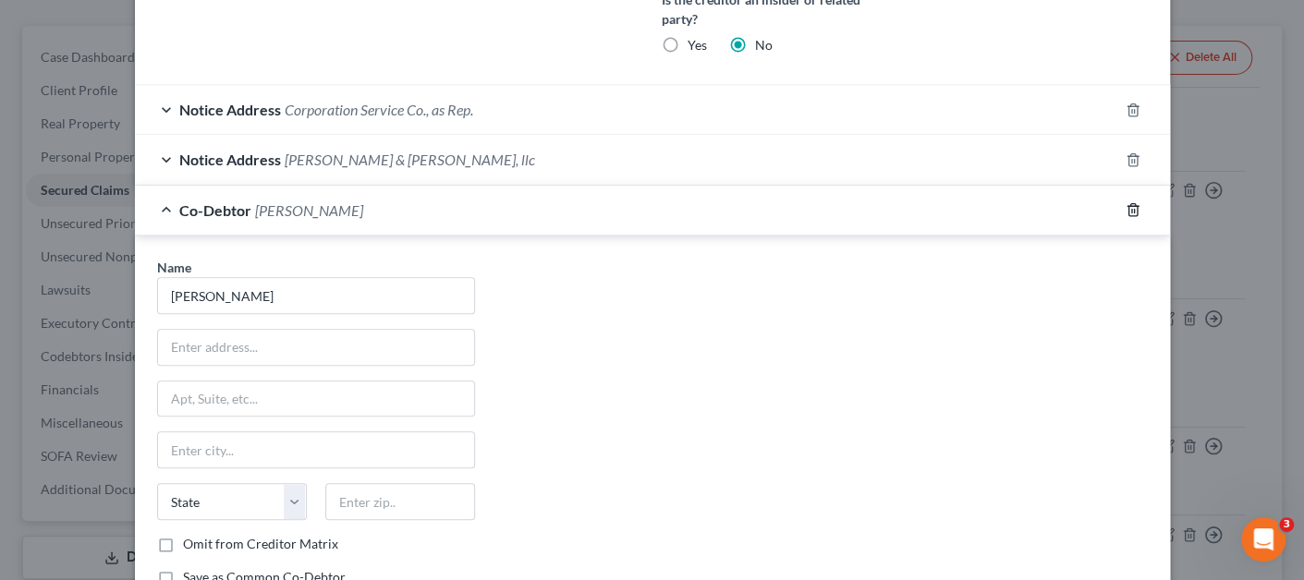
click at [1134, 210] on line "button" at bounding box center [1134, 212] width 0 height 4
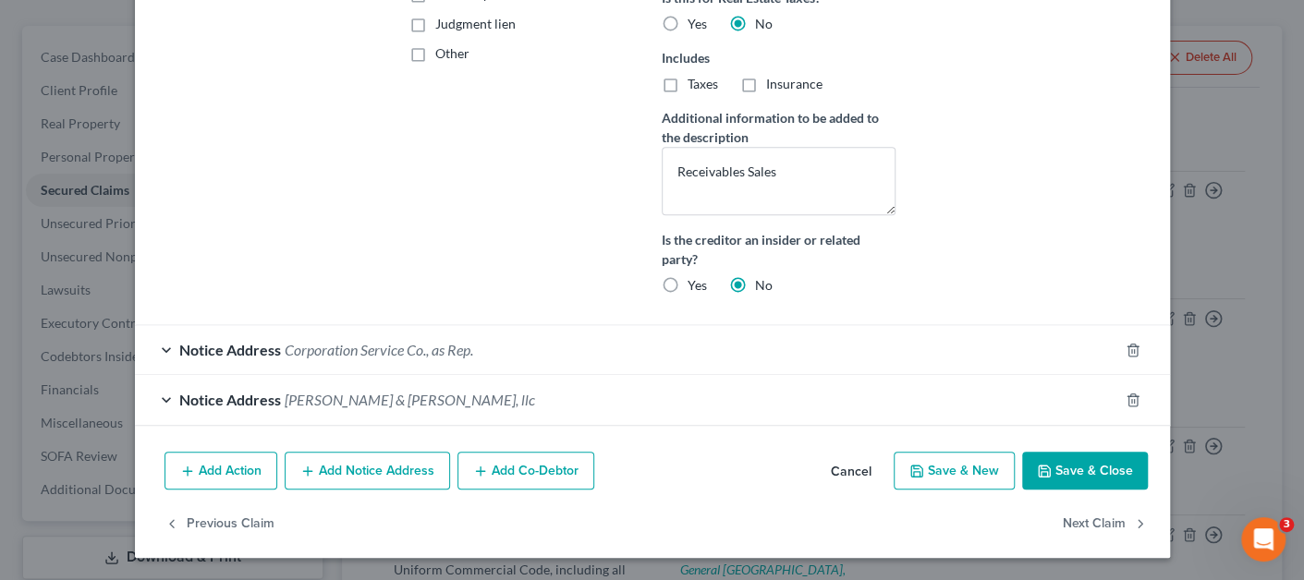
scroll to position [525, 0]
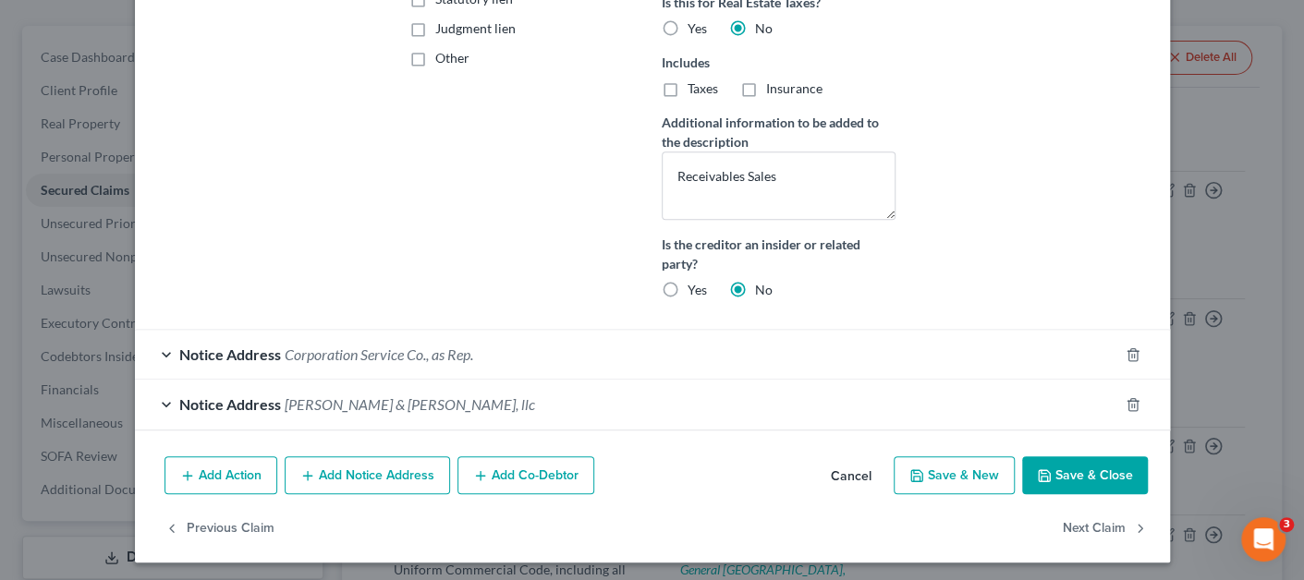
click at [1088, 456] on button "Save & Close" at bounding box center [1085, 475] width 126 height 39
select select
select select "0"
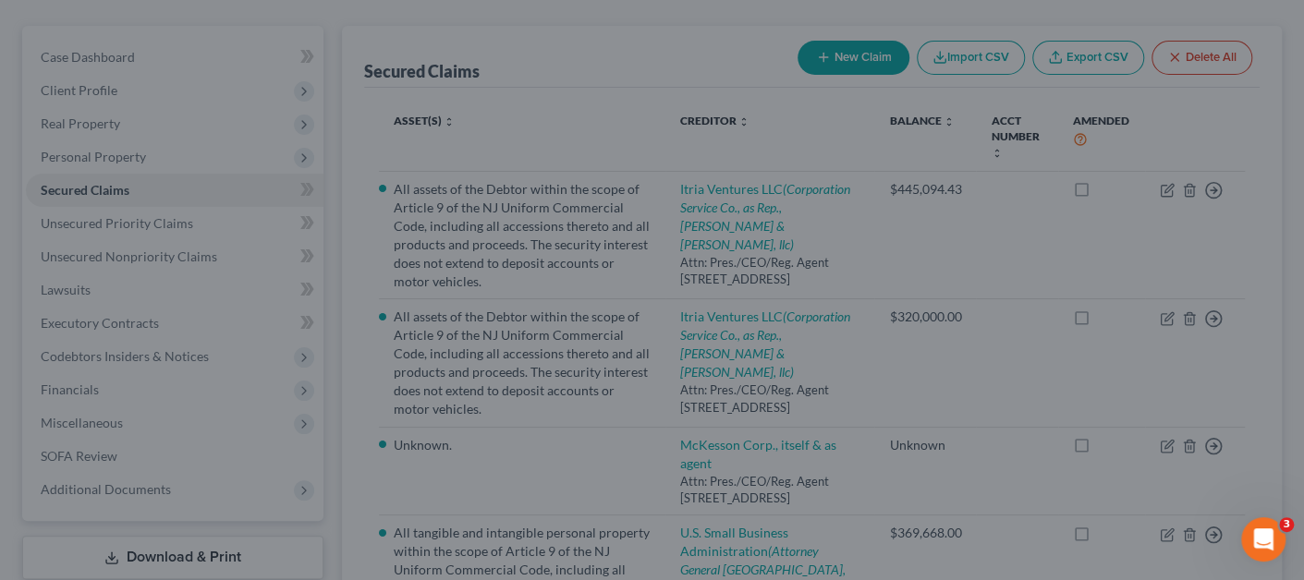
scroll to position [340, 0]
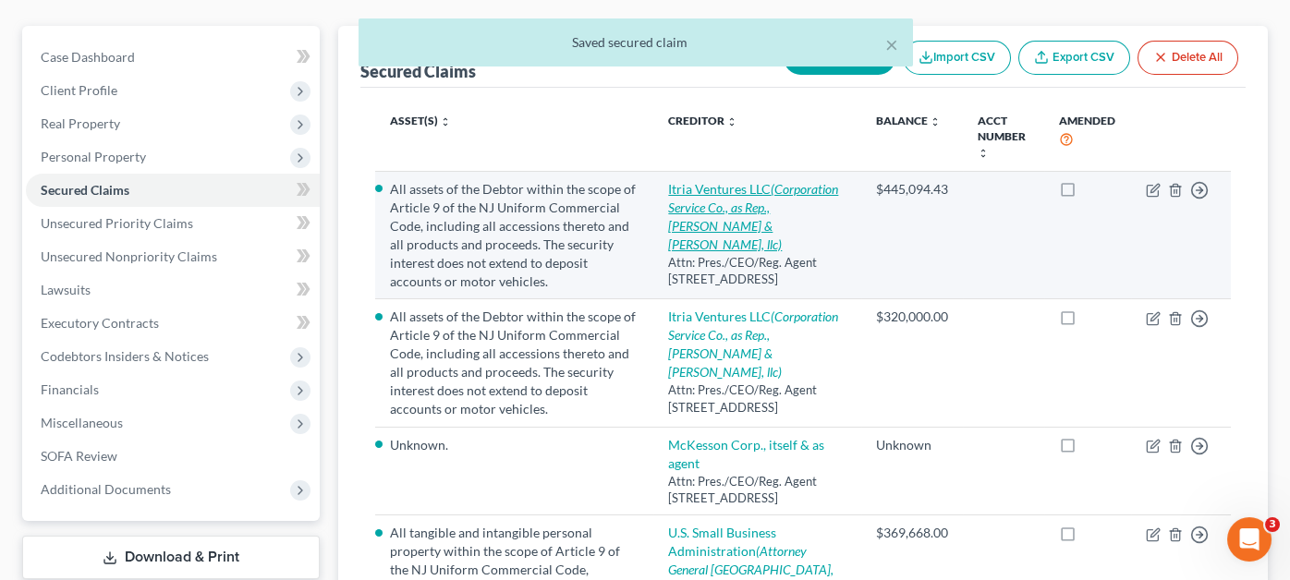
click at [757, 181] on icon "(Corporation Service Co., as Rep., [PERSON_NAME] & [PERSON_NAME], llc)" at bounding box center [753, 216] width 170 height 71
select select "7"
select select "0"
select select "33"
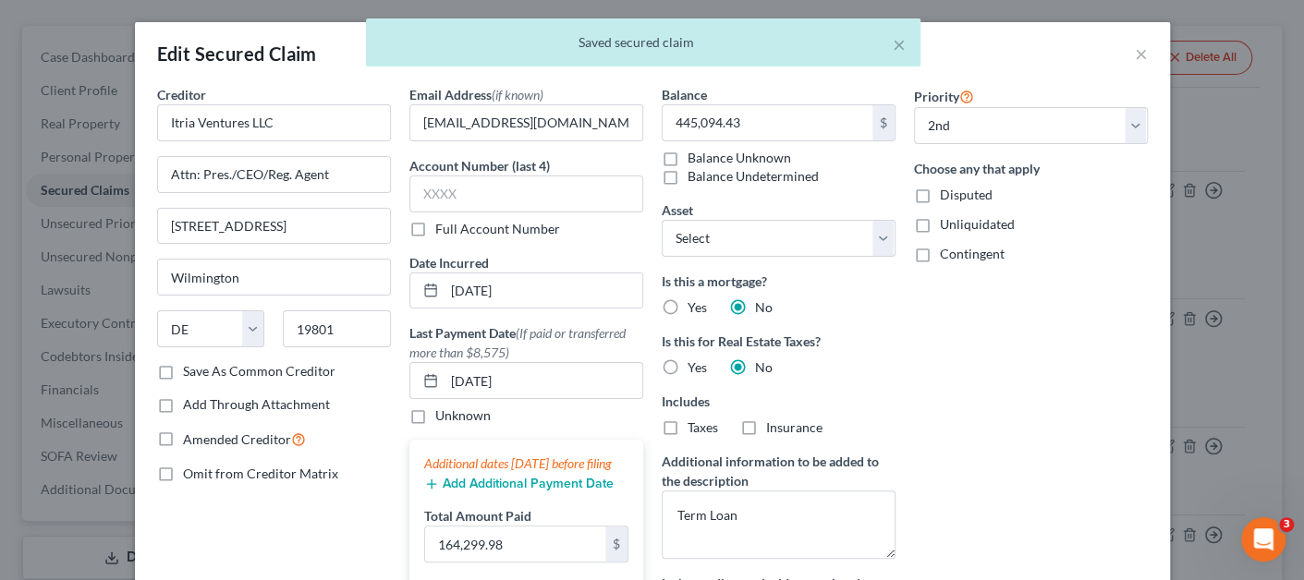
select select "1"
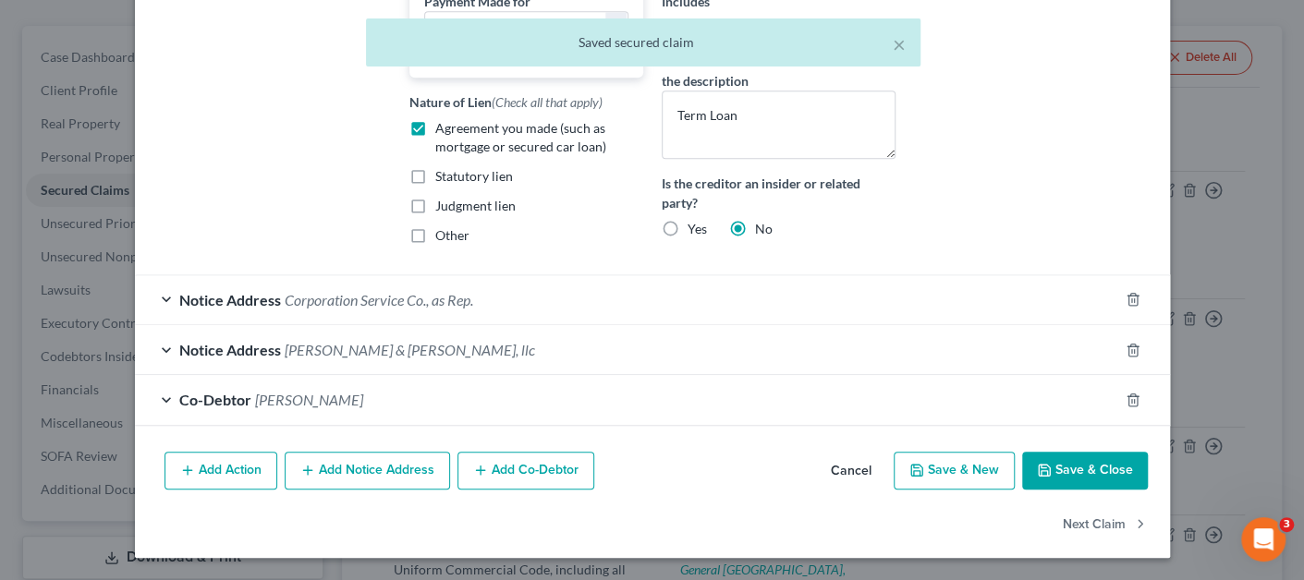
click at [306, 394] on span "[PERSON_NAME]" at bounding box center [309, 400] width 108 height 18
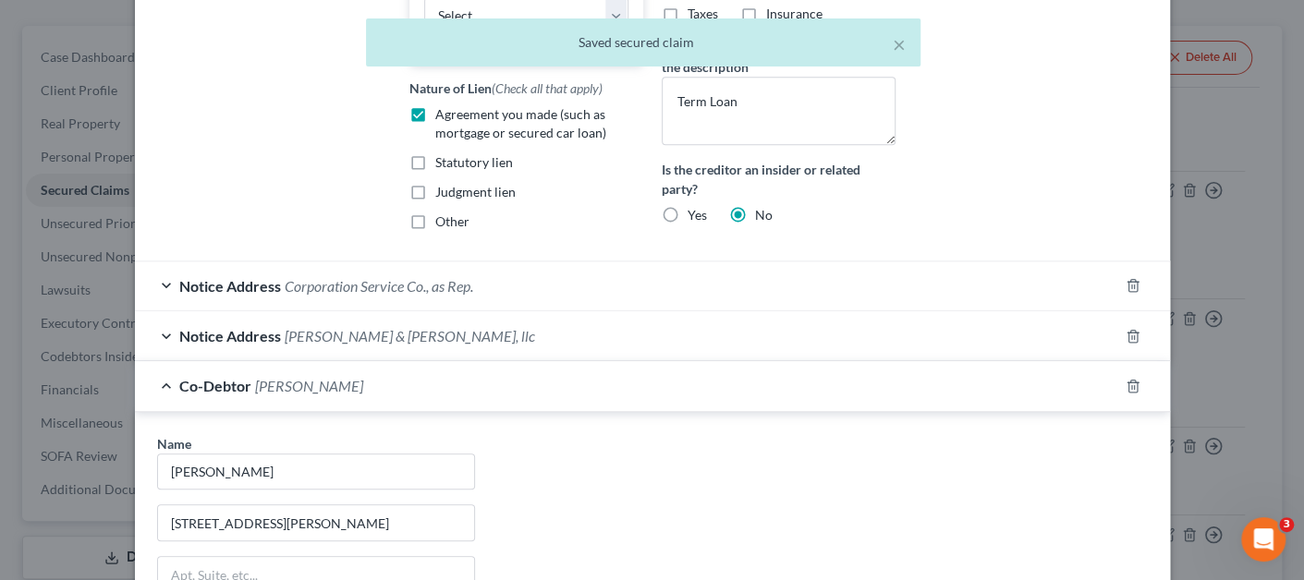
scroll to position [877, 0]
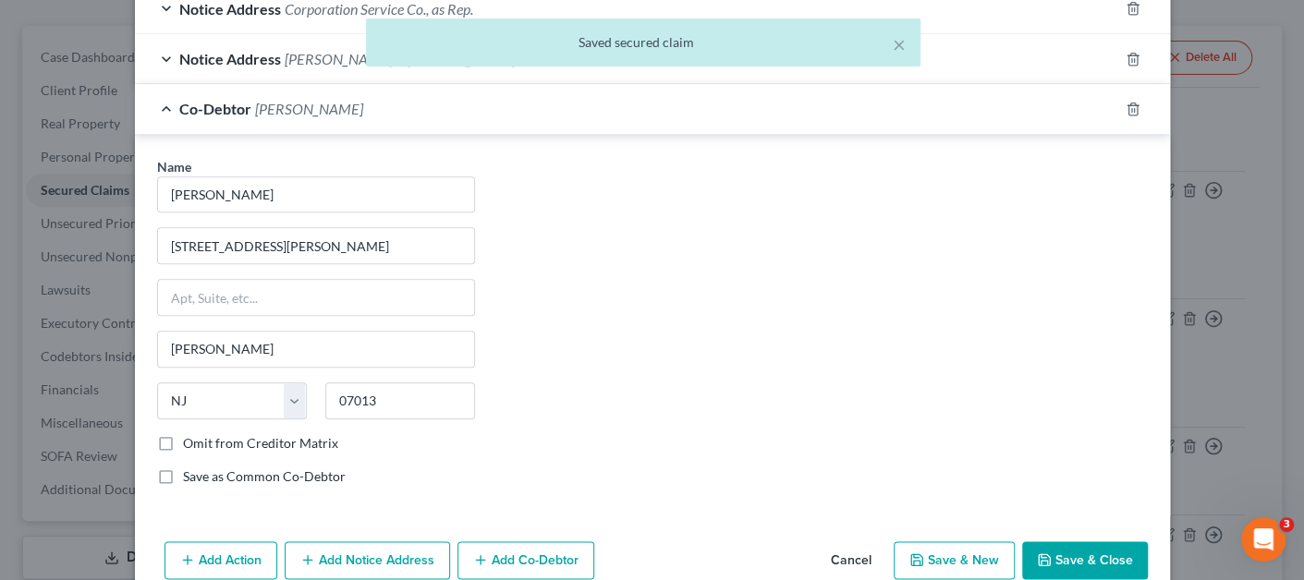
click at [234, 451] on label "Omit from Creditor Matrix" at bounding box center [260, 443] width 155 height 18
click at [202, 446] on input "Omit from Creditor Matrix" at bounding box center [196, 440] width 12 height 12
click at [232, 451] on label "Omit from Creditor Matrix" at bounding box center [260, 443] width 155 height 18
click at [202, 446] on input "Omit from Creditor Matrix" at bounding box center [196, 440] width 12 height 12
checkbox input "false"
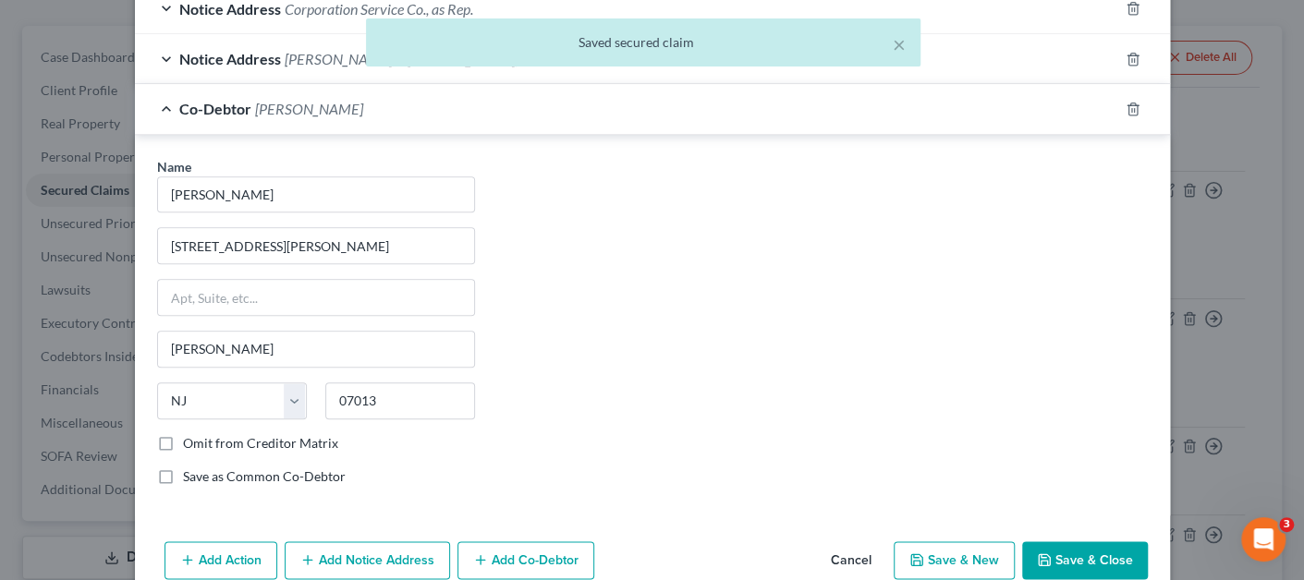
click at [231, 486] on label "Save as Common Co-Debtor" at bounding box center [264, 477] width 163 height 18
click at [202, 480] on input "Save as Common Co-Debtor" at bounding box center [196, 474] width 12 height 12
checkbox input "true"
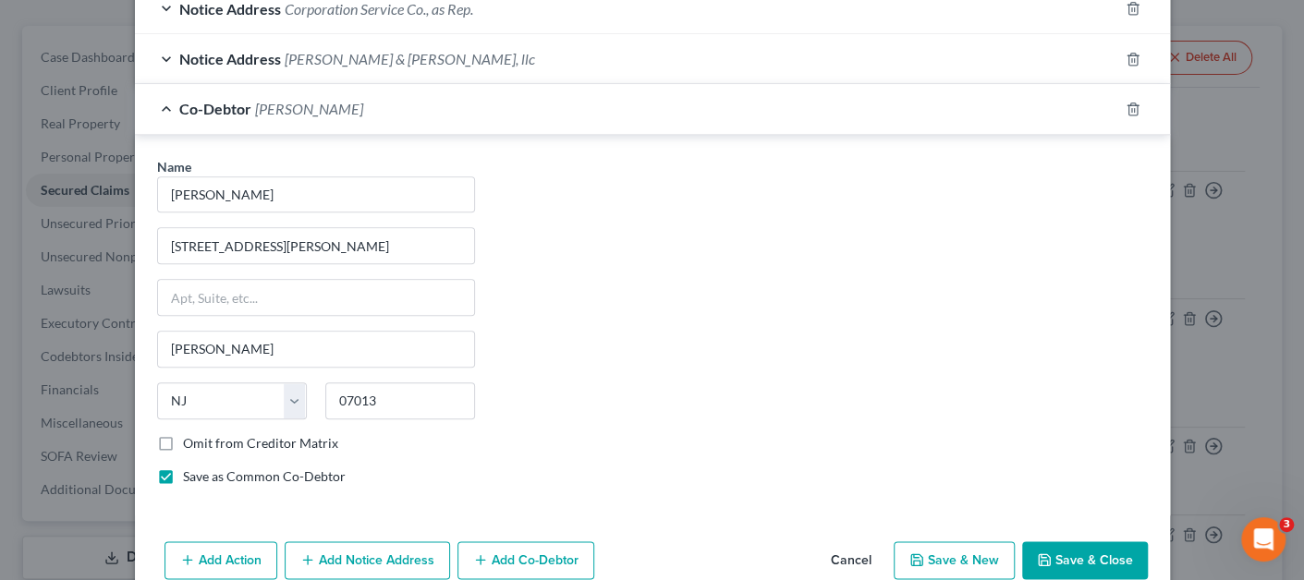
click at [1051, 558] on button "Save & Close" at bounding box center [1085, 560] width 126 height 39
select select "0"
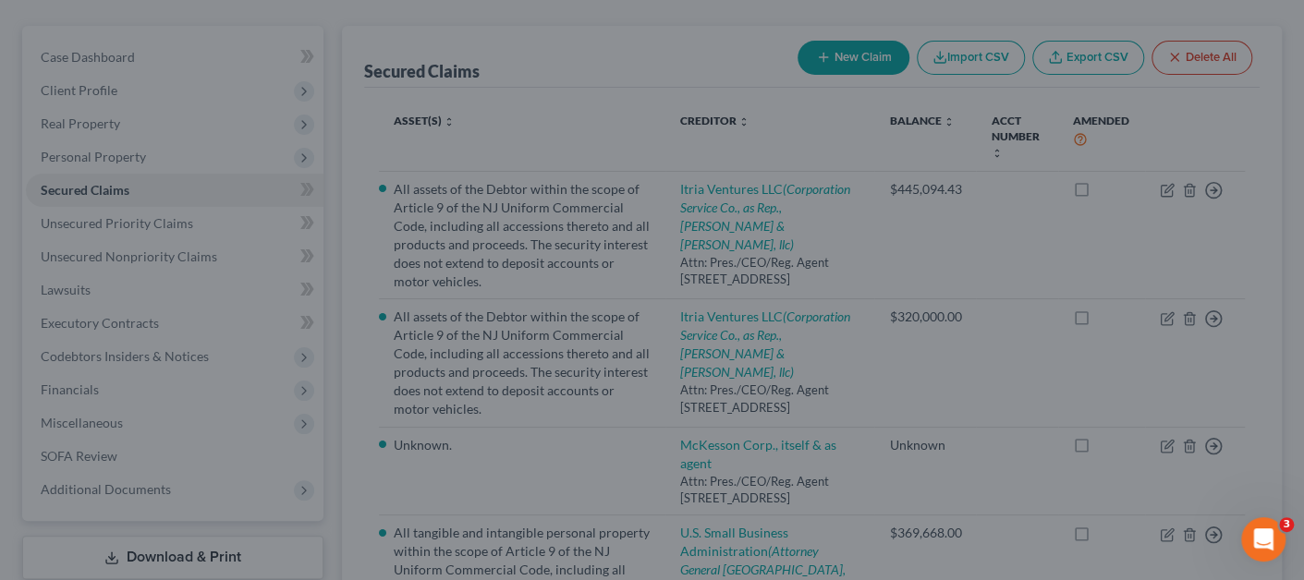
scroll to position [0, 0]
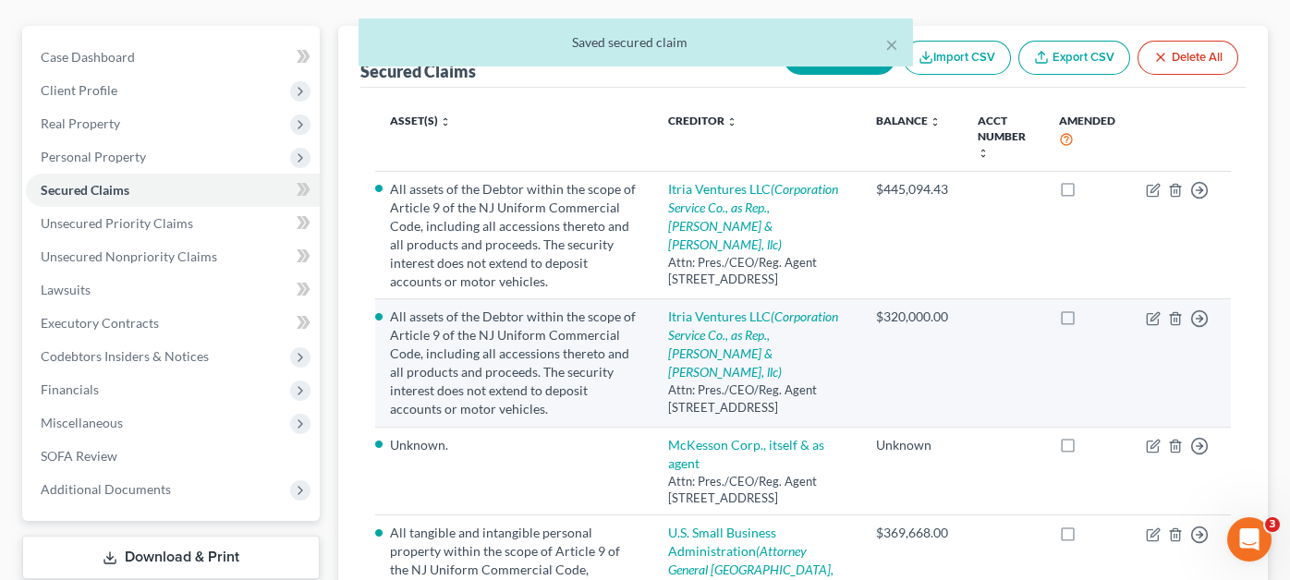
click at [774, 303] on td "Itria Ventures LLC (Corporation Service Co., as Rep., [PERSON_NAME] & [PERSON_N…" at bounding box center [756, 363] width 207 height 128
click at [749, 317] on icon "(Corporation Service Co., as Rep., [PERSON_NAME] & [PERSON_NAME], llc)" at bounding box center [753, 344] width 170 height 71
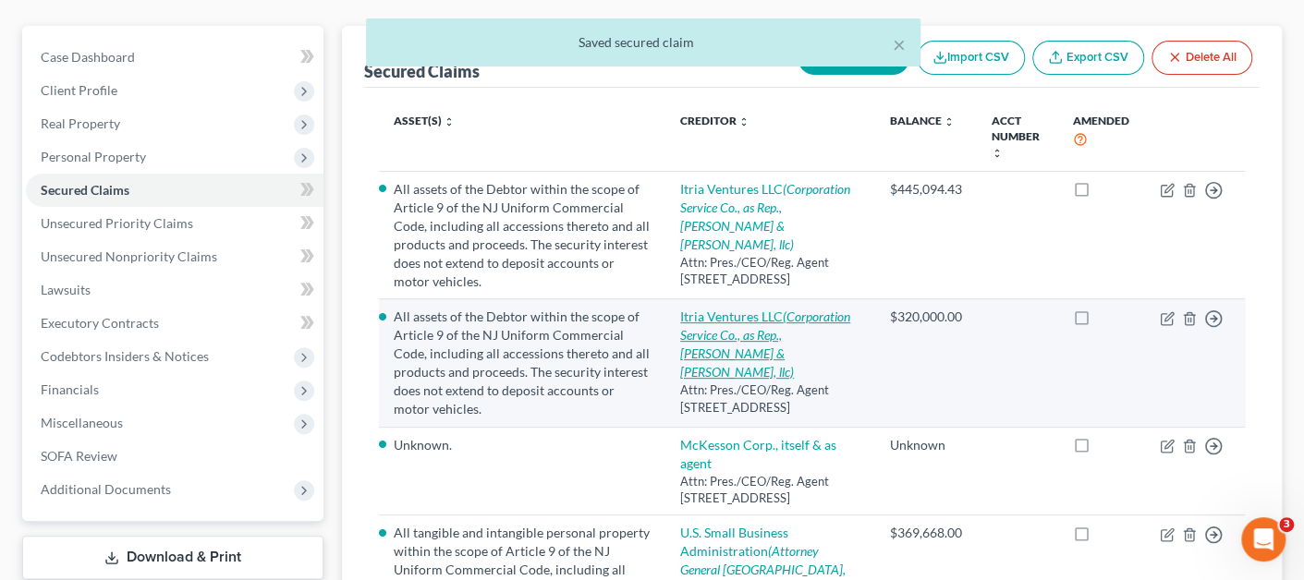
select select "7"
select select "0"
select select "2"
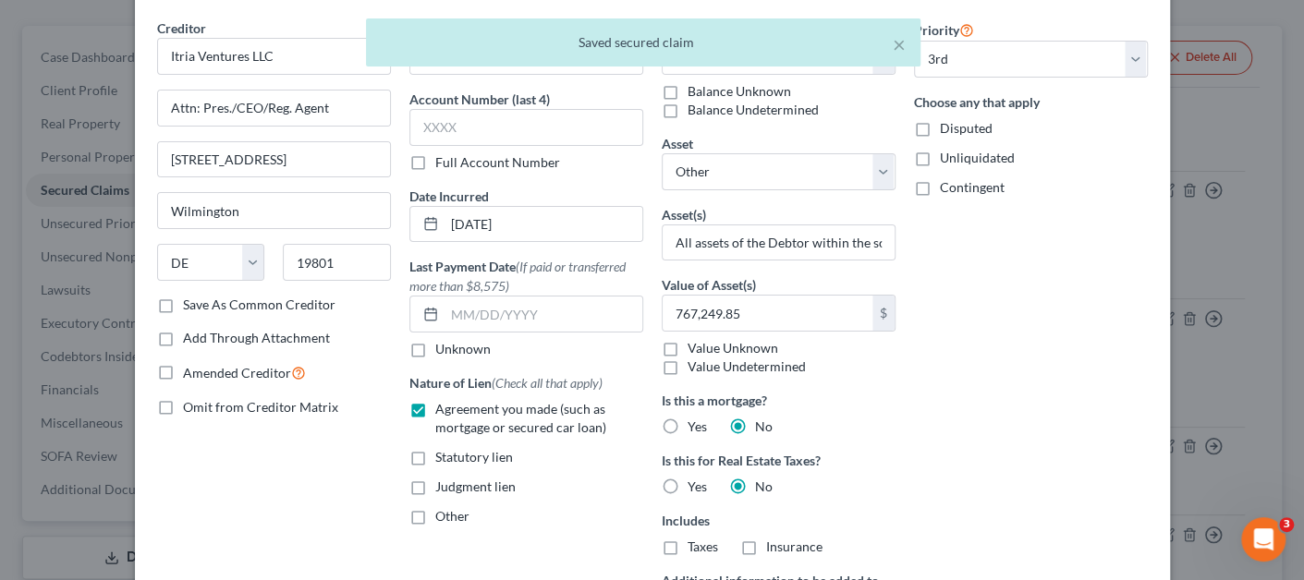
scroll to position [525, 0]
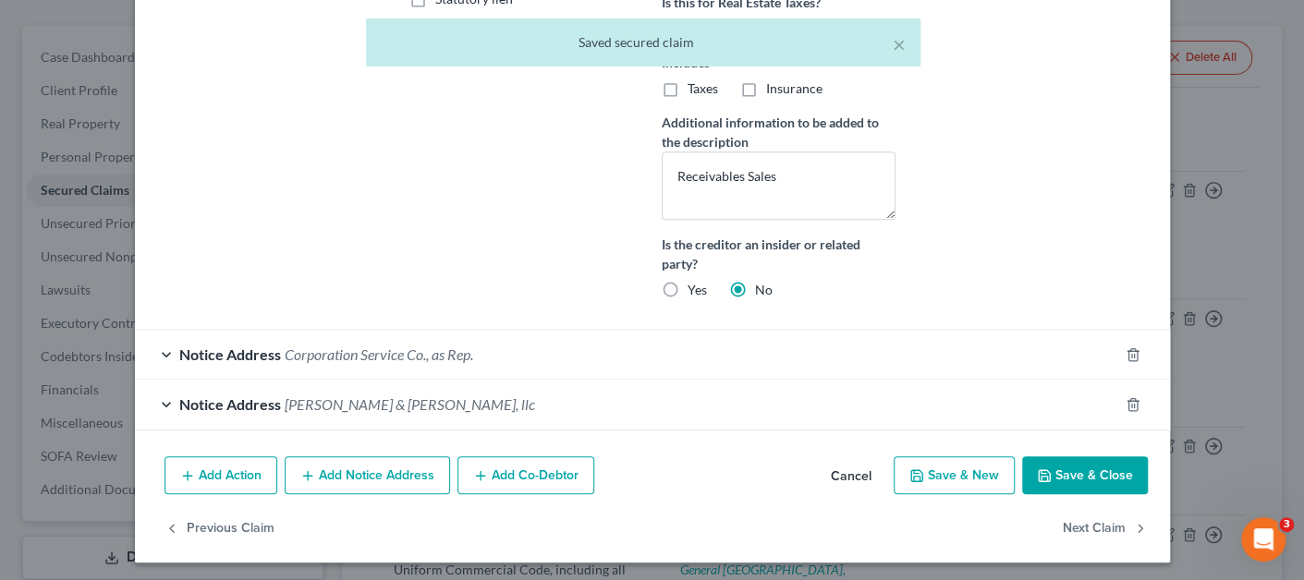
click at [515, 471] on button "Add Co-Debtor" at bounding box center [525, 475] width 137 height 39
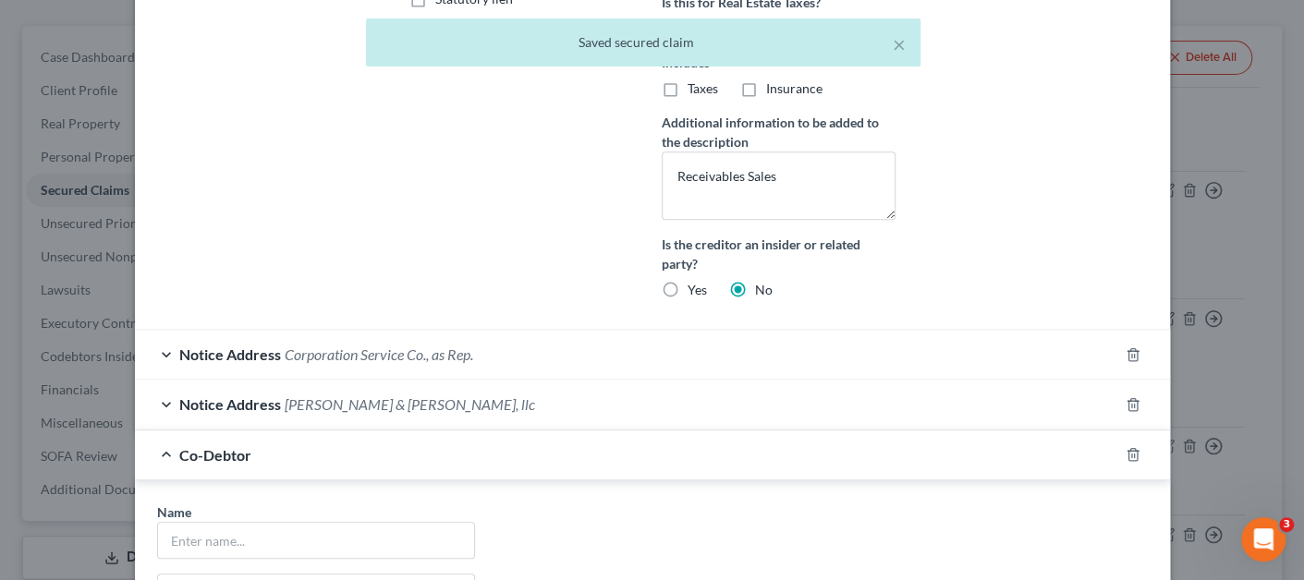
scroll to position [711, 0]
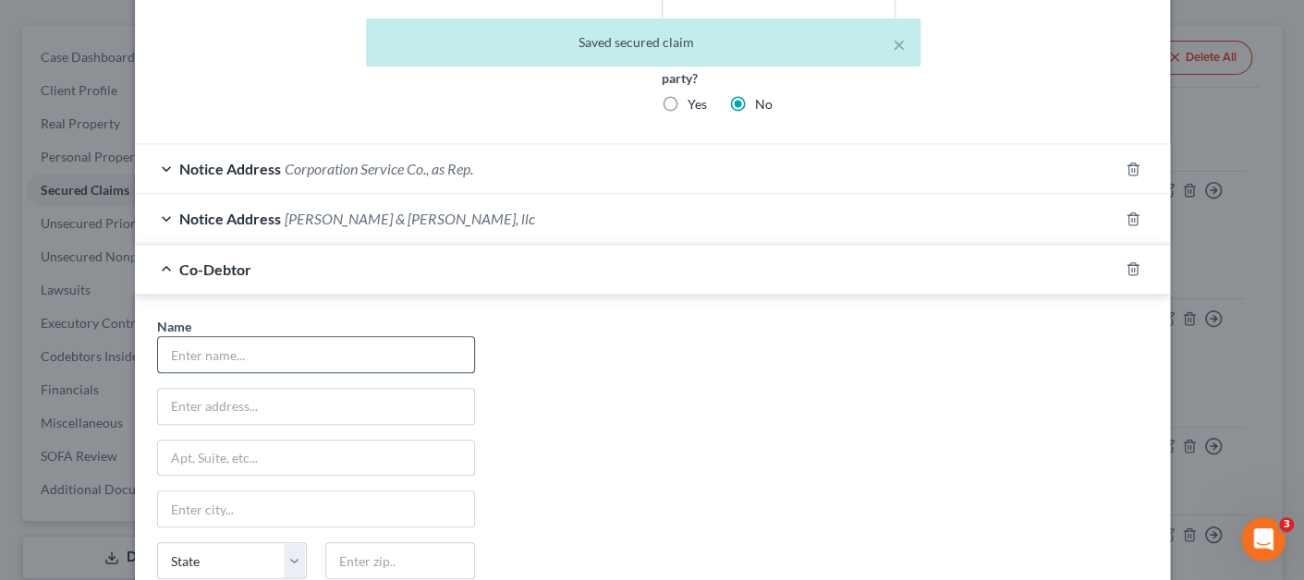
click at [236, 353] on input "text" at bounding box center [316, 354] width 316 height 35
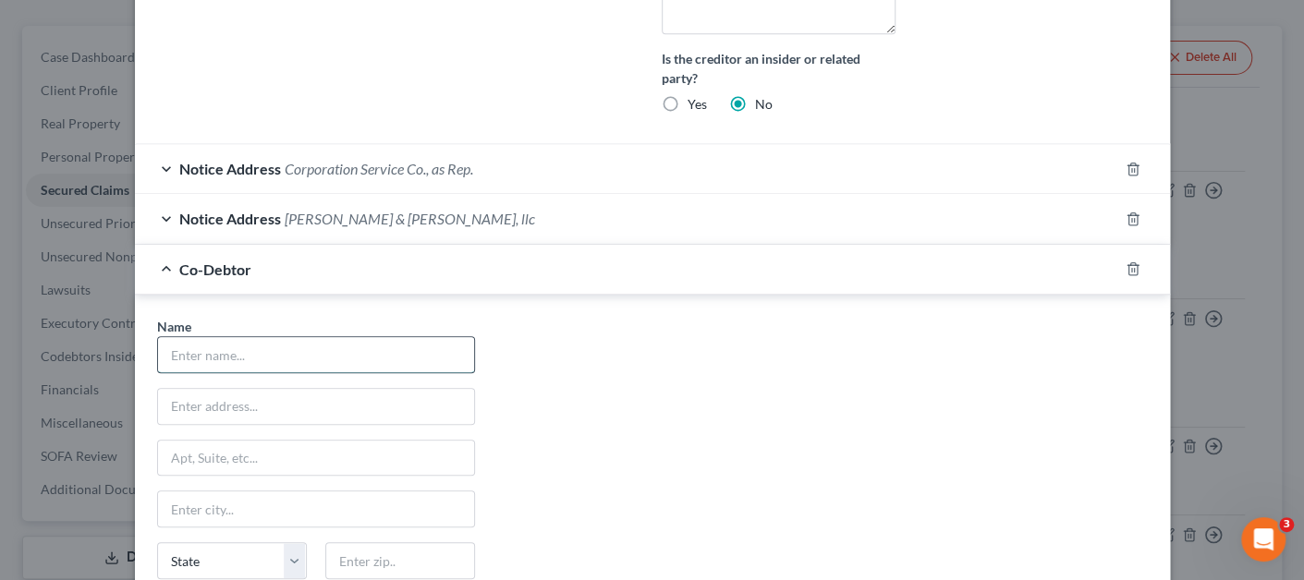
click at [191, 359] on input "text" at bounding box center [316, 354] width 316 height 35
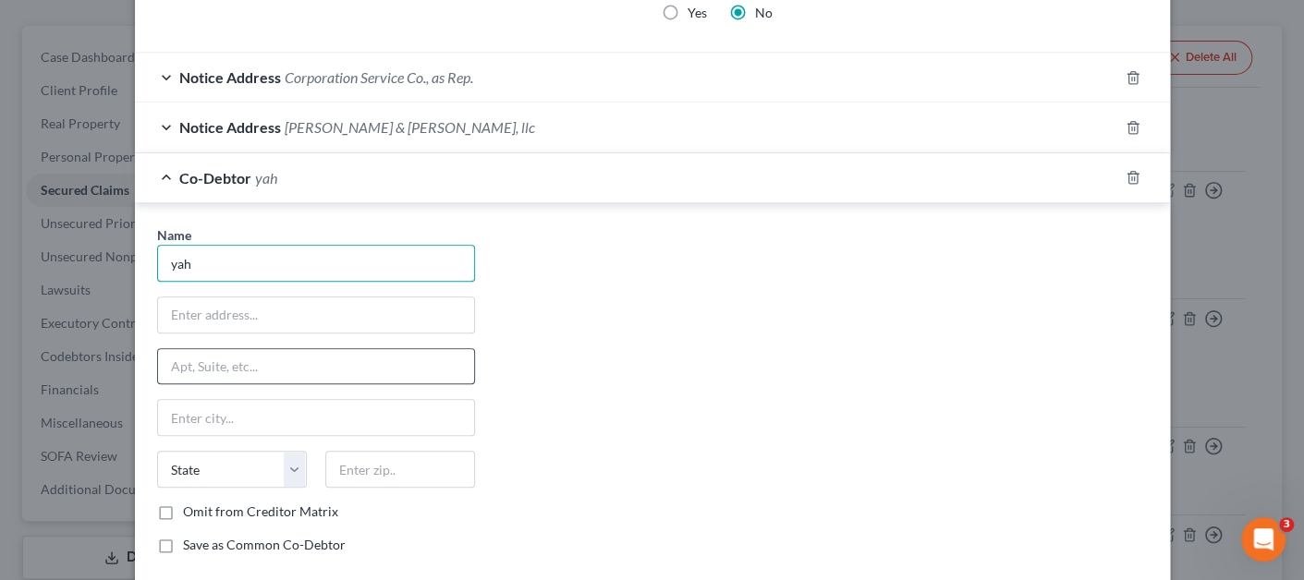
scroll to position [802, 0]
type input "[PERSON_NAME]"
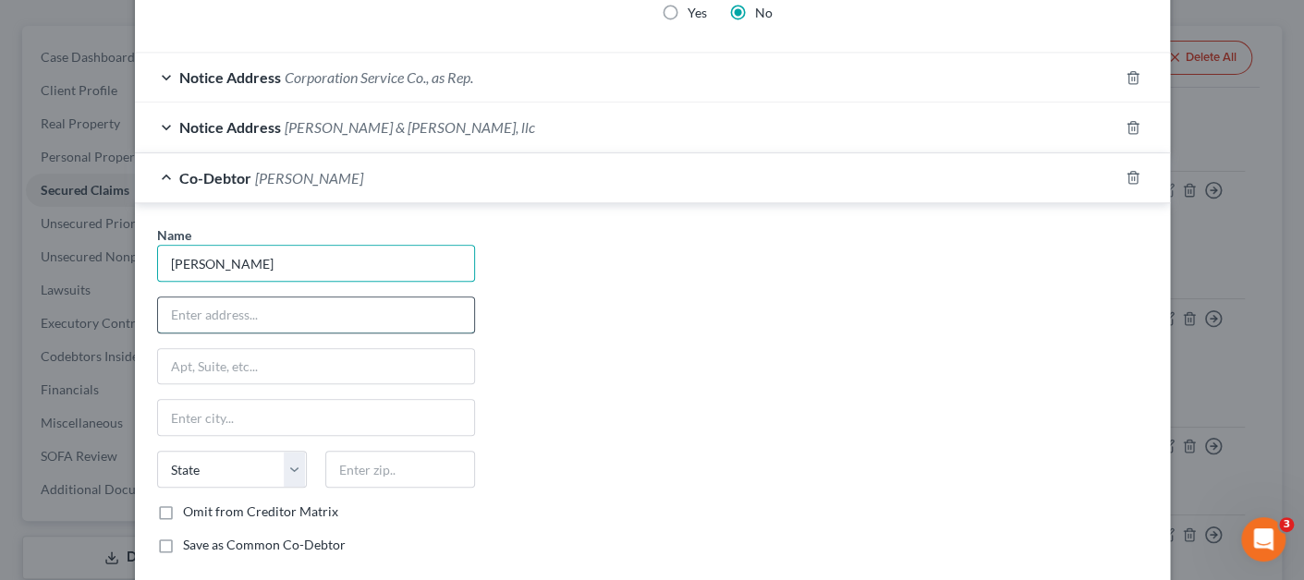
click at [257, 312] on input "text" at bounding box center [316, 315] width 316 height 35
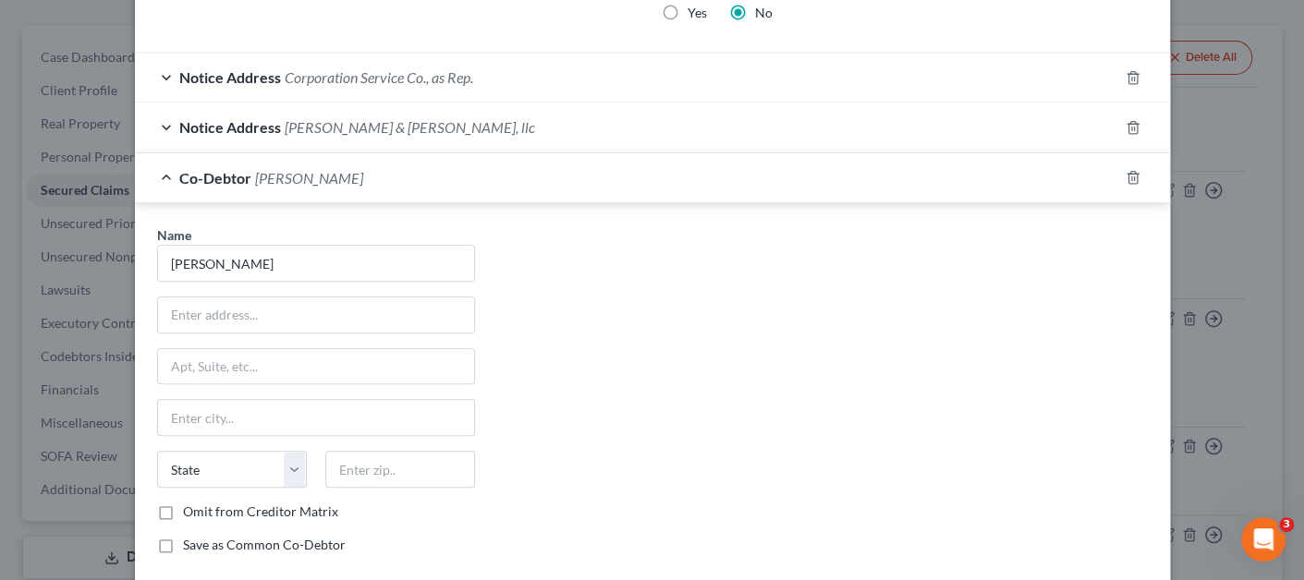
click at [247, 288] on div "Name * [PERSON_NAME] State [US_STATE] AK AR AZ CA CO CT DE DC [GEOGRAPHIC_DATA]…" at bounding box center [316, 397] width 336 height 344
click at [244, 306] on input "text" at bounding box center [316, 315] width 316 height 35
paste input "[STREET_ADDRESS][PERSON_NAME]"
type input "[STREET_ADDRESS][PERSON_NAME]"
click at [325, 471] on input "text" at bounding box center [400, 469] width 150 height 37
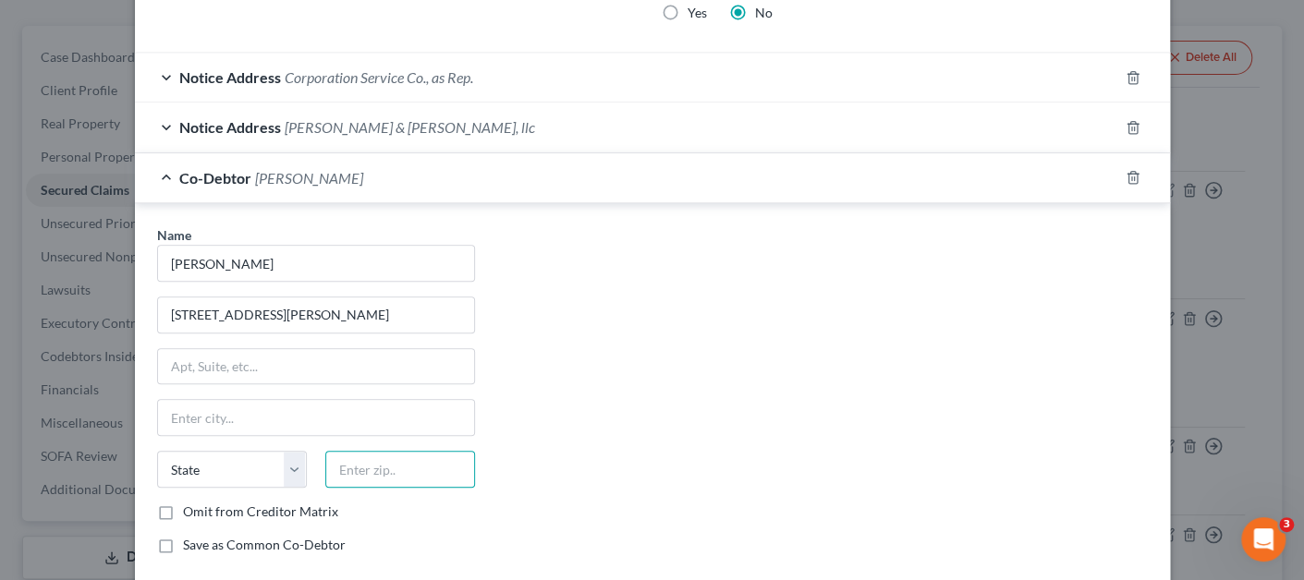
paste input "07013"
type input "07013"
click at [680, 459] on div "Name * [PERSON_NAME] [GEOGRAPHIC_DATA][PERSON_NAME] [US_STATE] AK AR AZ CA CO C…" at bounding box center [652, 397] width 1009 height 344
type input "[PERSON_NAME]"
select select "33"
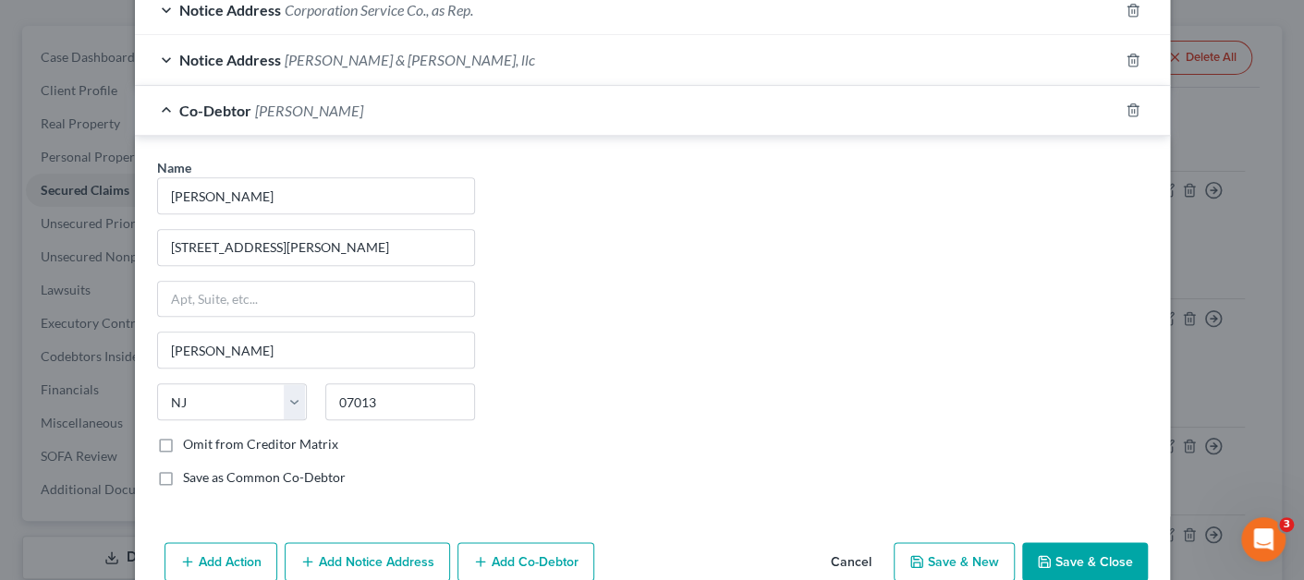
scroll to position [954, 0]
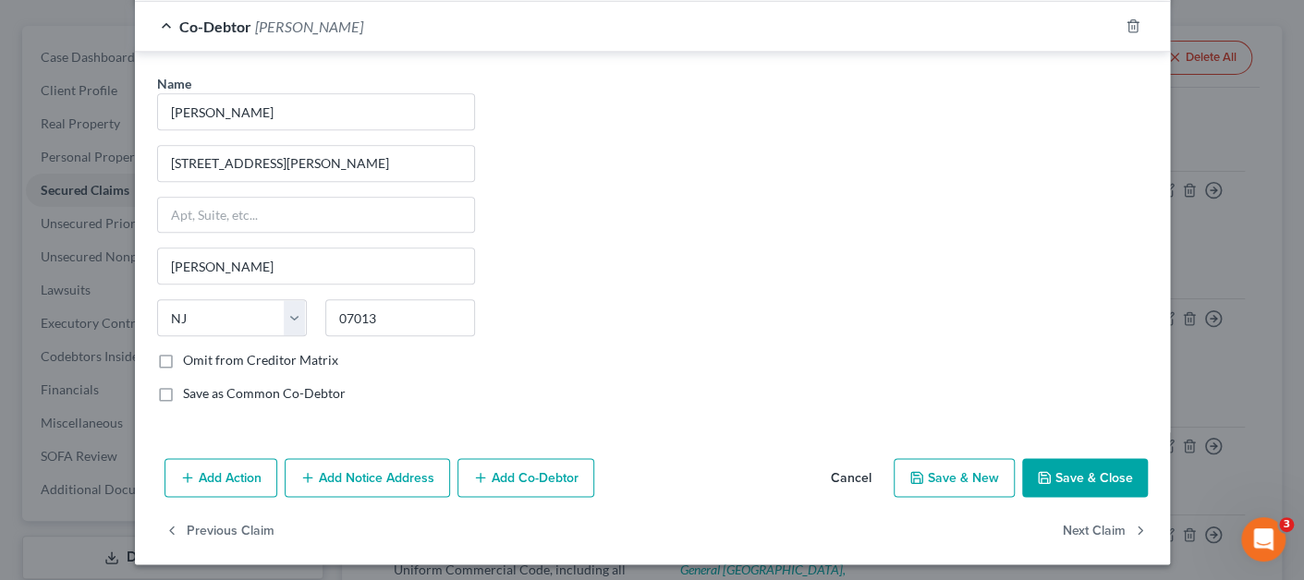
click at [1036, 458] on button "Save & Close" at bounding box center [1085, 477] width 126 height 39
select select
select select "0"
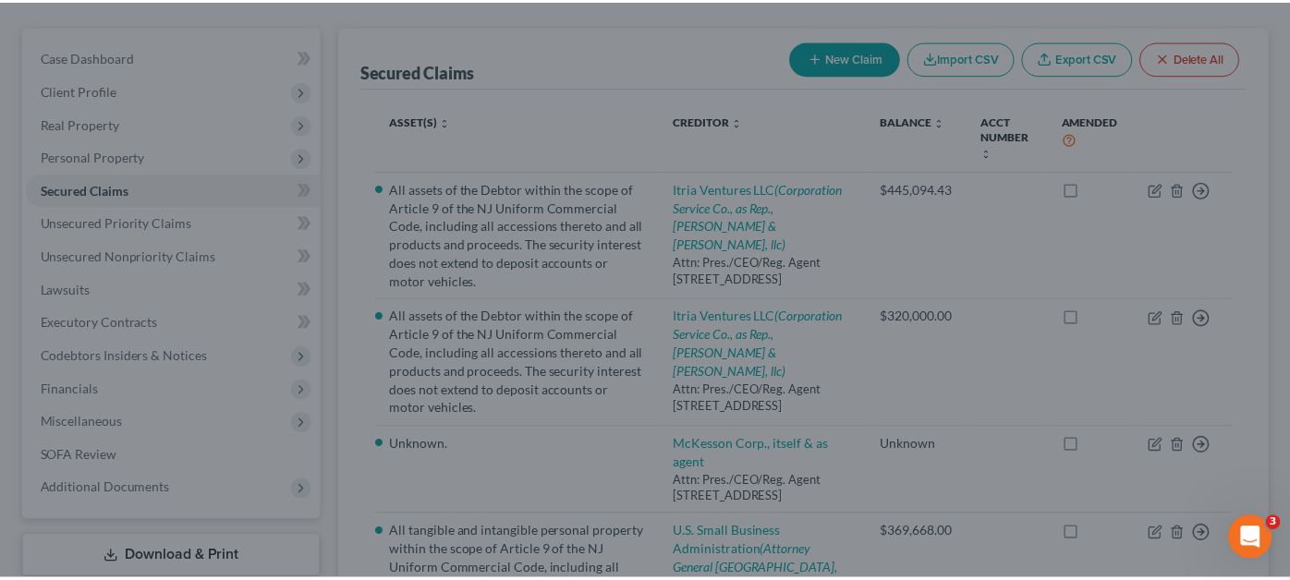
scroll to position [768, 0]
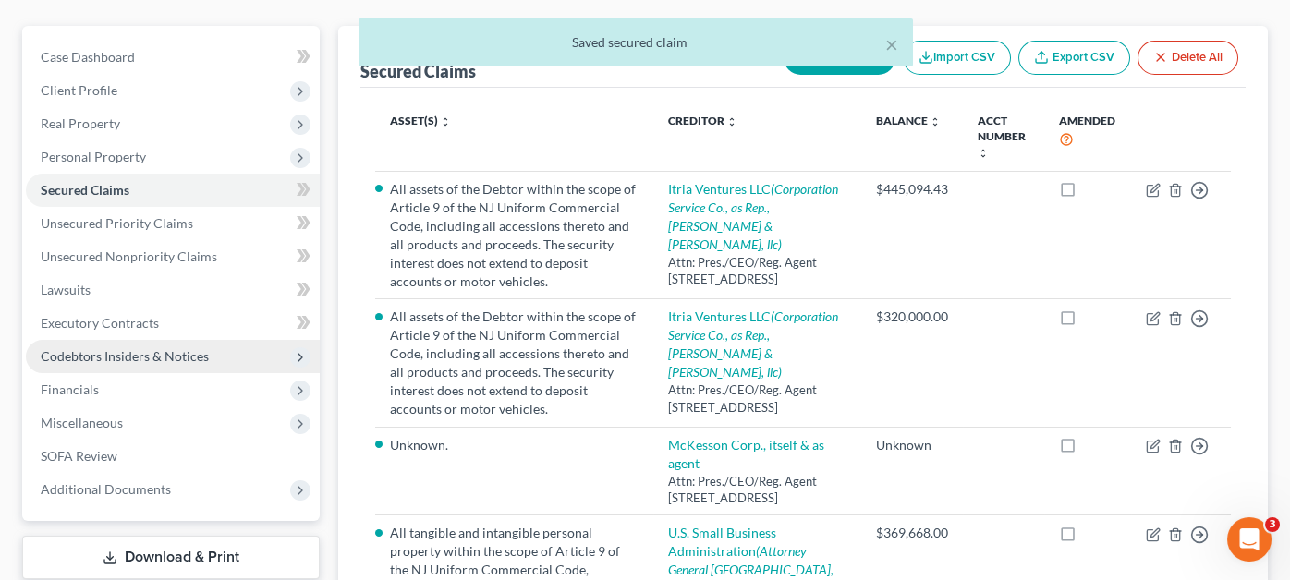
click at [136, 348] on span "Codebtors Insiders & Notices" at bounding box center [125, 356] width 168 height 16
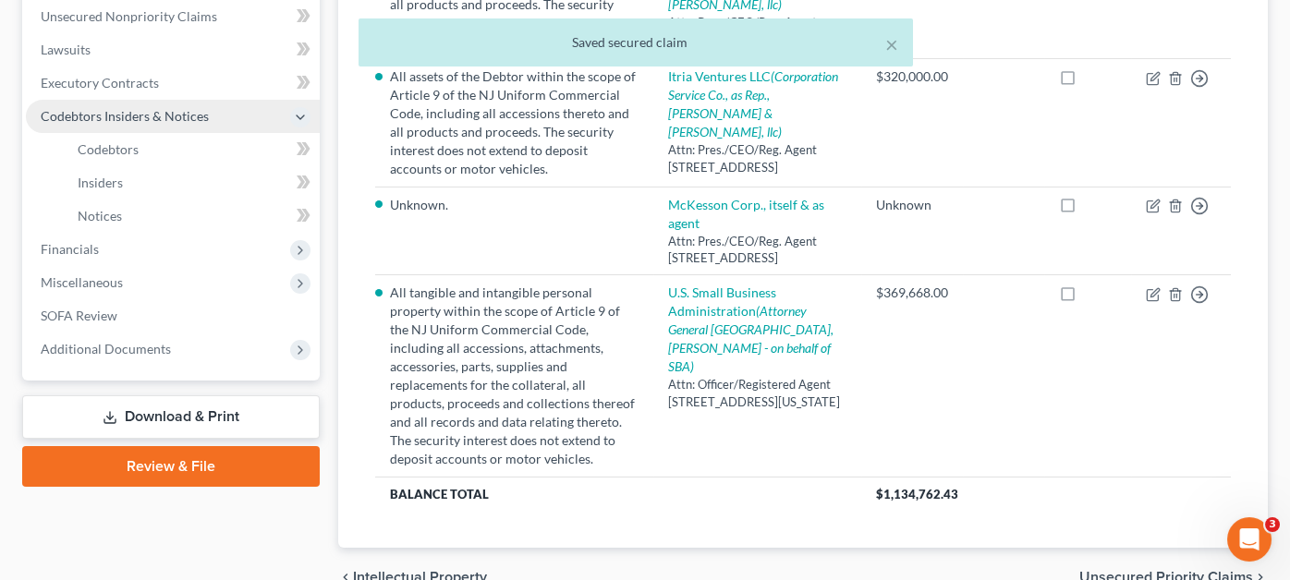
scroll to position [461, 0]
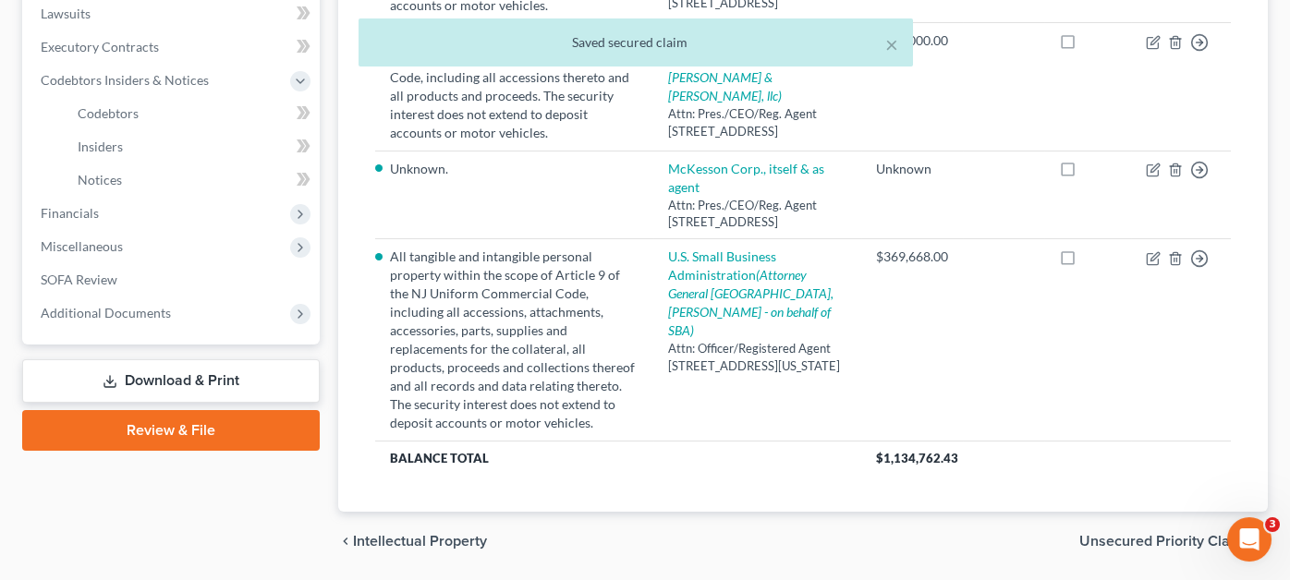
click at [138, 359] on link "Download & Print" at bounding box center [171, 380] width 298 height 43
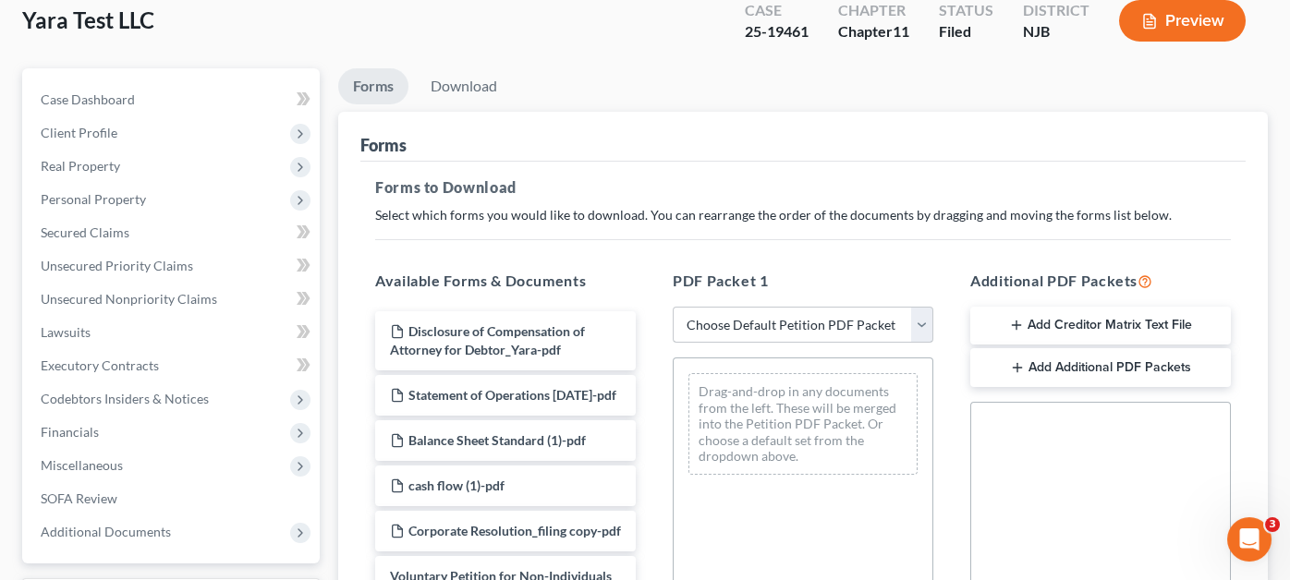
scroll to position [185, 0]
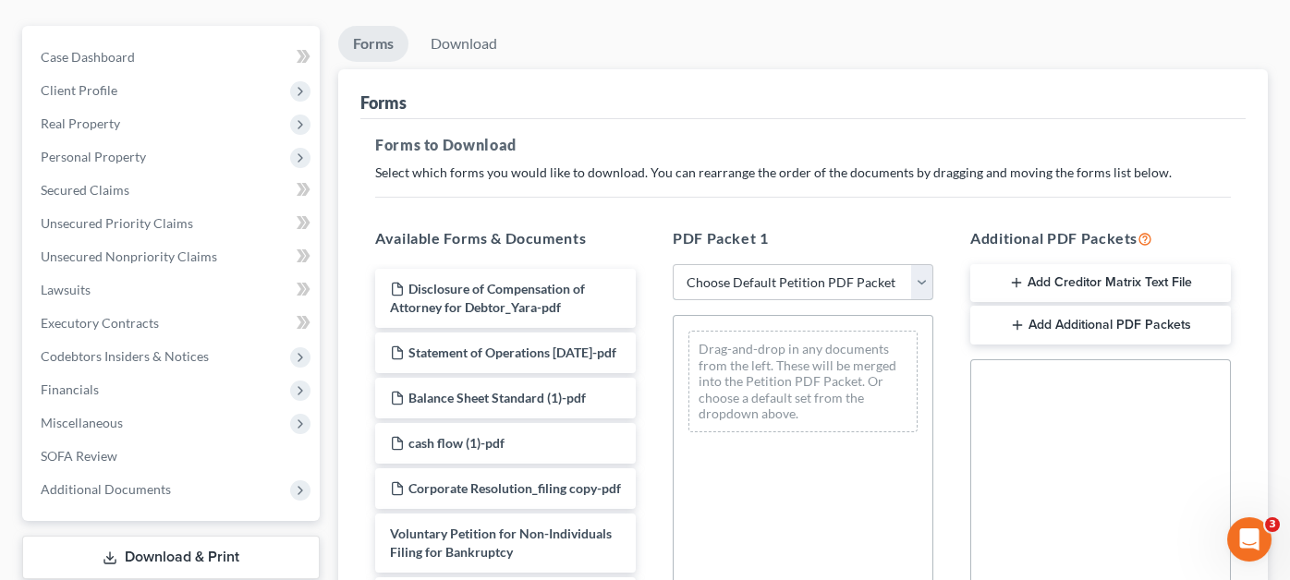
click at [779, 264] on select "Choose Default Petition PDF Packet Complete Bankruptcy Petition (all forms and …" at bounding box center [803, 282] width 261 height 37
click at [772, 264] on select "Choose Default Petition PDF Packet Complete Bankruptcy Petition (all forms and …" at bounding box center [803, 282] width 261 height 37
select select "2"
click at [673, 264] on select "Choose Default Petition PDF Packet Complete Bankruptcy Petition (all forms and …" at bounding box center [803, 282] width 261 height 37
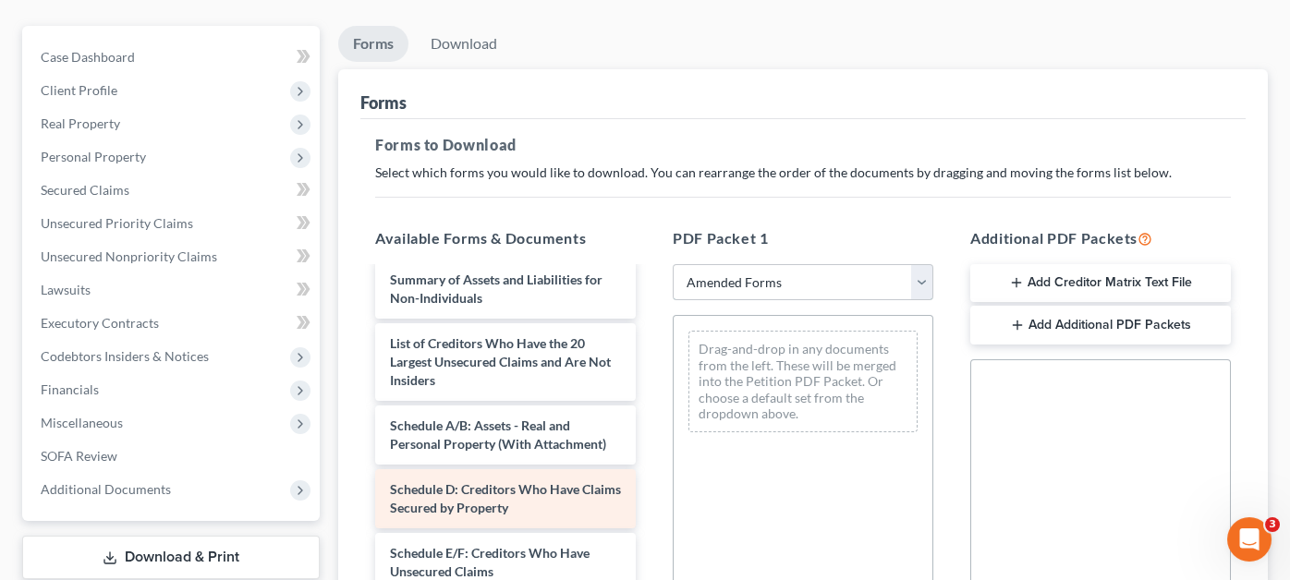
scroll to position [0, 0]
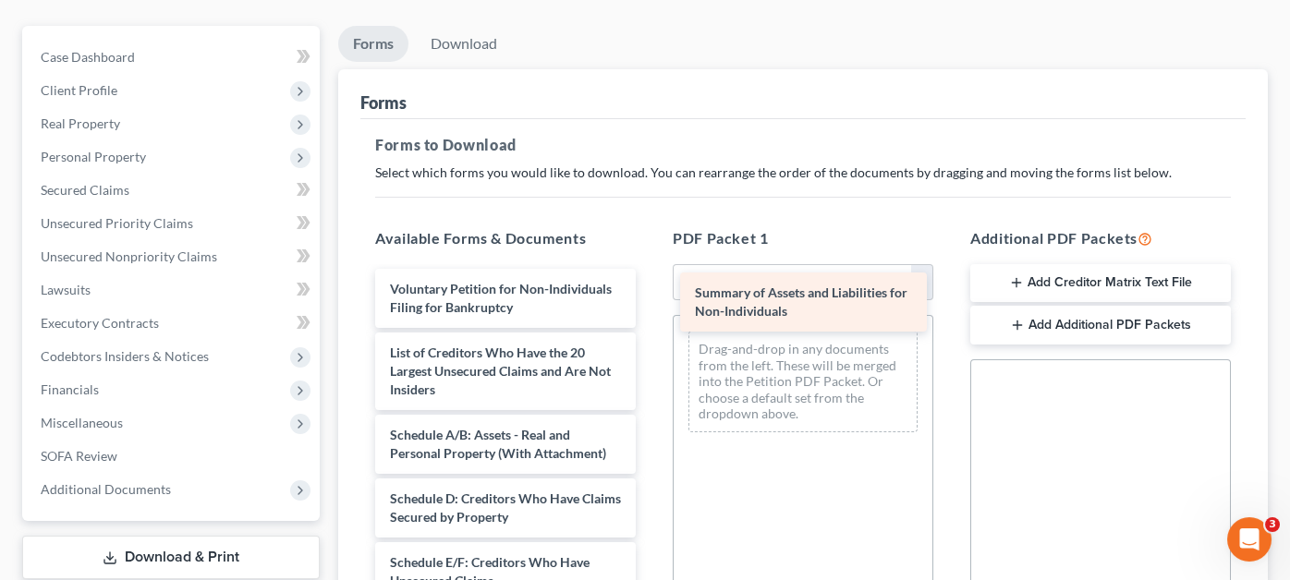
drag, startPoint x: 494, startPoint y: 334, endPoint x: 799, endPoint y: 309, distance: 305.9
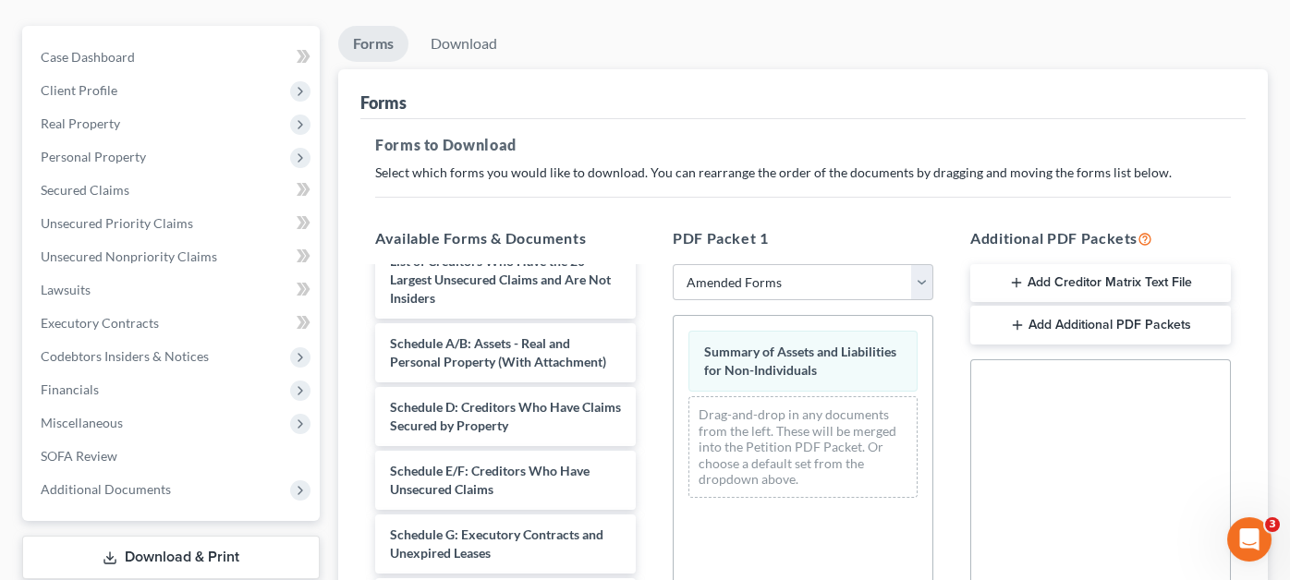
scroll to position [185, 0]
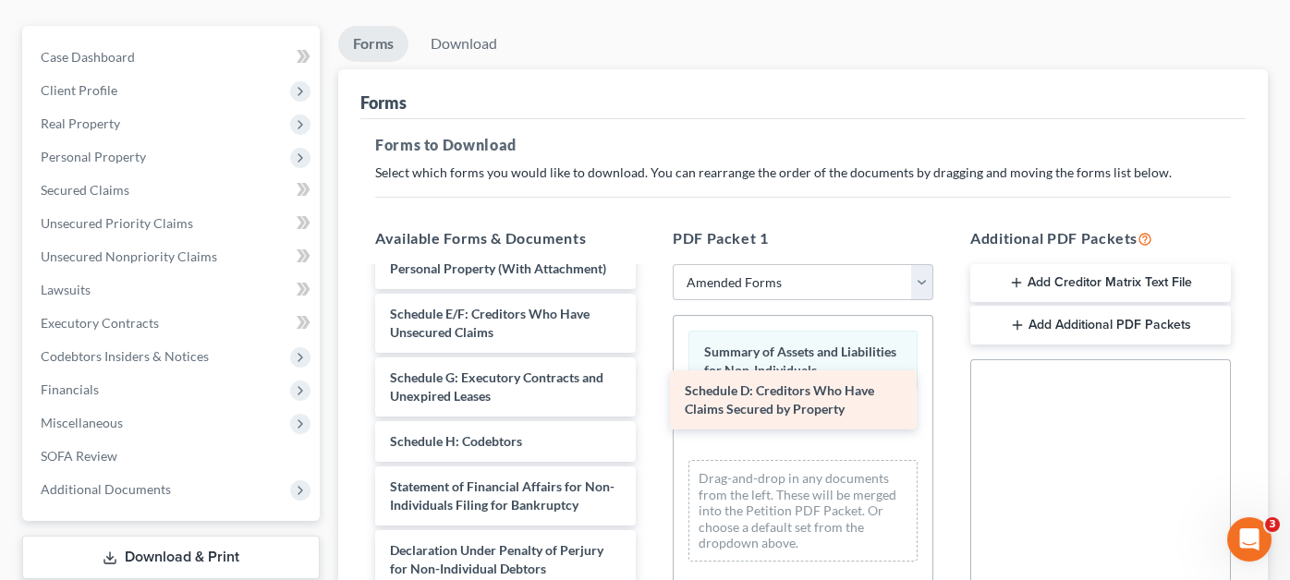
drag, startPoint x: 490, startPoint y: 289, endPoint x: 785, endPoint y: 400, distance: 314.9
click at [651, 401] on div "Schedule D: Creditors Who Have Claims Secured by Property Voluntary Petition fo…" at bounding box center [505, 427] width 290 height 687
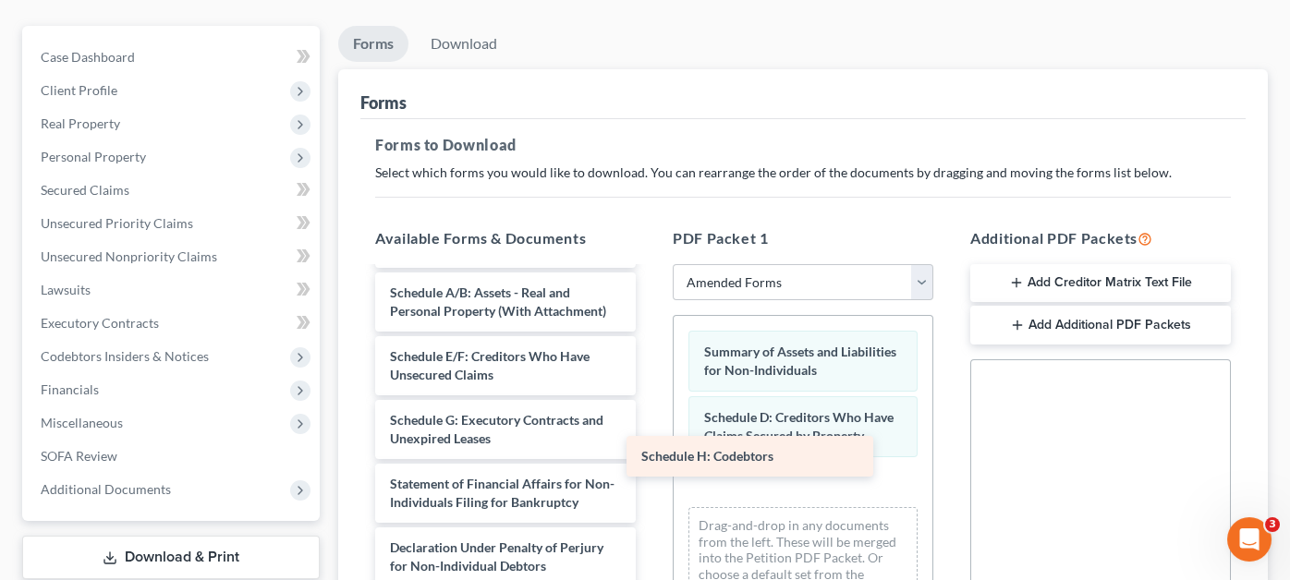
scroll to position [160, 0]
drag, startPoint x: 505, startPoint y: 407, endPoint x: 800, endPoint y: 463, distance: 300.8
click at [651, 463] on div "Schedule H: Codebtors Voluntary Petition for Non-Individuals Filing for Bankrup…" at bounding box center [505, 447] width 290 height 641
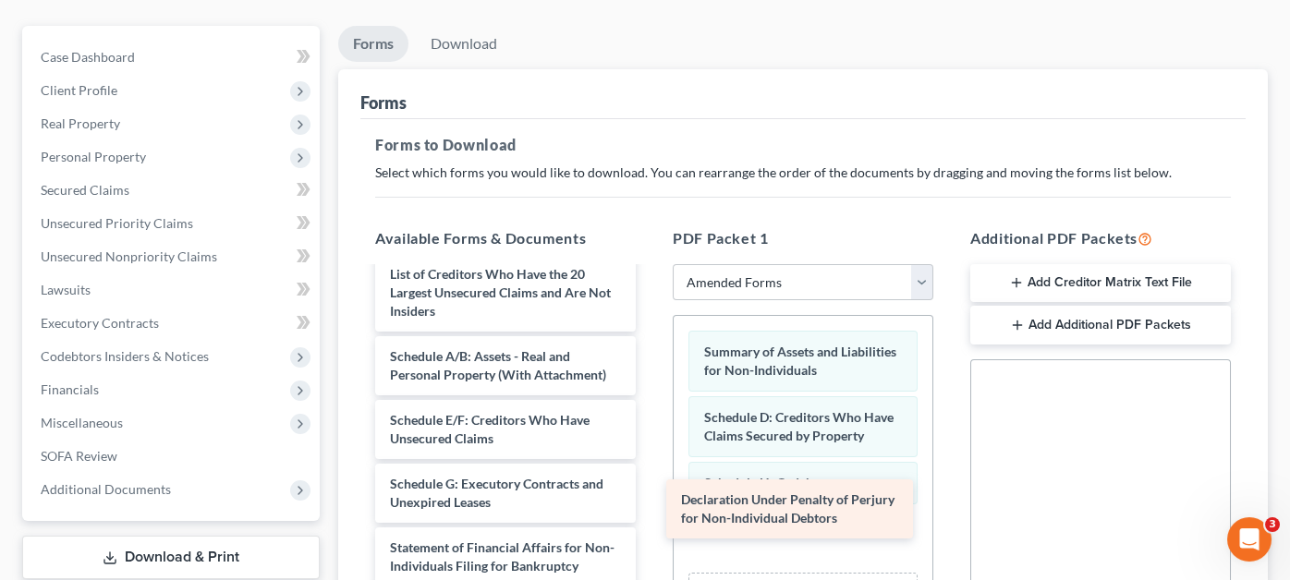
scroll to position [96, 0]
drag, startPoint x: 473, startPoint y: 492, endPoint x: 770, endPoint y: 497, distance: 296.7
click at [651, 497] on div "Declaration Under Penalty of Perjury for Non-Individual Debtors Voluntary Petit…" at bounding box center [505, 479] width 290 height 578
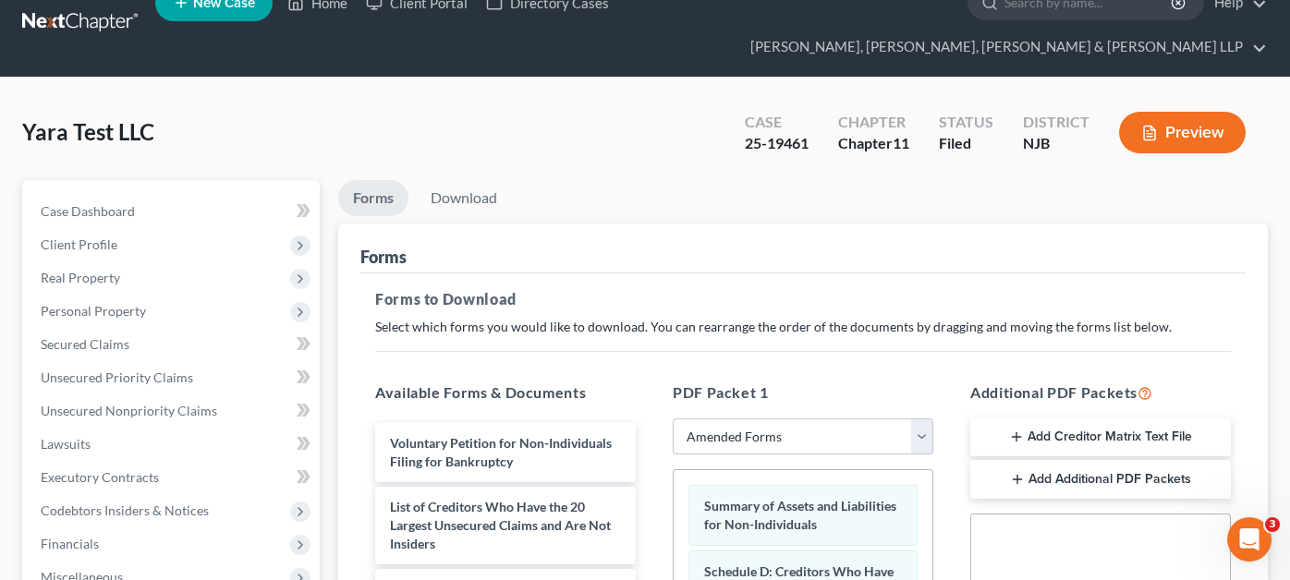
scroll to position [0, 0]
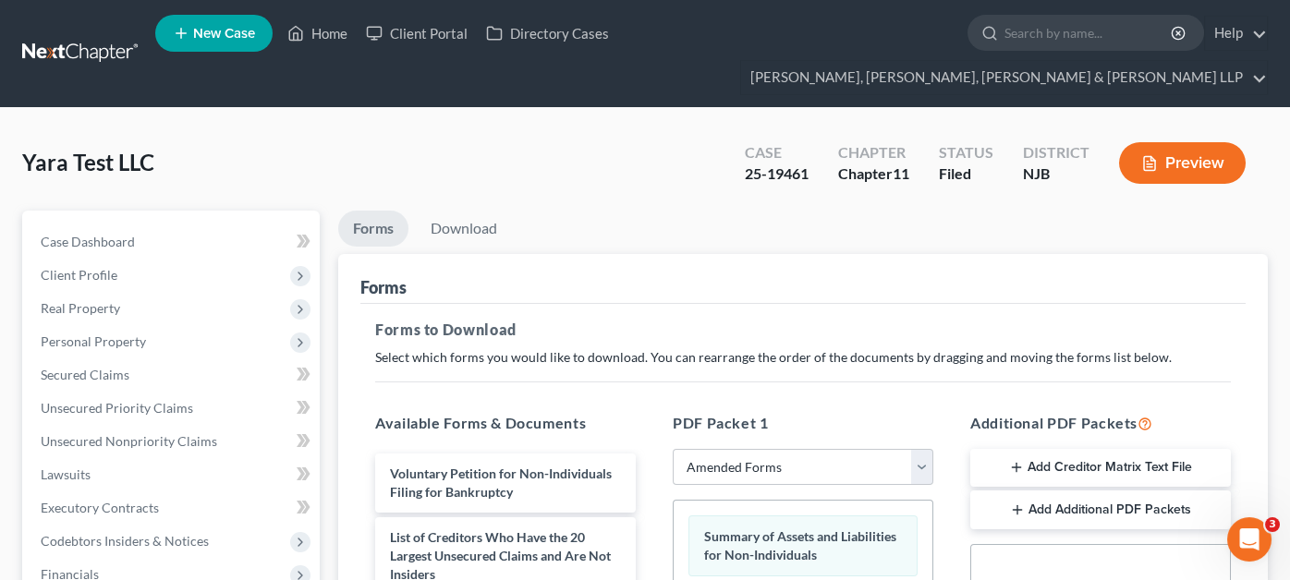
click at [477, 212] on li "Download" at bounding box center [464, 232] width 96 height 43
click at [481, 211] on link "Download" at bounding box center [464, 229] width 96 height 36
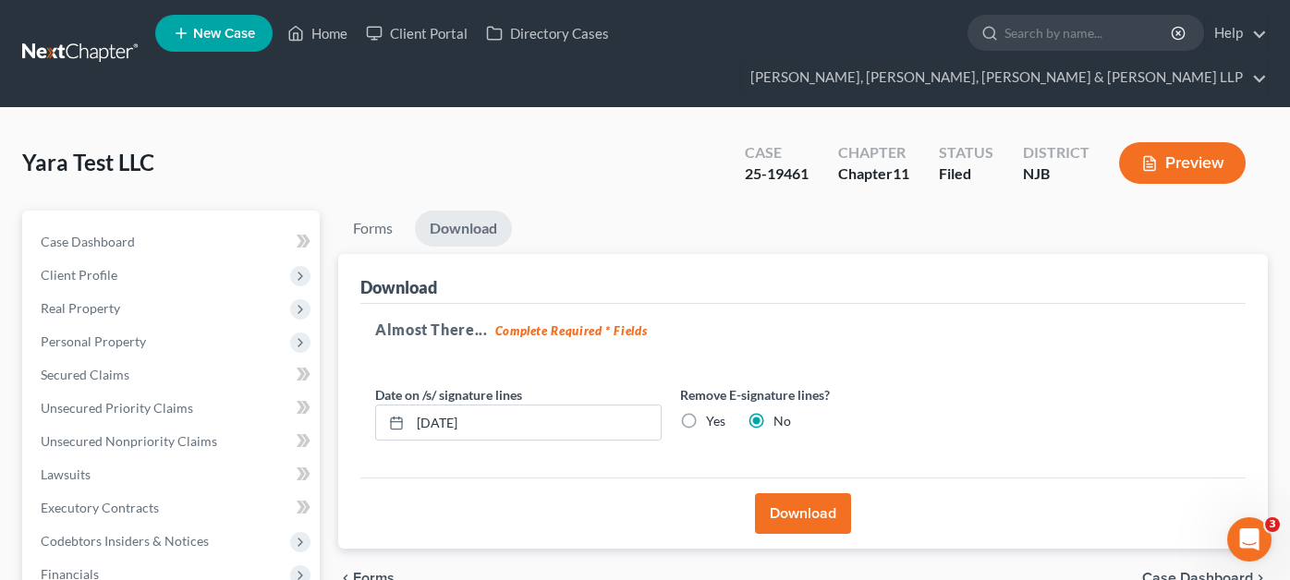
click at [756, 493] on button "Download" at bounding box center [803, 513] width 96 height 41
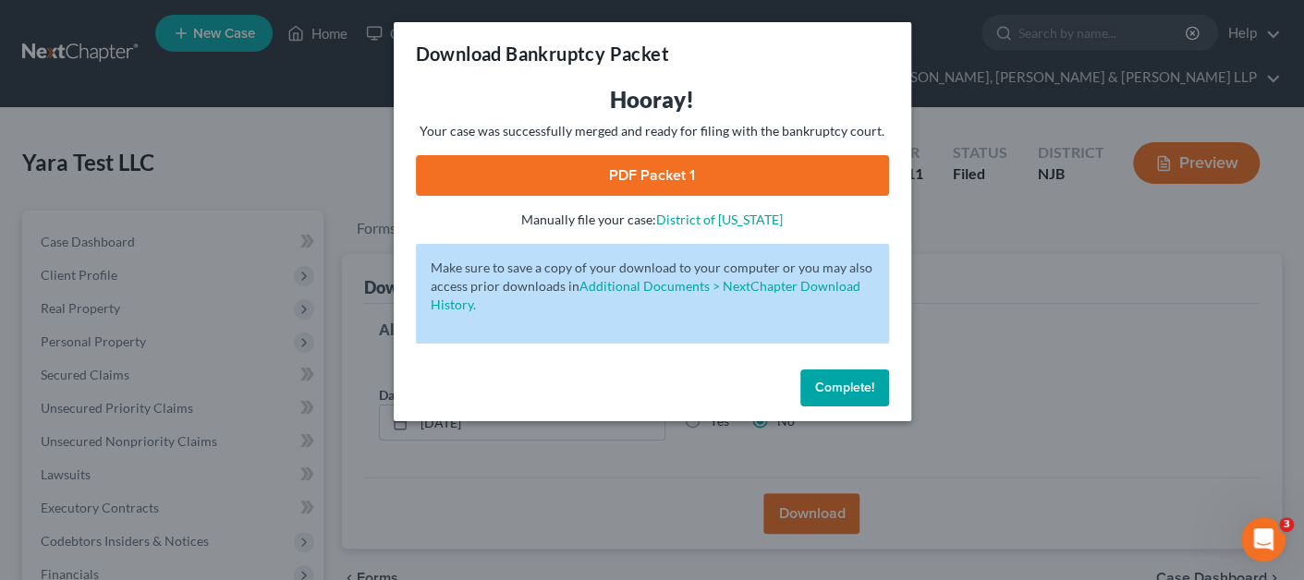
click at [534, 178] on link "PDF Packet 1" at bounding box center [652, 175] width 473 height 41
click at [354, 103] on div "Download Bankruptcy Packet Hooray! Your case was successfully merged and ready …" at bounding box center [652, 290] width 1304 height 580
